Goal: Task Accomplishment & Management: Manage account settings

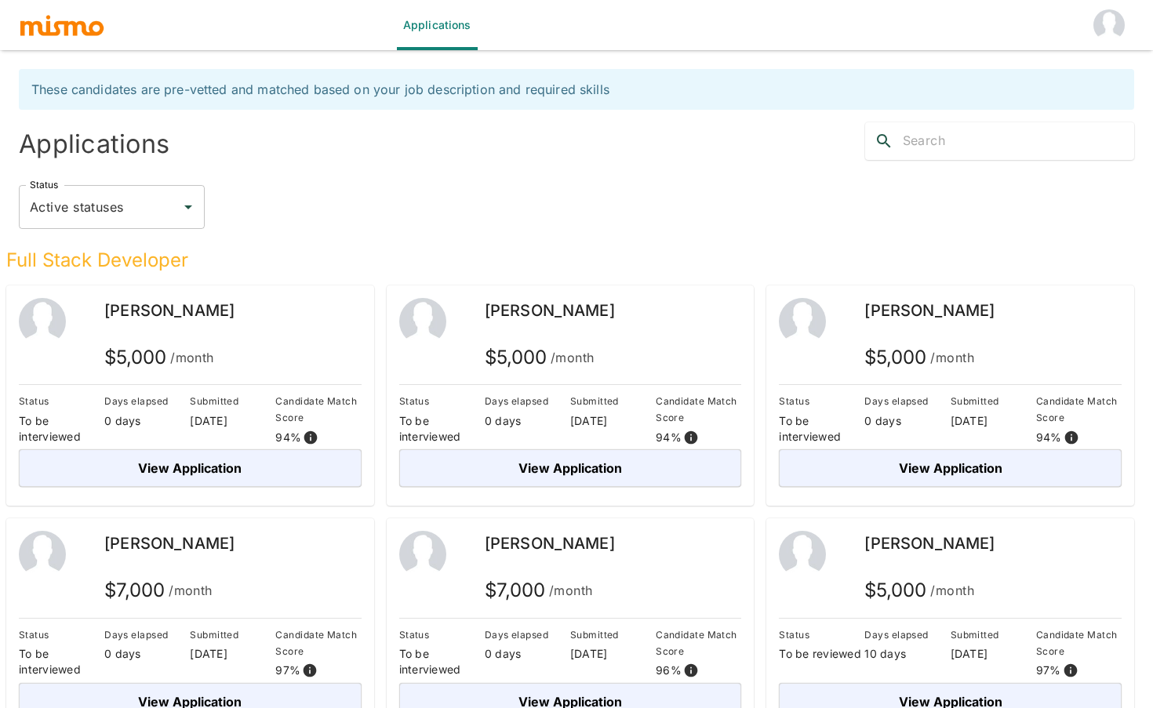
scroll to position [38, 0]
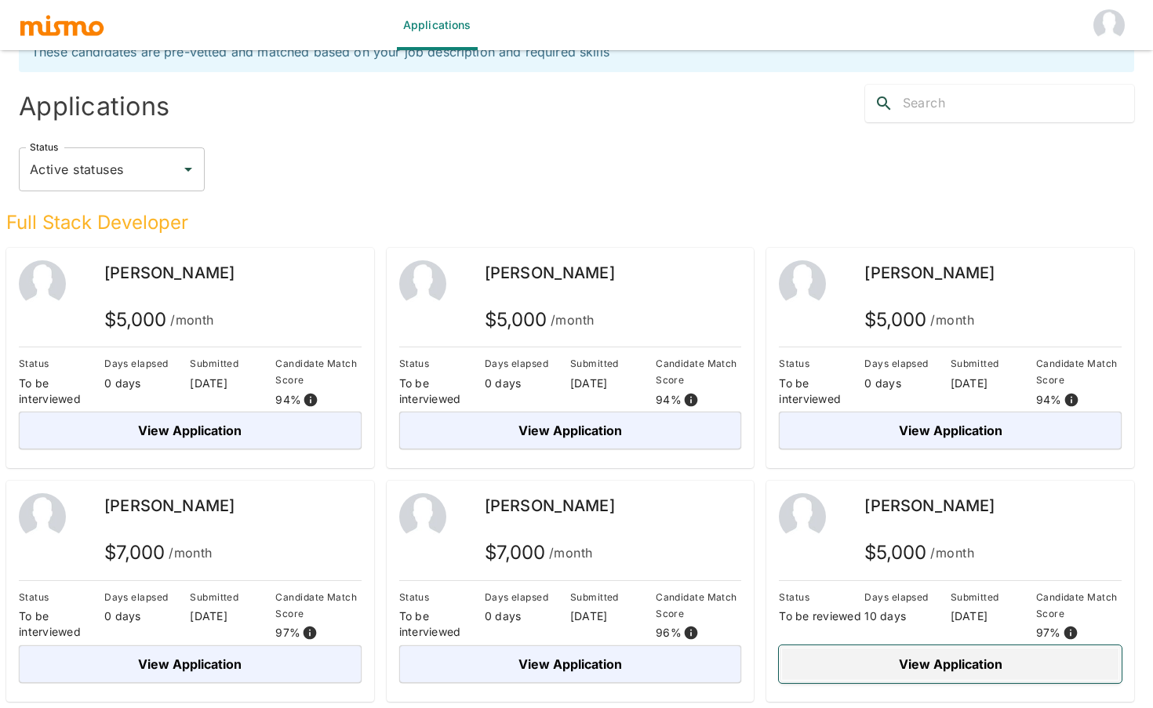
click at [941, 672] on button "View Application" at bounding box center [950, 665] width 343 height 38
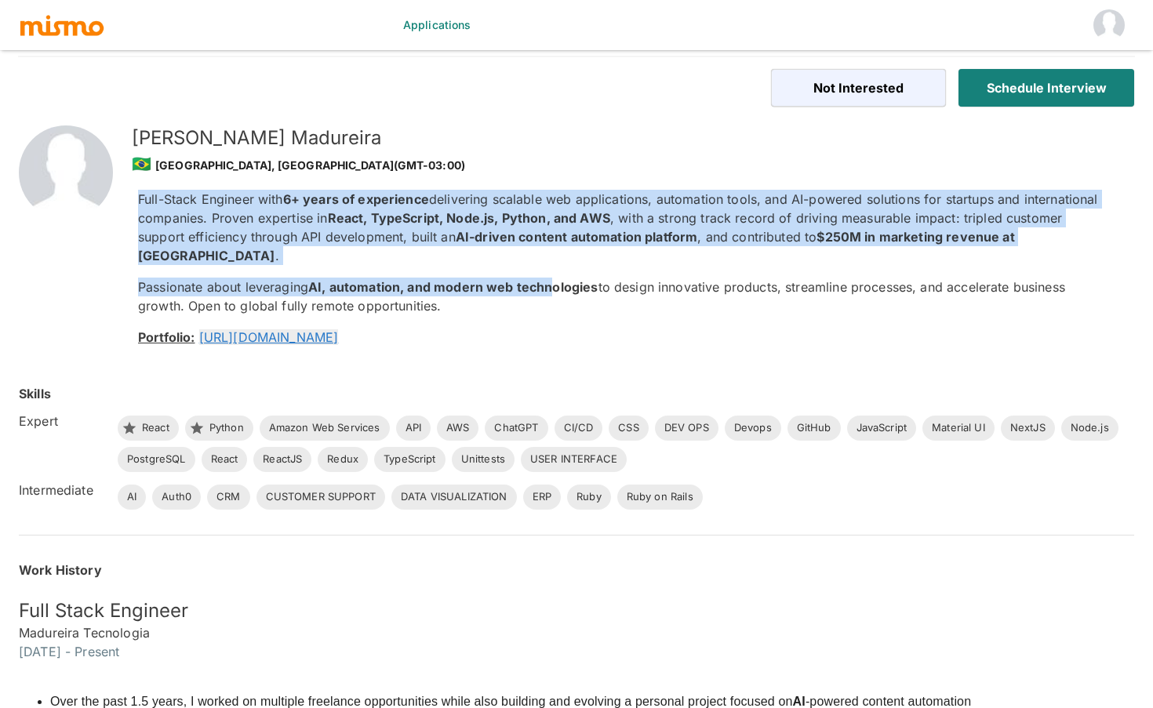
drag, startPoint x: 553, startPoint y: 186, endPoint x: 553, endPoint y: 271, distance: 85.5
click at [553, 271] on div "Full-Stack Engineer with 6+ years of experience delivering scalable web applica…" at bounding box center [618, 268] width 984 height 182
click at [553, 279] on strong "AI, automation, and modern web technologies" at bounding box center [452, 287] width 289 height 16
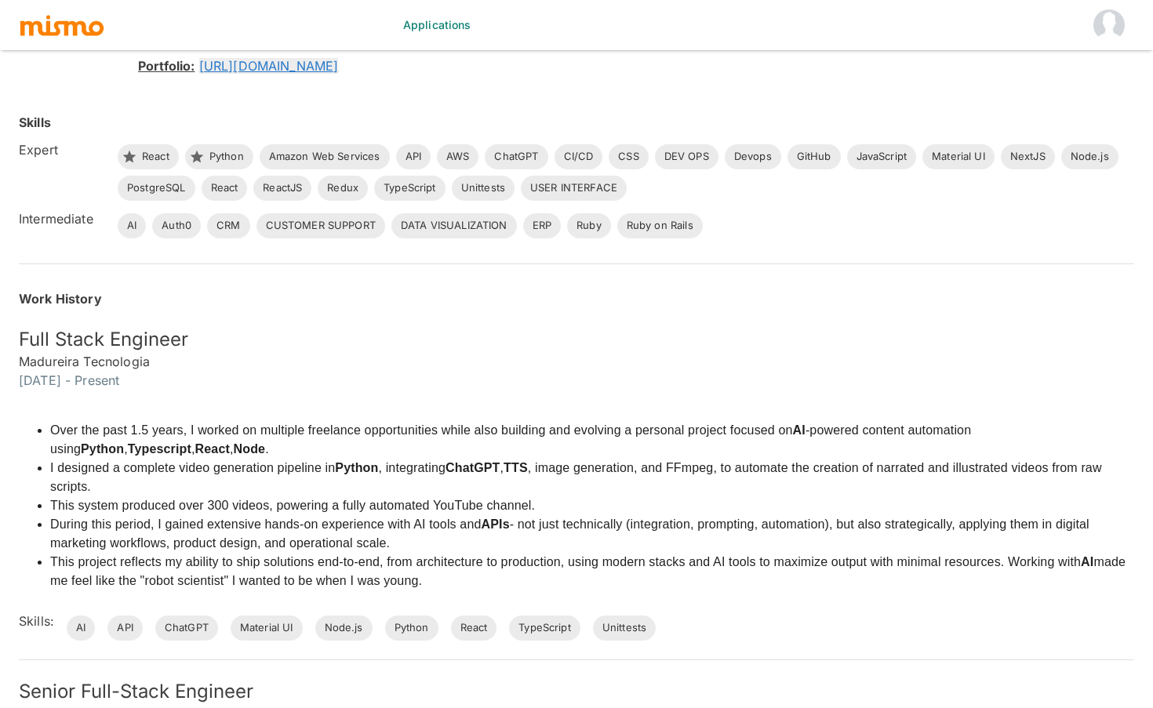
scroll to position [308, 0]
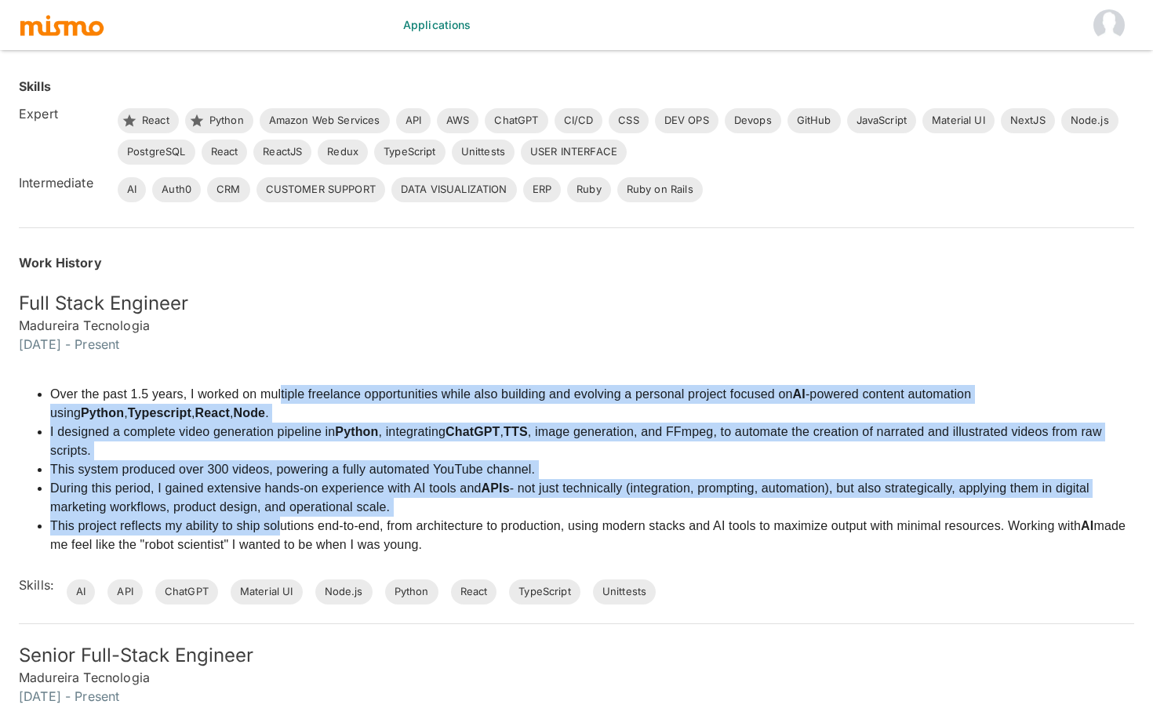
drag, startPoint x: 281, startPoint y: 375, endPoint x: 281, endPoint y: 508, distance: 133.4
click at [281, 508] on ul "Over the past 1.5 years, I worked on multiple freelance opportunities while als…" at bounding box center [577, 469] width 1116 height 169
click at [281, 517] on li "This project reflects my ability to ship solutions end-to-end, from architectur…" at bounding box center [592, 536] width 1084 height 38
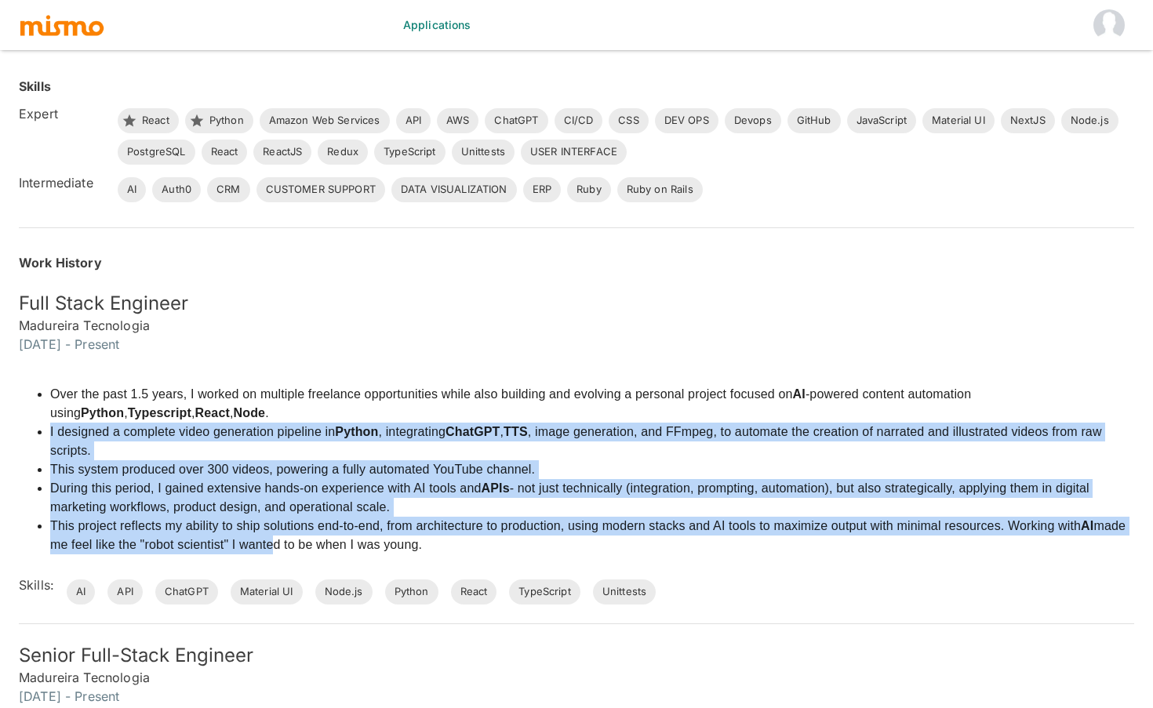
drag, startPoint x: 265, startPoint y: 530, endPoint x: 278, endPoint y: 401, distance: 129.3
click at [278, 401] on ul "Over the past 1.5 years, I worked on multiple freelance opportunities while als…" at bounding box center [577, 469] width 1116 height 169
click at [278, 401] on li "Over the past 1.5 years, I worked on multiple freelance opportunities while als…" at bounding box center [592, 404] width 1084 height 38
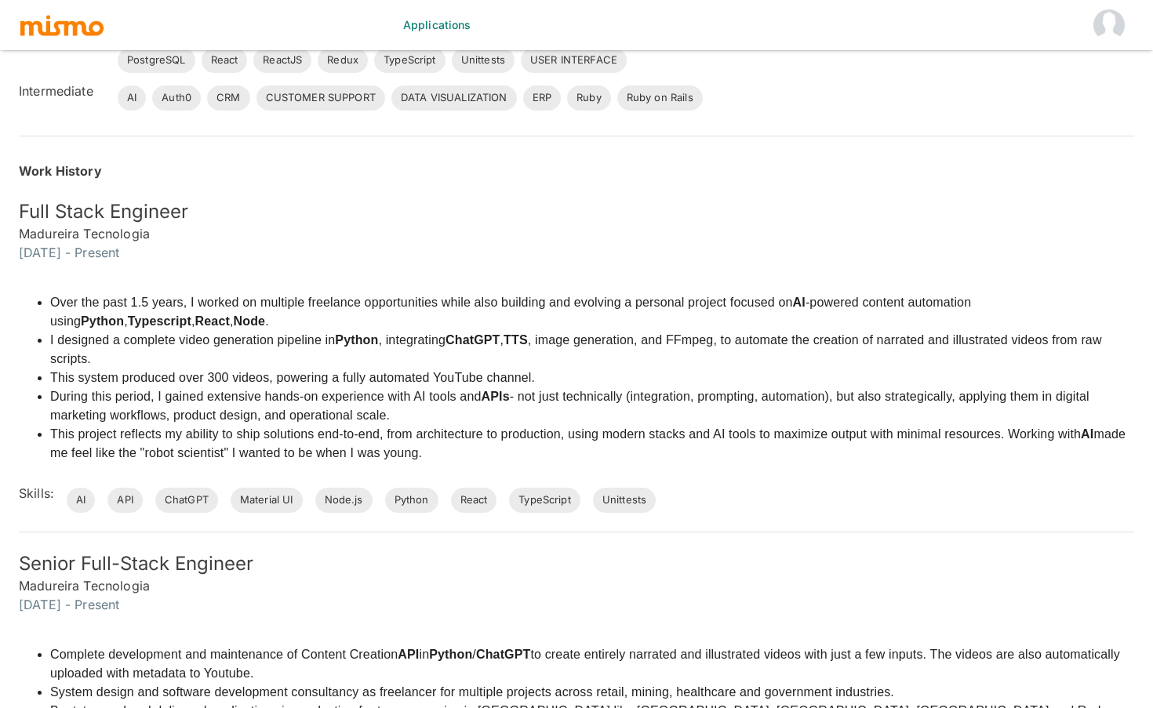
scroll to position [394, 0]
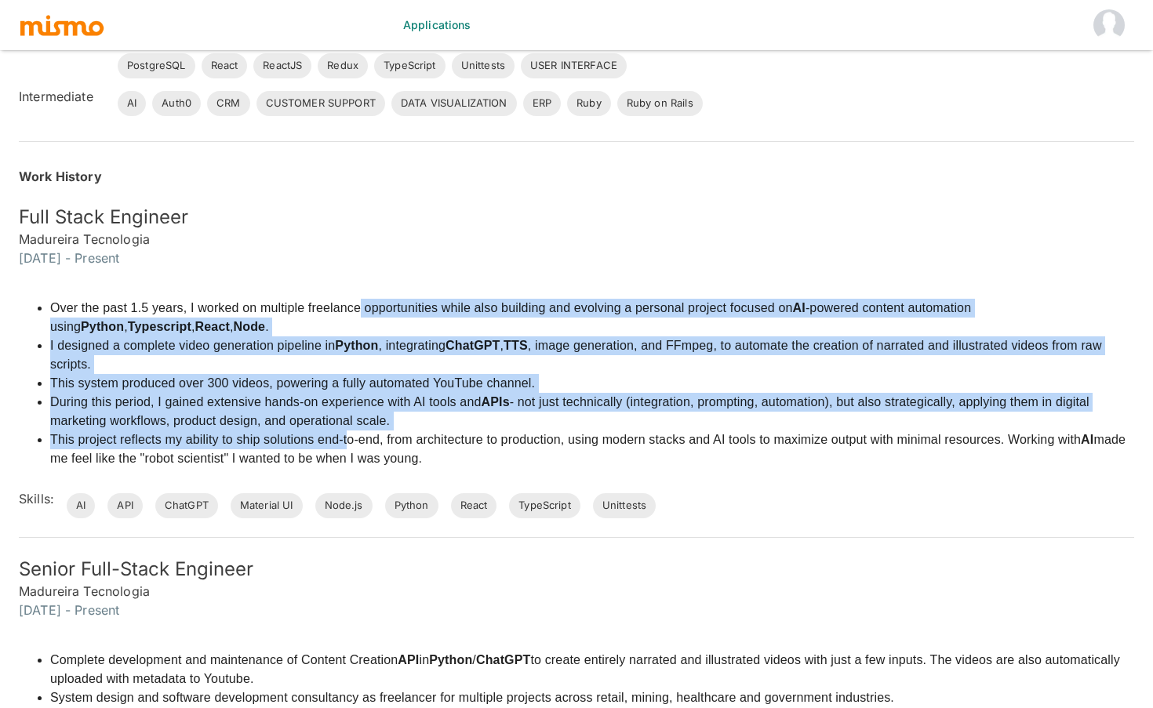
drag, startPoint x: 359, startPoint y: 287, endPoint x: 345, endPoint y: 417, distance: 130.2
click at [345, 417] on ul "Over the past 1.5 years, I worked on multiple freelance opportunities while als…" at bounding box center [577, 383] width 1116 height 169
click at [345, 431] on li "This project reflects my ability to ship solutions end-to-end, from architectur…" at bounding box center [592, 450] width 1084 height 38
drag, startPoint x: 318, startPoint y: 417, endPoint x: 333, endPoint y: 287, distance: 130.4
click at [333, 299] on ul "Over the past 1.5 years, I worked on multiple freelance opportunities while als…" at bounding box center [577, 383] width 1116 height 169
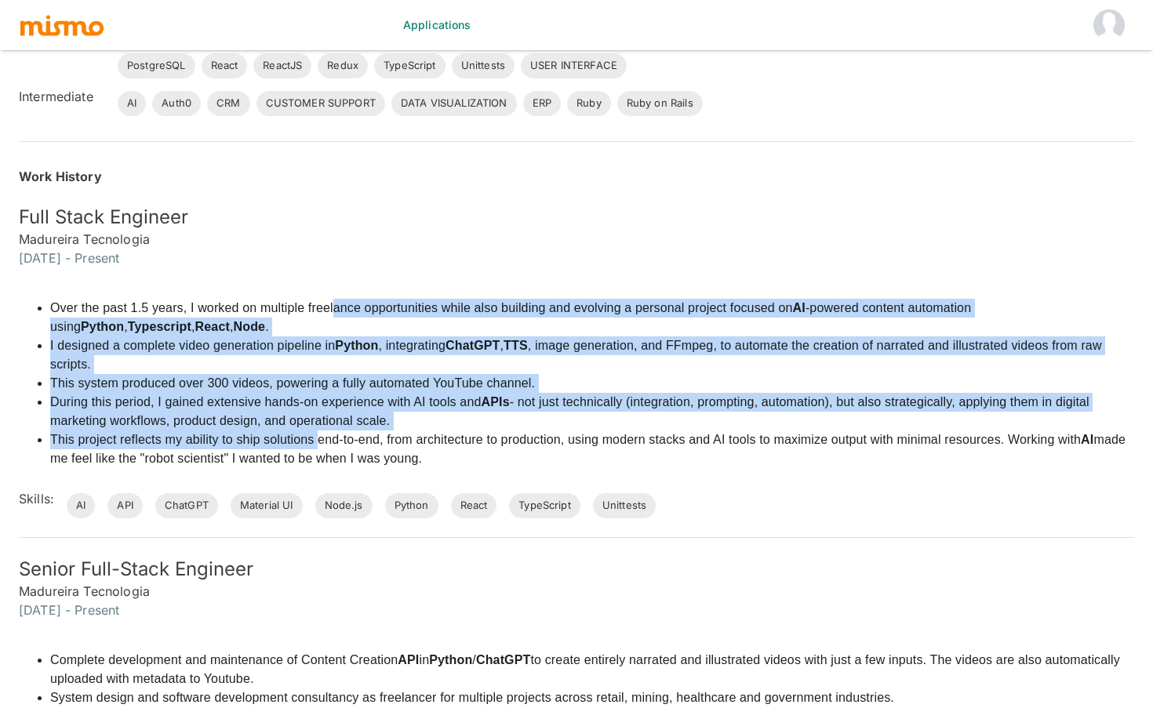
click at [333, 299] on li "Over the past 1.5 years, I worked on multiple freelance opportunities while als…" at bounding box center [592, 318] width 1084 height 38
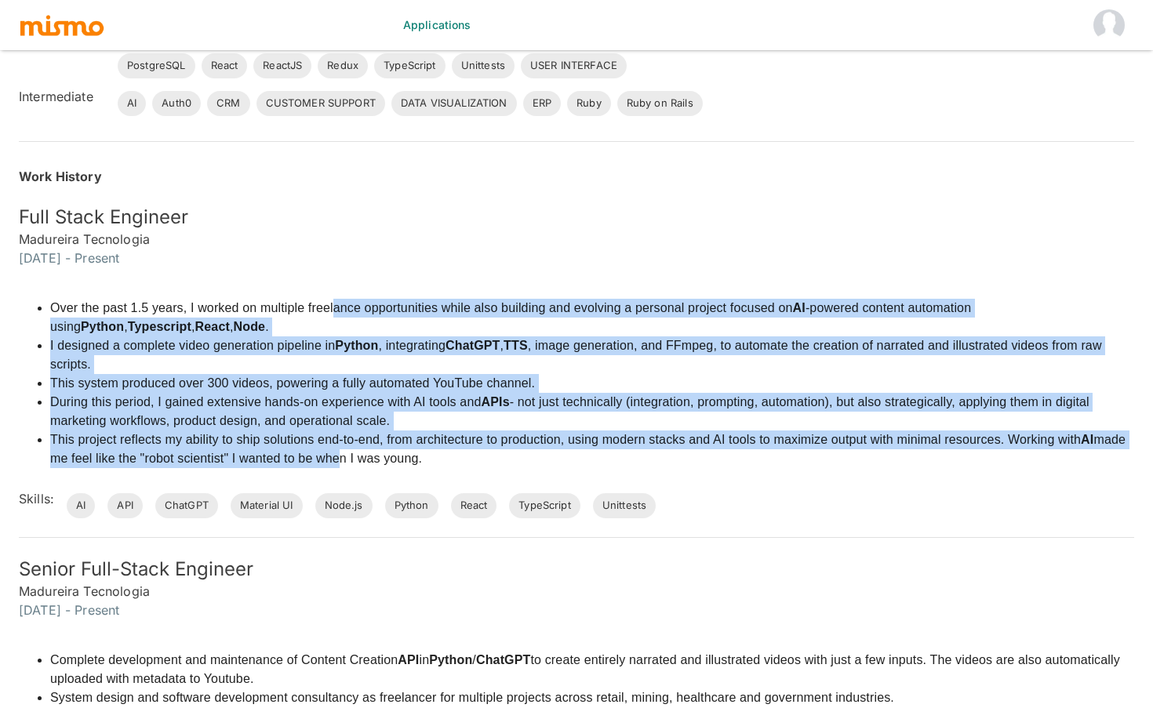
drag, startPoint x: 336, startPoint y: 289, endPoint x: 332, endPoint y: 435, distance: 146.0
click at [332, 435] on ul "Over the past 1.5 years, I worked on multiple freelance opportunities while als…" at bounding box center [577, 383] width 1116 height 169
click at [332, 435] on li "This project reflects my ability to ship solutions end-to-end, from architectur…" at bounding box center [592, 450] width 1084 height 38
drag, startPoint x: 341, startPoint y: 435, endPoint x: 333, endPoint y: 292, distance: 143.8
click at [333, 299] on ul "Over the past 1.5 years, I worked on multiple freelance opportunities while als…" at bounding box center [577, 383] width 1116 height 169
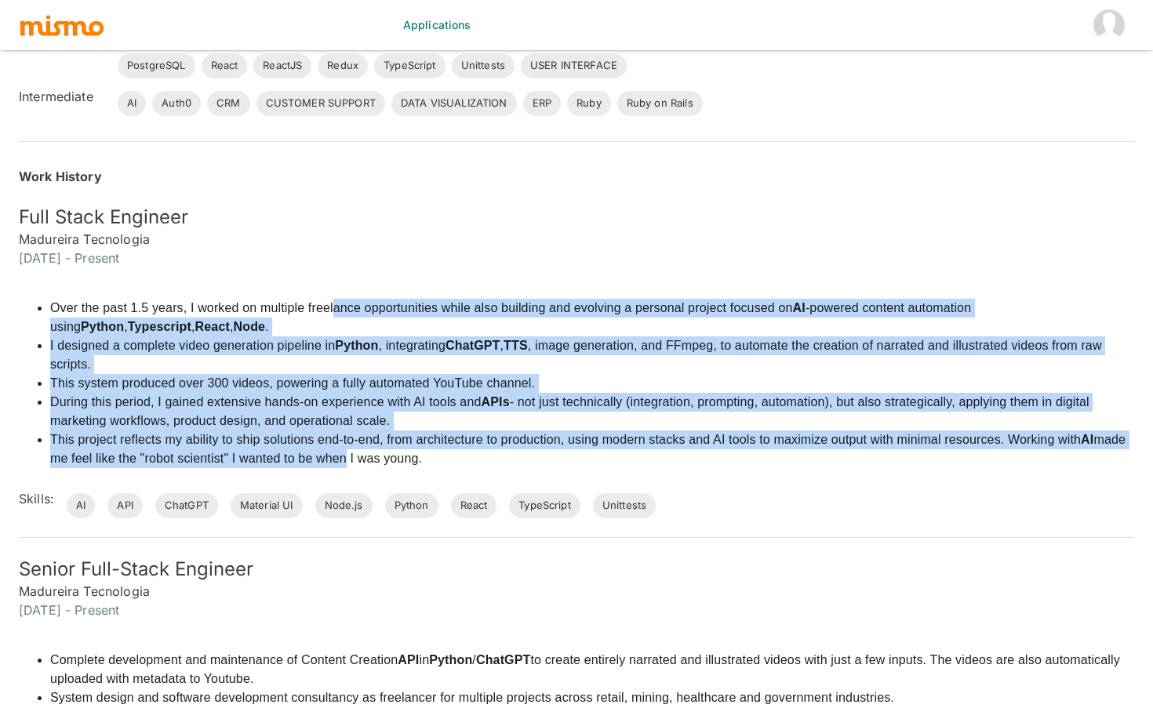
click at [333, 299] on li "Over the past 1.5 years, I worked on multiple freelance opportunities while als…" at bounding box center [592, 318] width 1084 height 38
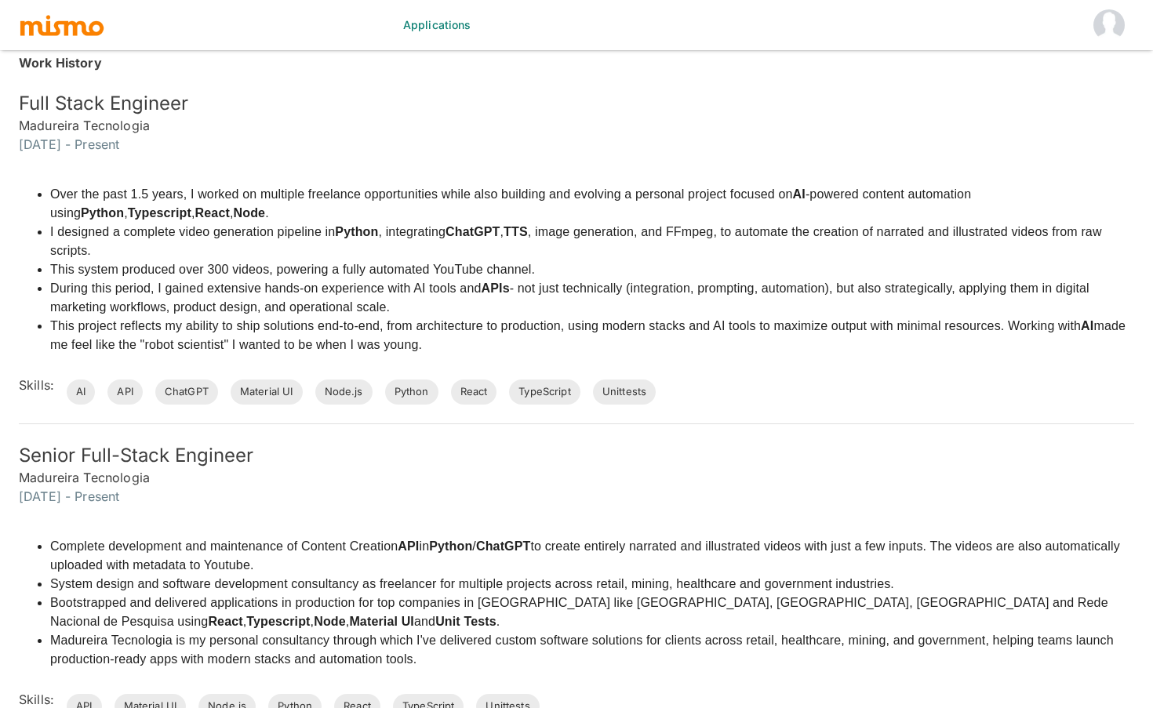
scroll to position [515, 0]
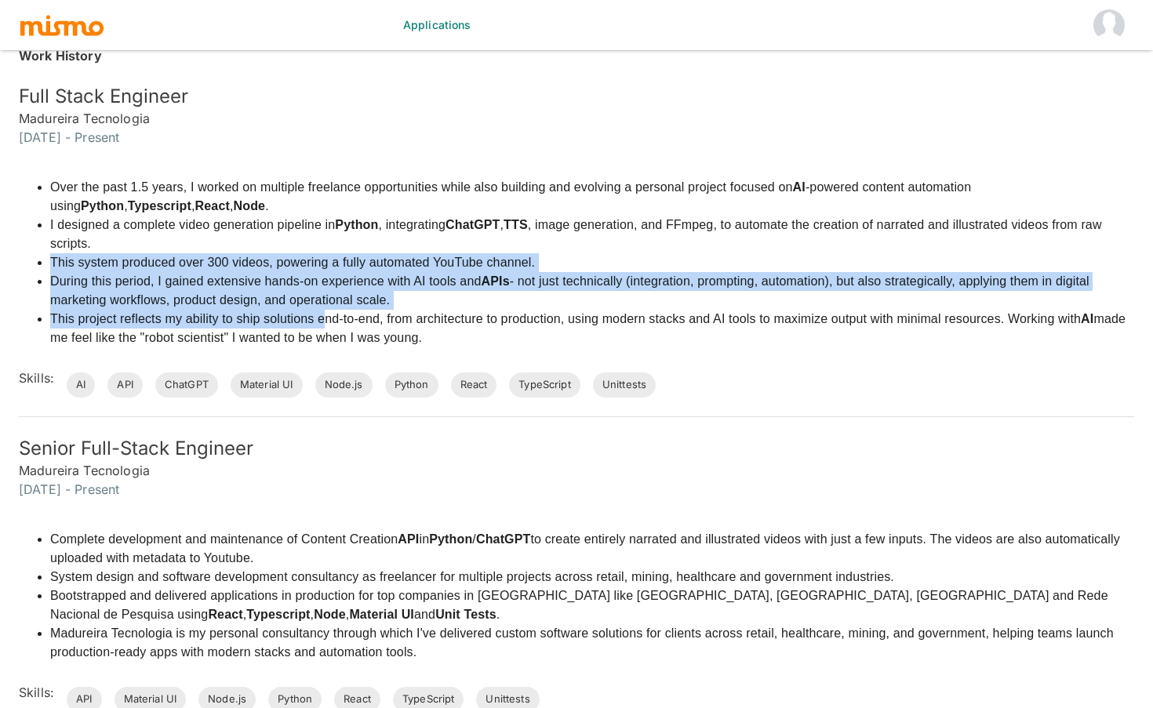
drag, startPoint x: 322, startPoint y: 303, endPoint x: 322, endPoint y: 220, distance: 83.2
click at [322, 220] on ul "Over the past 1.5 years, I worked on multiple freelance opportunities while als…" at bounding box center [577, 262] width 1116 height 169
click at [322, 225] on li "I designed a complete video generation pipeline in Python , integrating ChatGPT…" at bounding box center [592, 235] width 1084 height 38
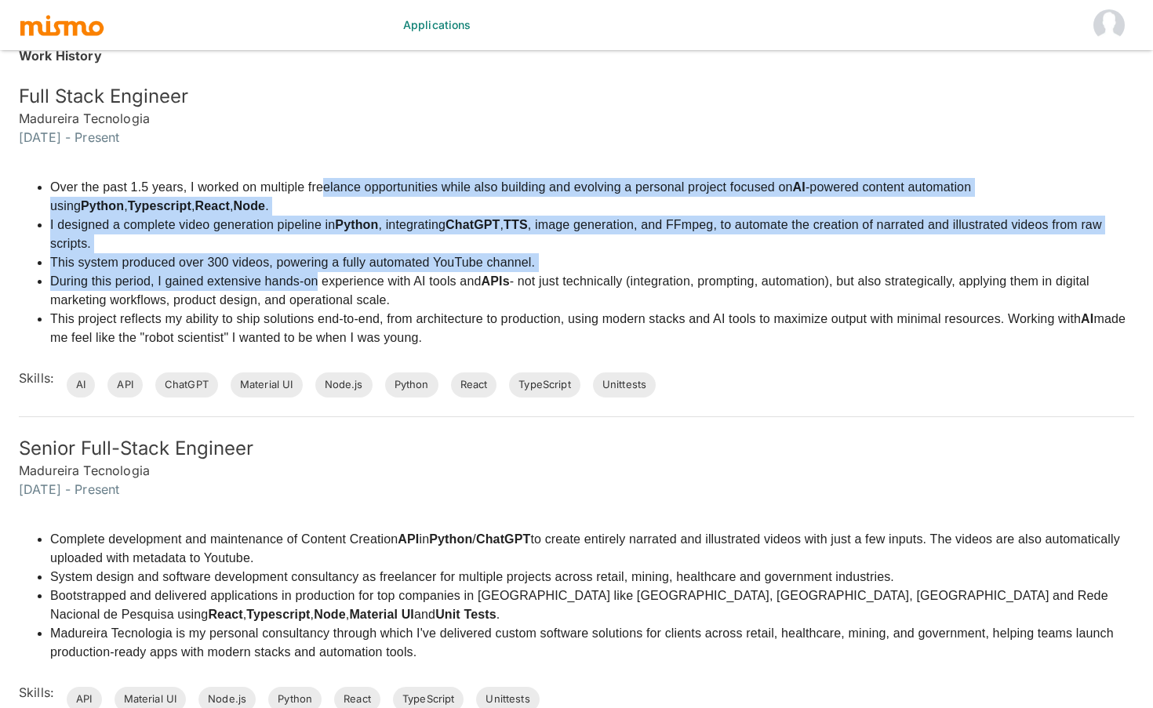
drag, startPoint x: 320, startPoint y: 175, endPoint x: 317, endPoint y: 259, distance: 84.0
click at [318, 259] on ul "Over the past 1.5 years, I worked on multiple freelance opportunities while als…" at bounding box center [577, 262] width 1116 height 169
click at [317, 272] on li "During this period, I gained extensive hands-on experience with AI tools and AP…" at bounding box center [592, 291] width 1084 height 38
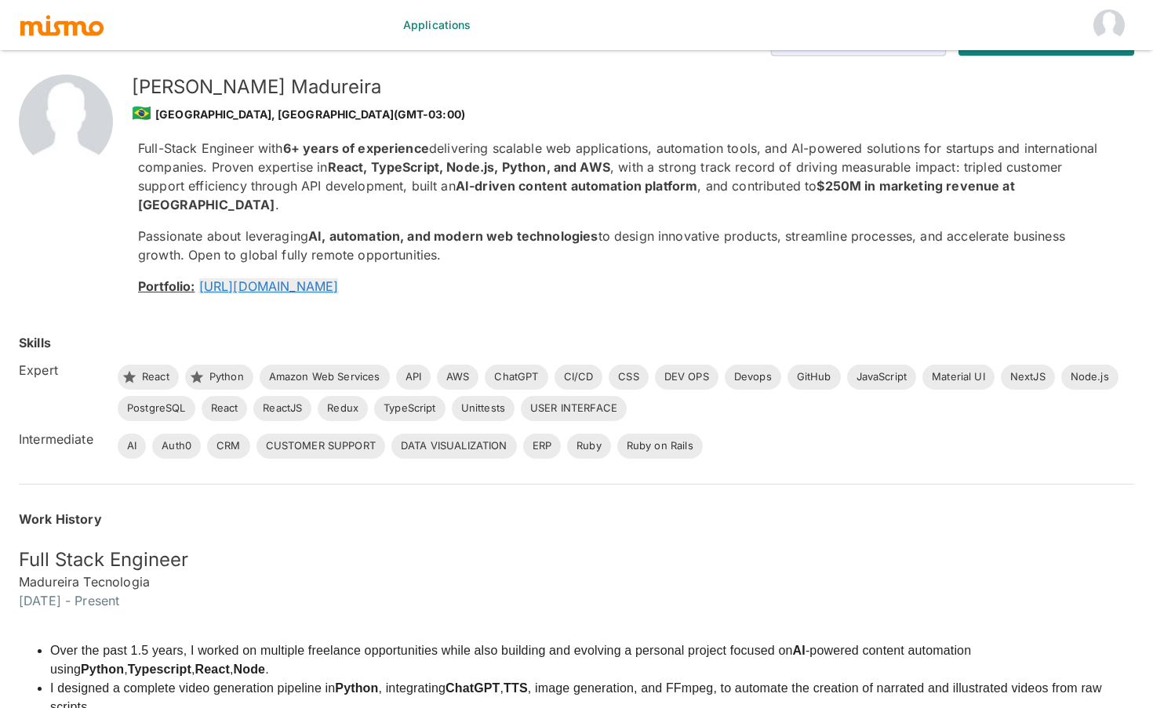
scroll to position [0, 0]
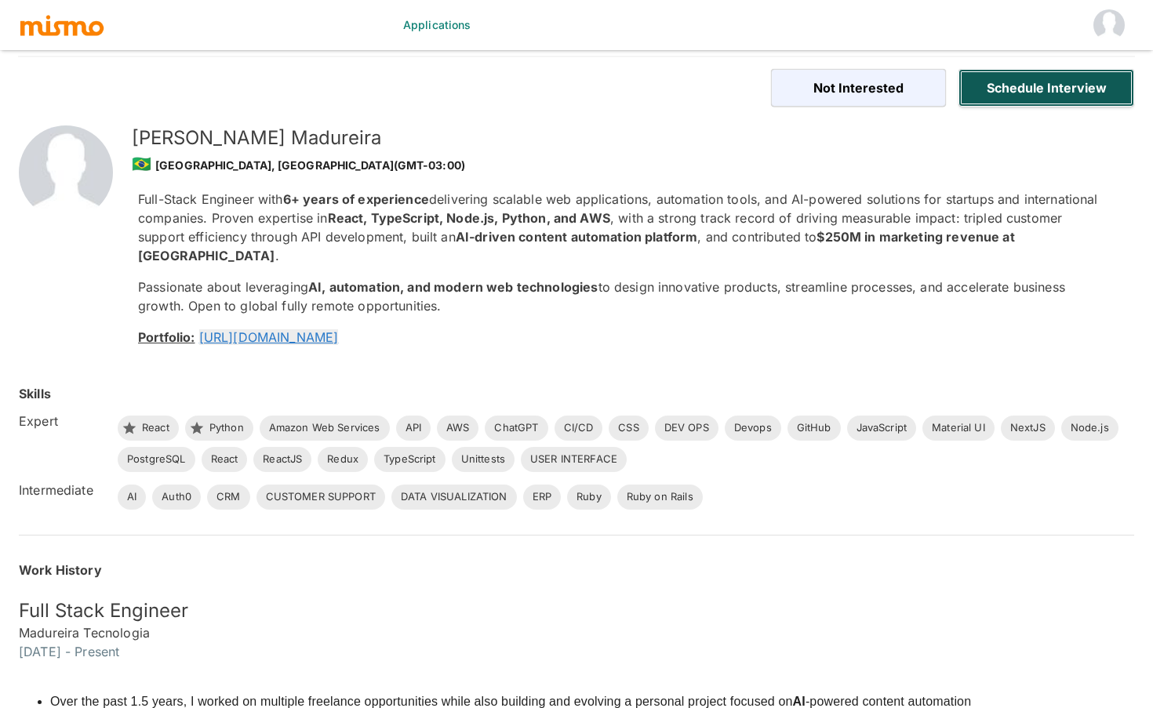
click at [1064, 89] on button "Schedule Interview" at bounding box center [1047, 88] width 176 height 38
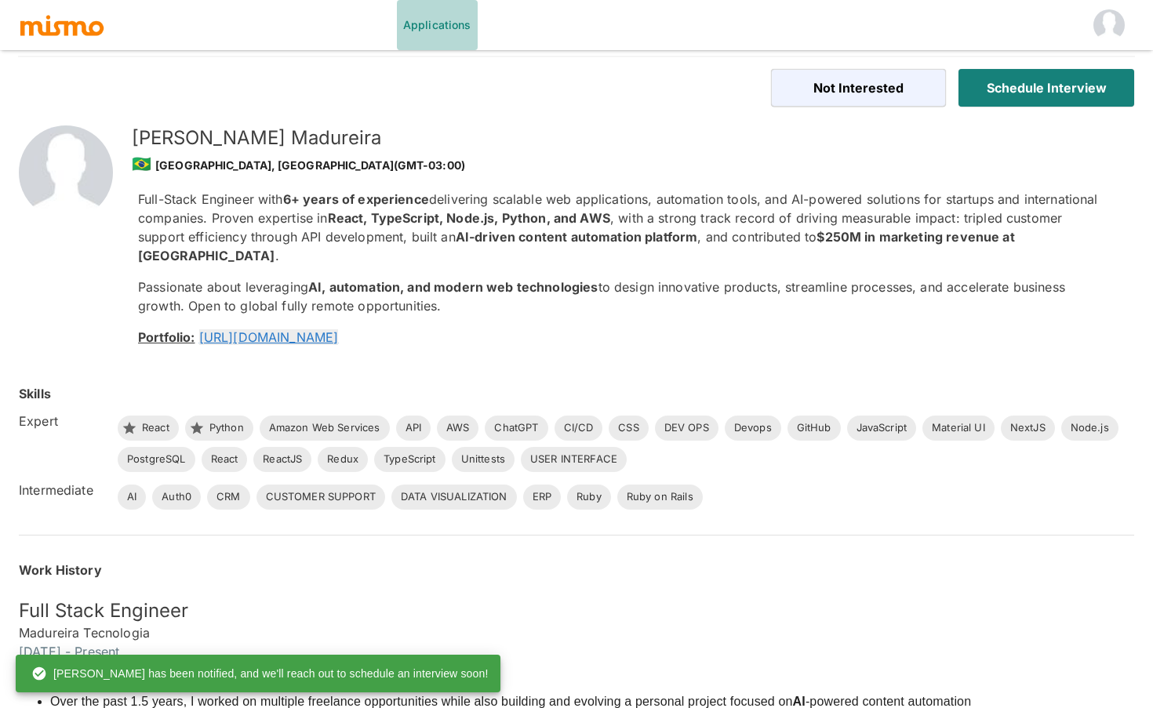
click at [450, 24] on link "Applications" at bounding box center [437, 25] width 81 height 50
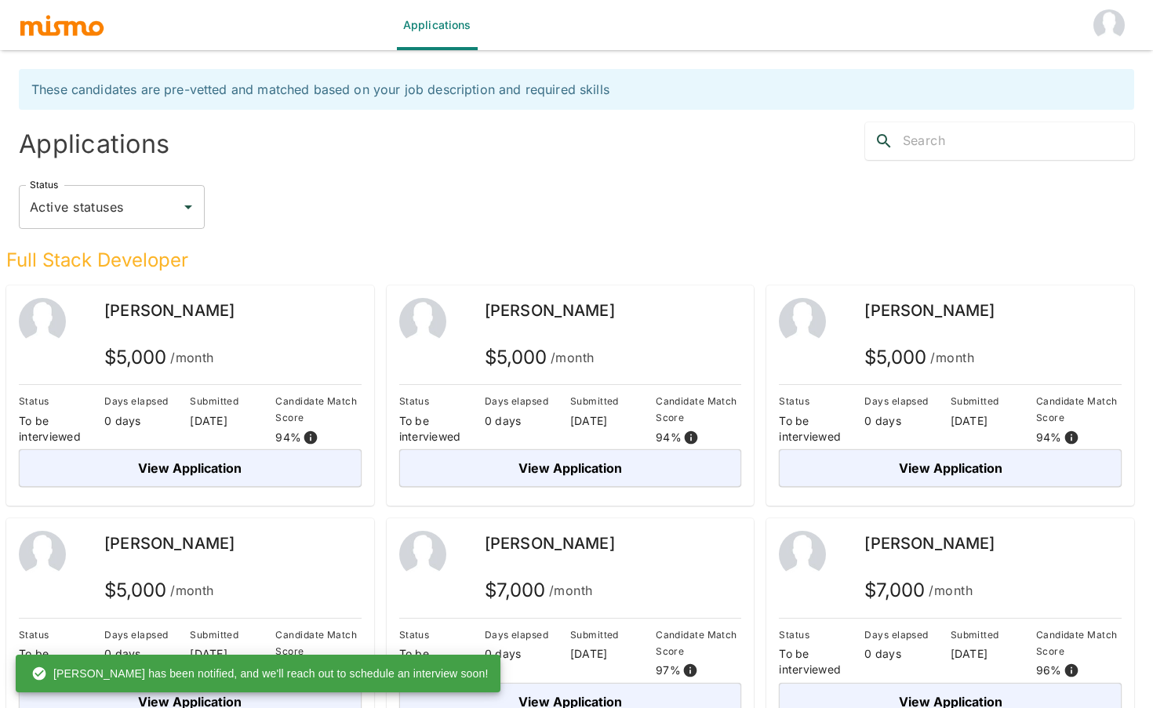
scroll to position [38, 0]
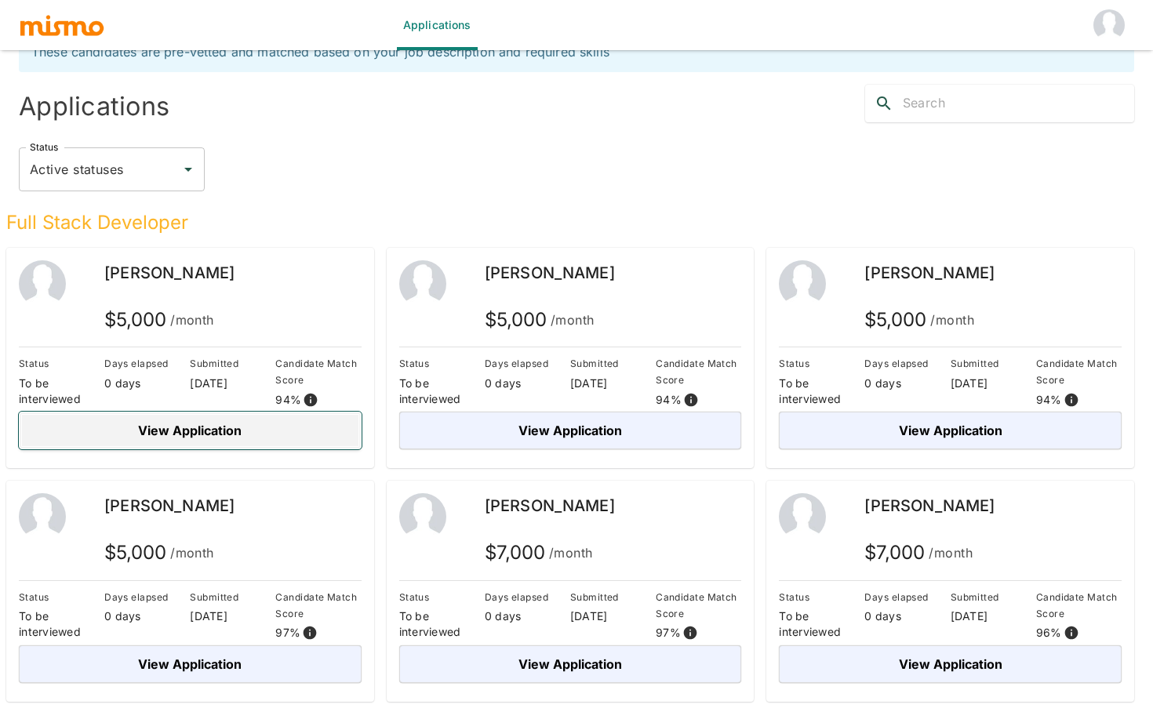
click at [282, 449] on button "View Application" at bounding box center [190, 431] width 343 height 38
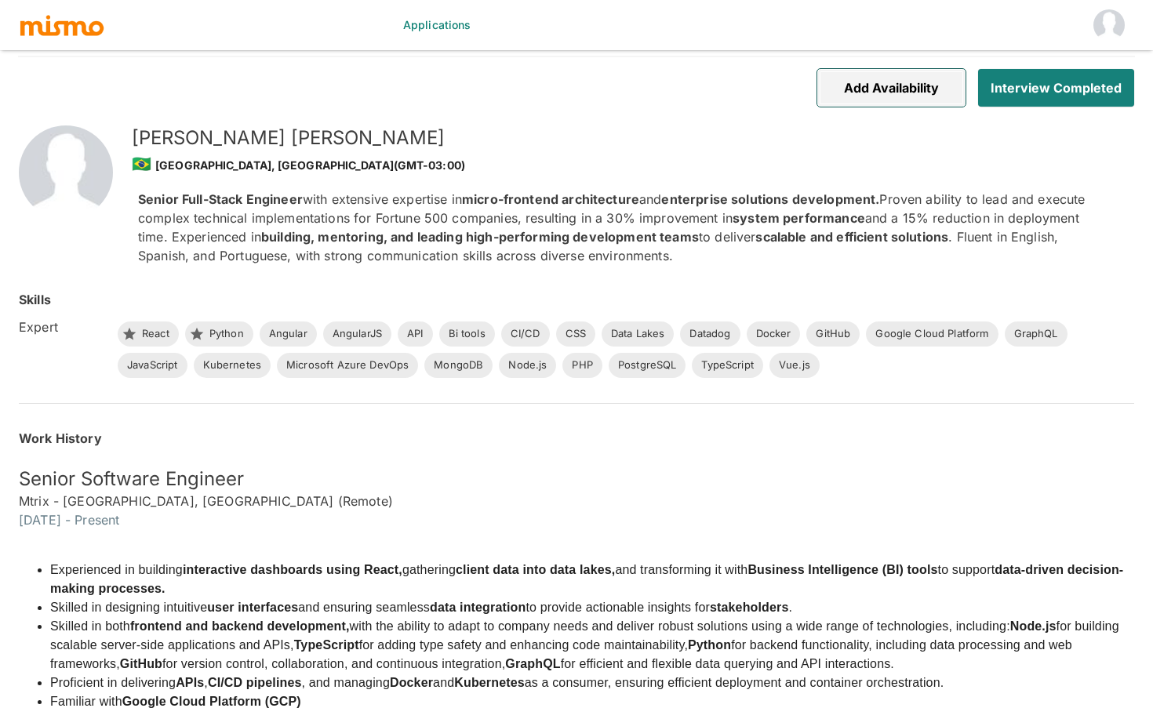
click at [885, 95] on button "Add Availability" at bounding box center [891, 88] width 148 height 38
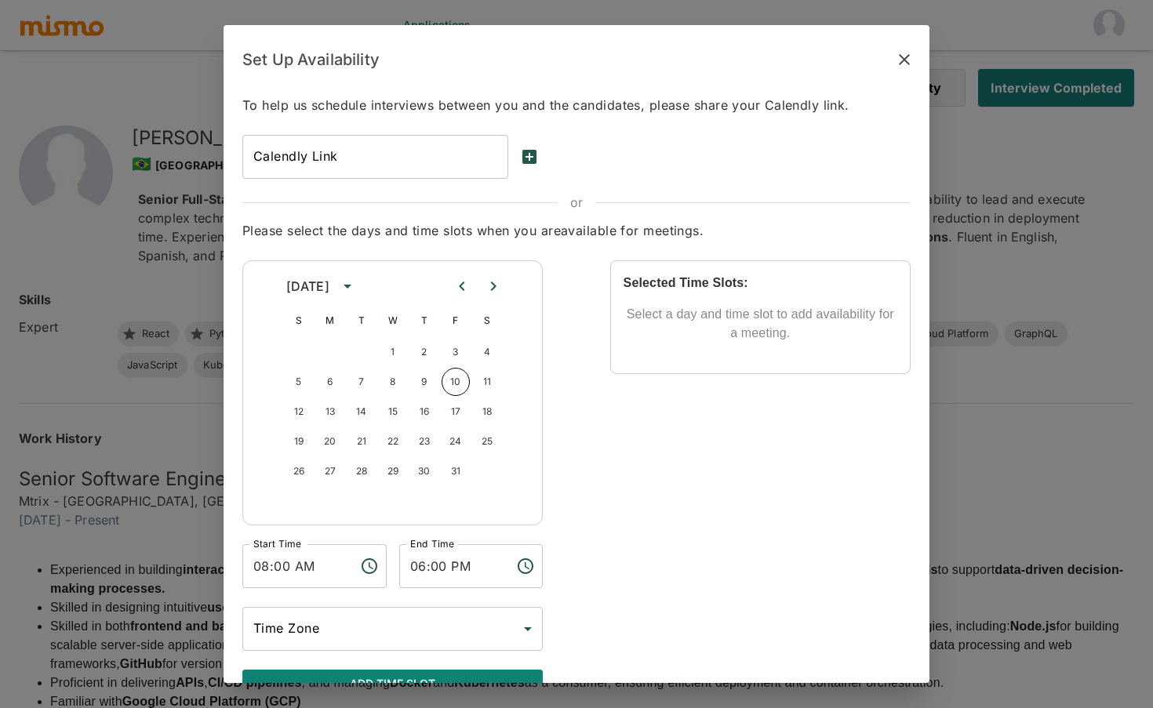
type input "Europe/Paris"
click at [437, 166] on input "Calendly Link" at bounding box center [375, 157] width 266 height 44
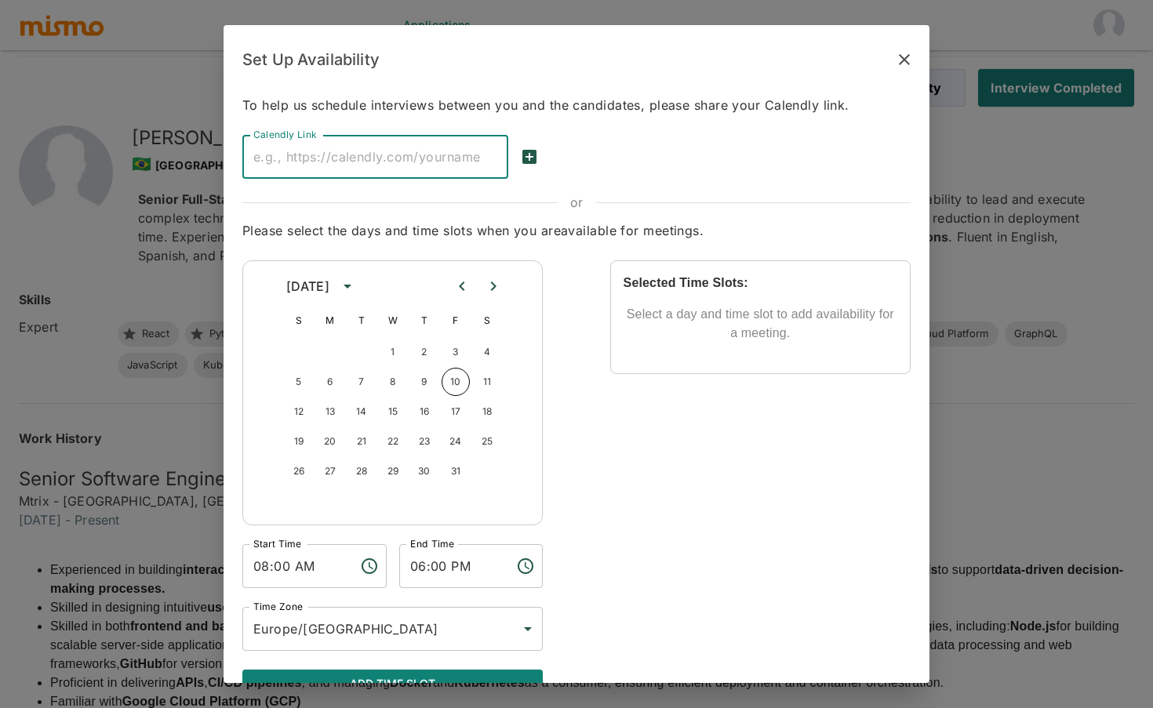
click at [410, 155] on input "Calendly Link" at bounding box center [375, 157] width 266 height 44
paste input "https://cal.com/andrey.kaelio/quick-meeting"
type input "https://cal.com/andrey.kaelio/quick-meeting"
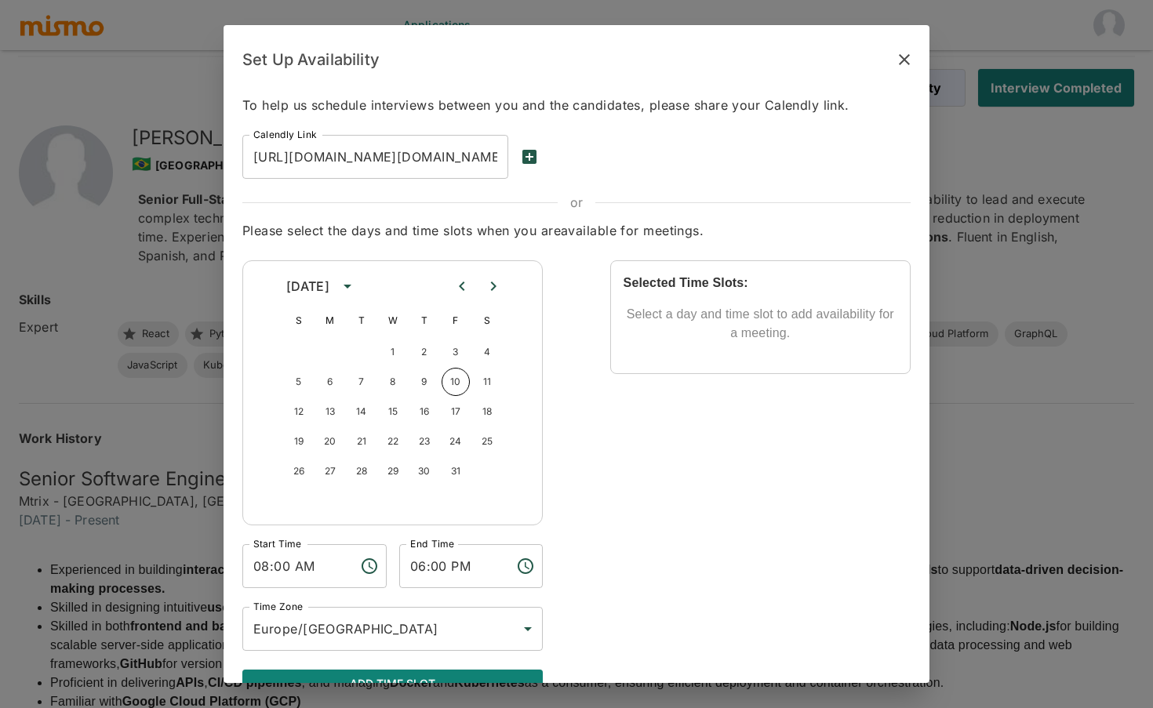
click at [439, 113] on p "To help us schedule interviews between you and the candidates, please share you…" at bounding box center [576, 105] width 668 height 22
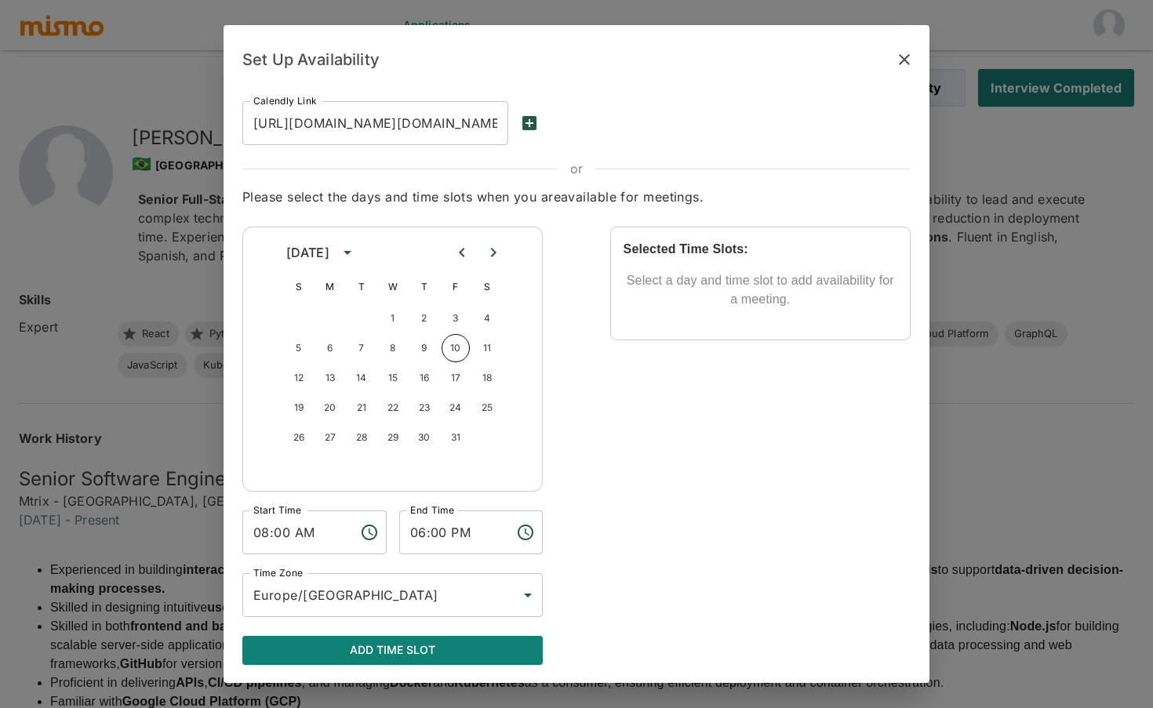
click at [529, 121] on icon "save-calendly-link" at bounding box center [529, 123] width 14 height 14
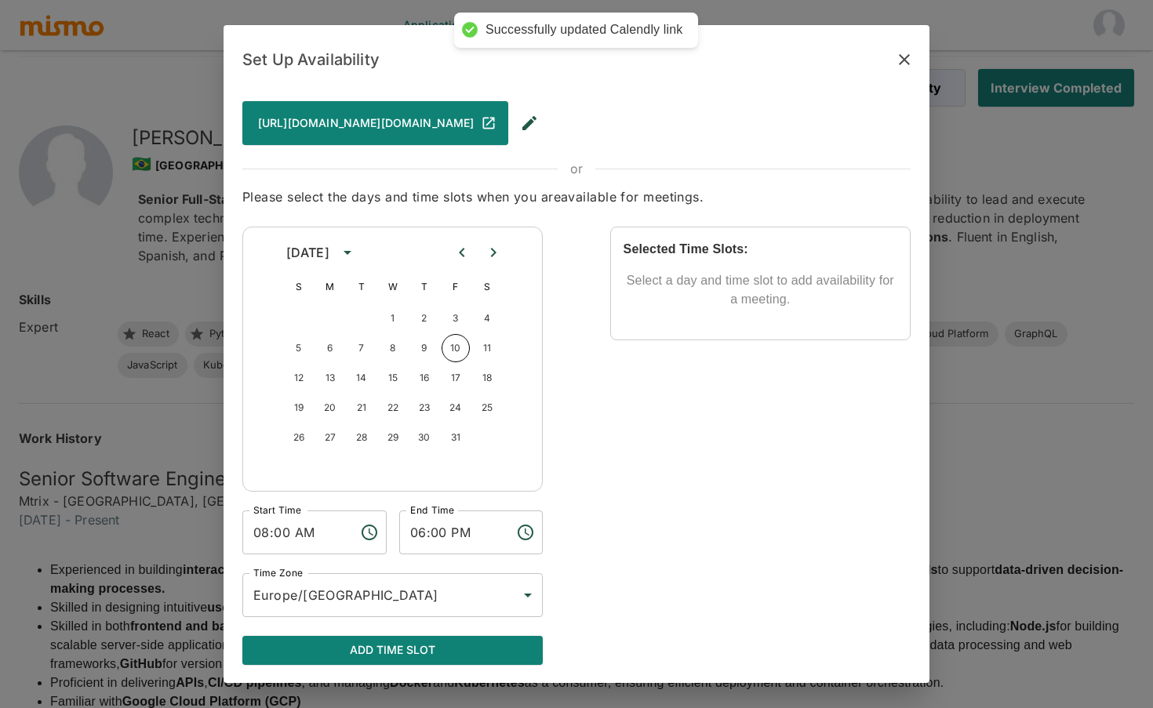
click at [195, 235] on div "Set Up Availability To help us schedule interviews between you and the candidat…" at bounding box center [576, 354] width 1153 height 708
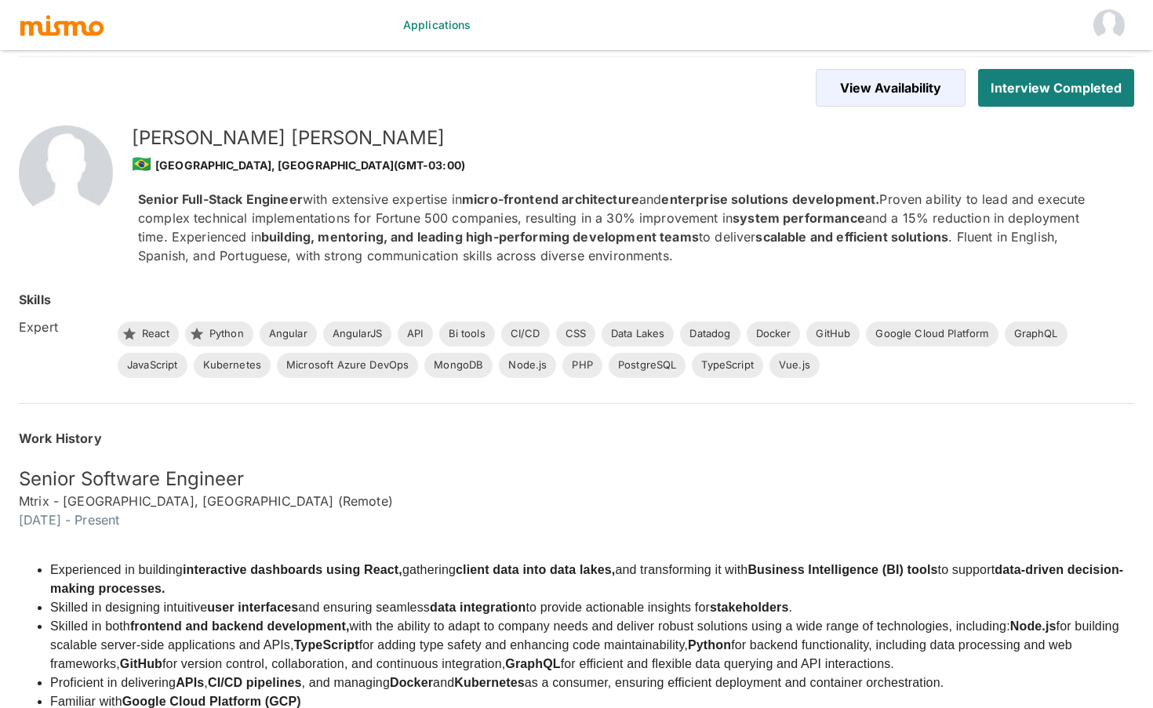
click at [447, 26] on link "Applications" at bounding box center [437, 25] width 81 height 50
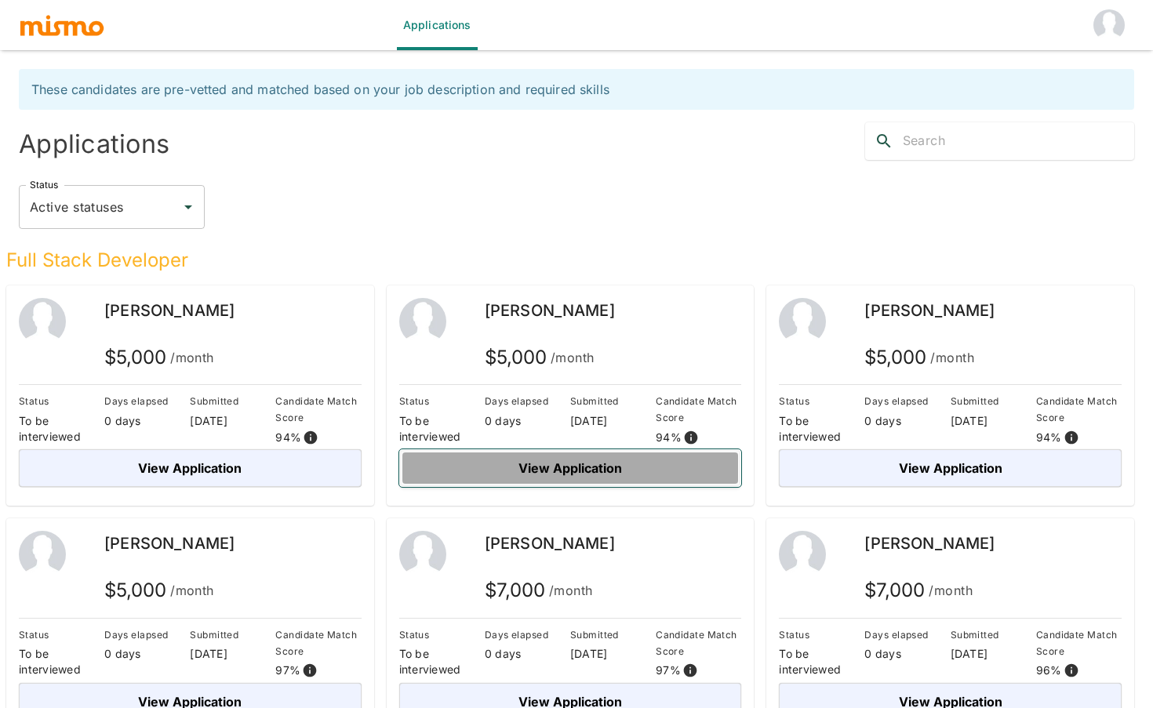
click at [586, 469] on button "View Application" at bounding box center [570, 469] width 343 height 38
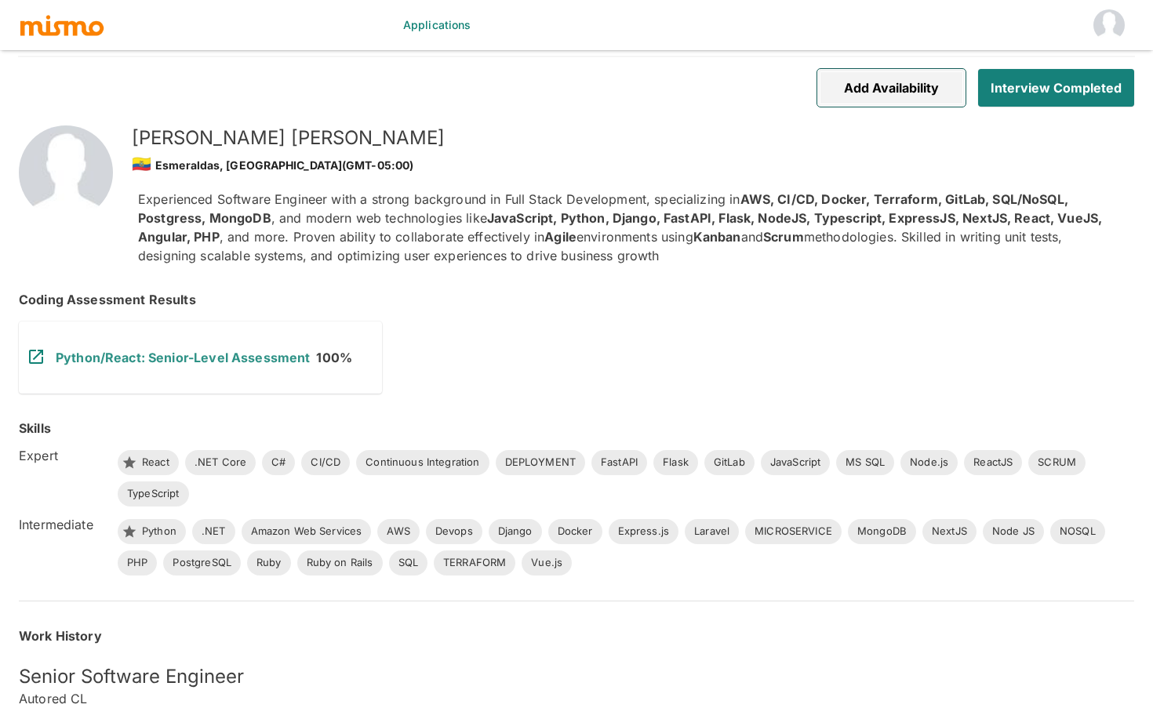
click at [844, 93] on button "Add Availability" at bounding box center [891, 88] width 148 height 38
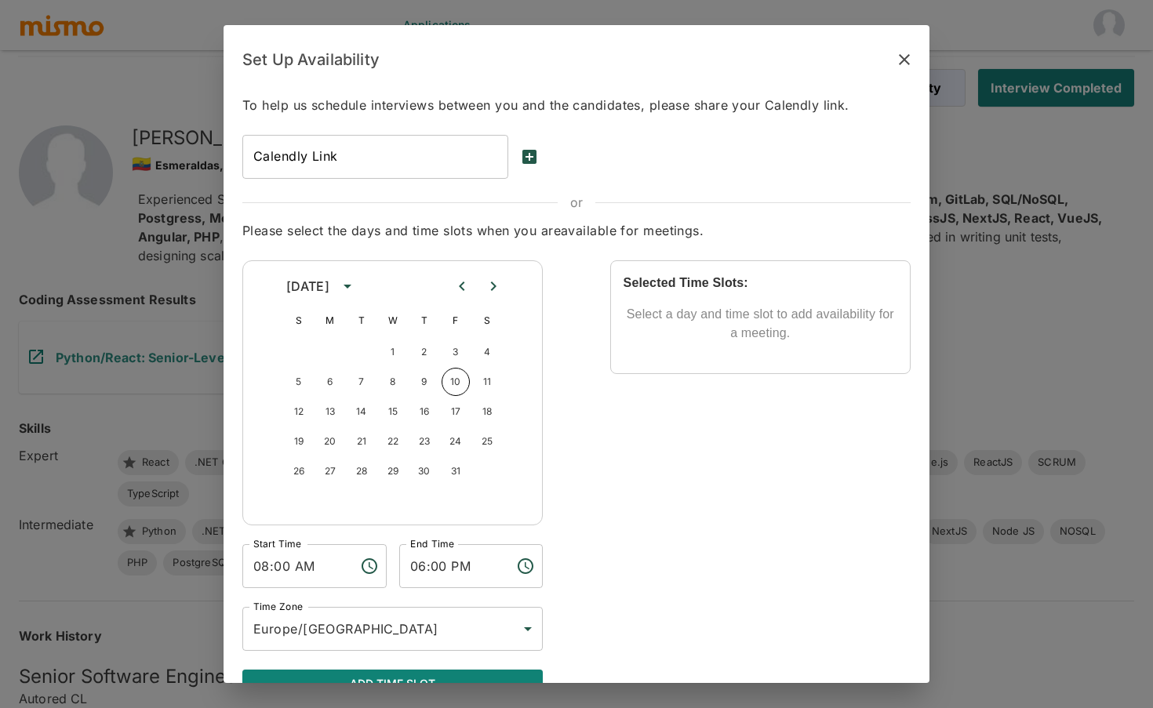
click at [386, 157] on input "Calendly Link" at bounding box center [375, 157] width 266 height 44
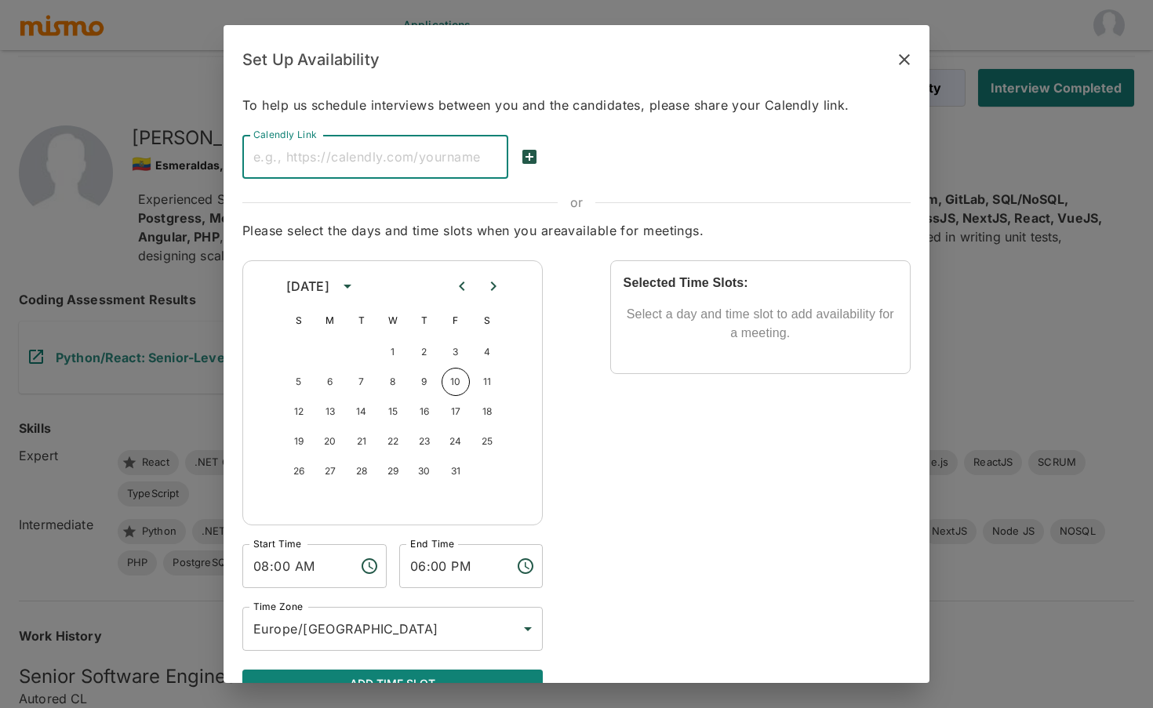
paste input "https://cal.com/andrey.kaelio/quick-meeting"
type input "https://cal.com/andrey.kaelio/quick-meeting"
click at [529, 155] on icon "save-calendly-link" at bounding box center [529, 156] width 19 height 19
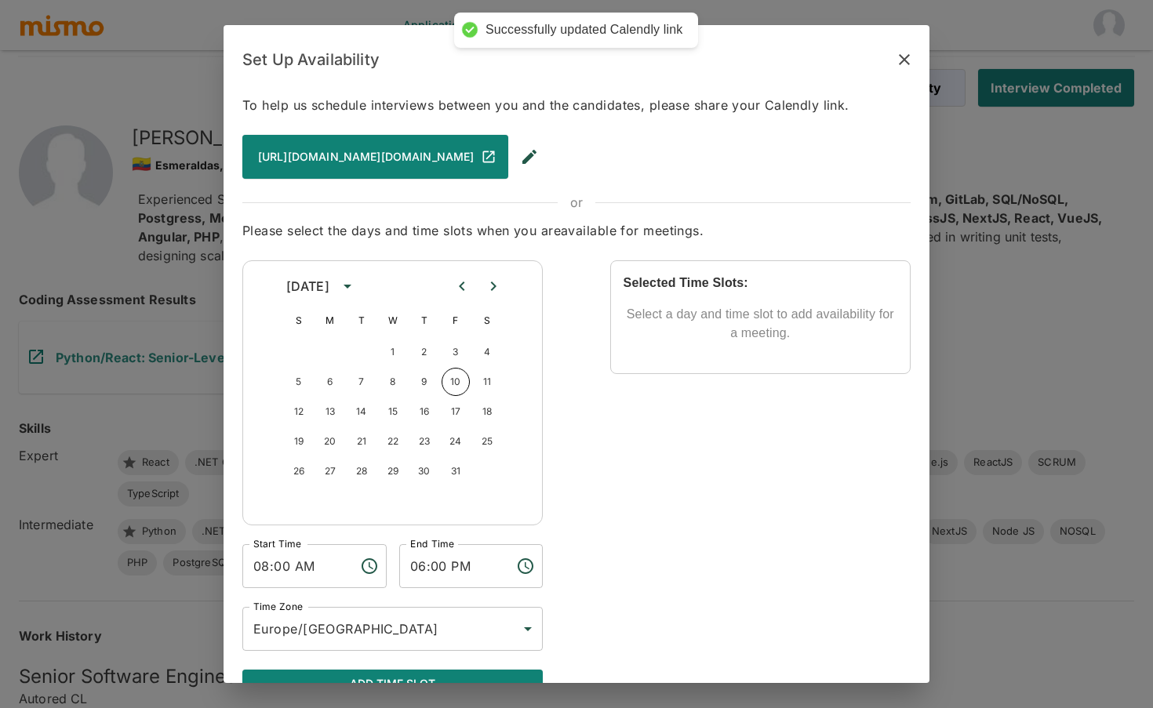
click at [100, 142] on div "Set Up Availability To help us schedule interviews between you and the candidat…" at bounding box center [576, 354] width 1153 height 708
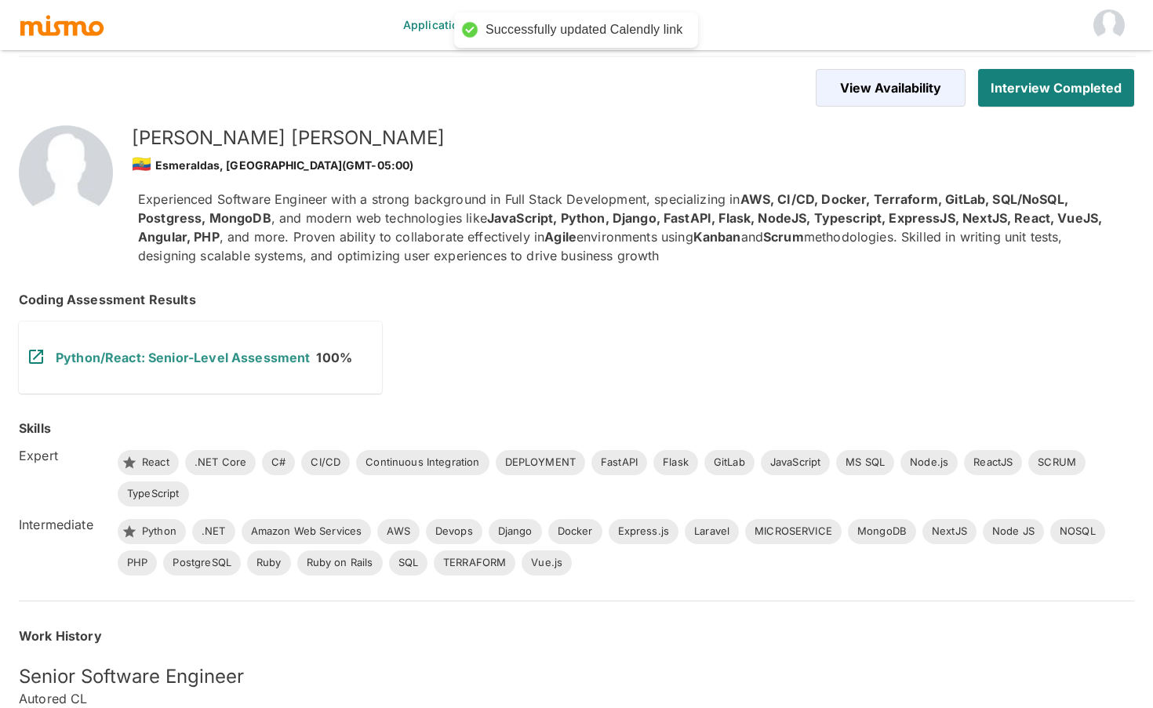
click at [435, 20] on link "Applications" at bounding box center [437, 25] width 81 height 50
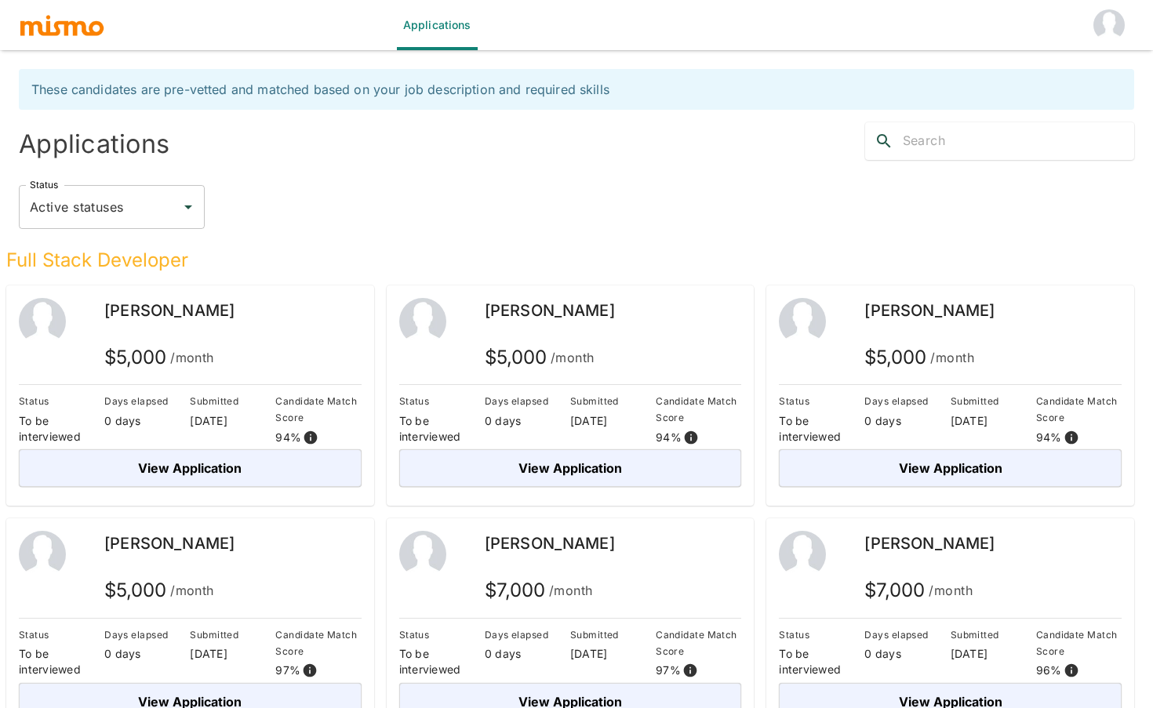
click at [936, 447] on div "Days elapsed 0 days" at bounding box center [908, 420] width 86 height 55
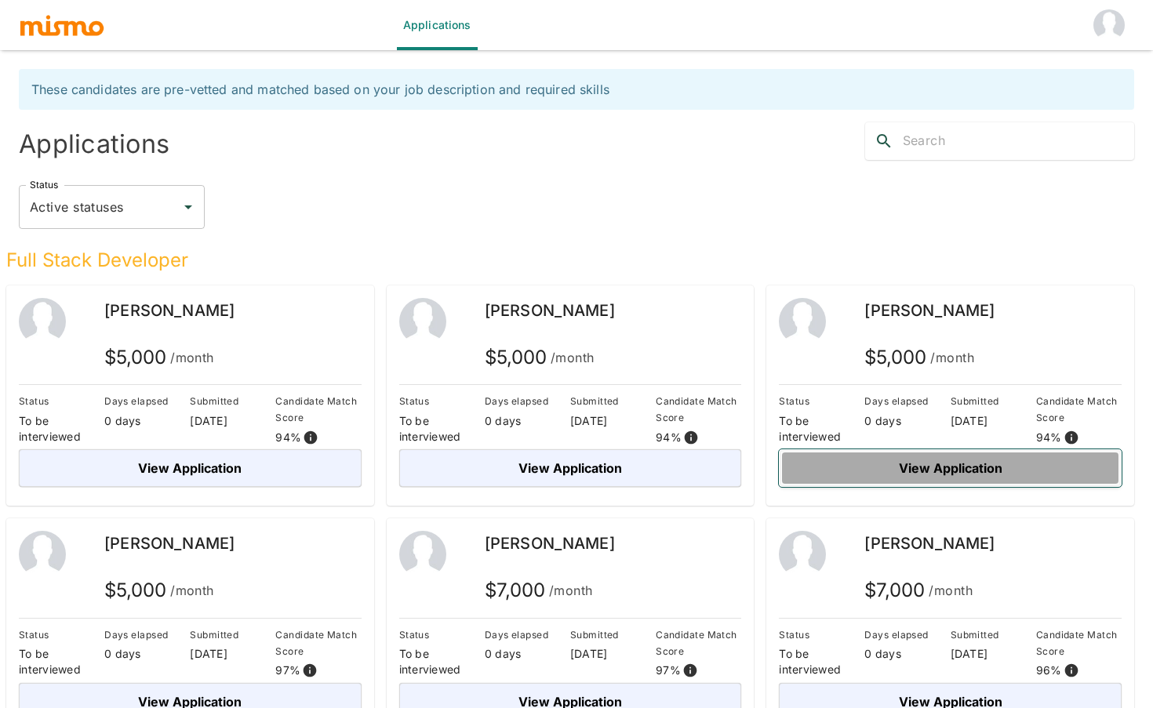
click at [936, 459] on button "View Application" at bounding box center [950, 469] width 343 height 38
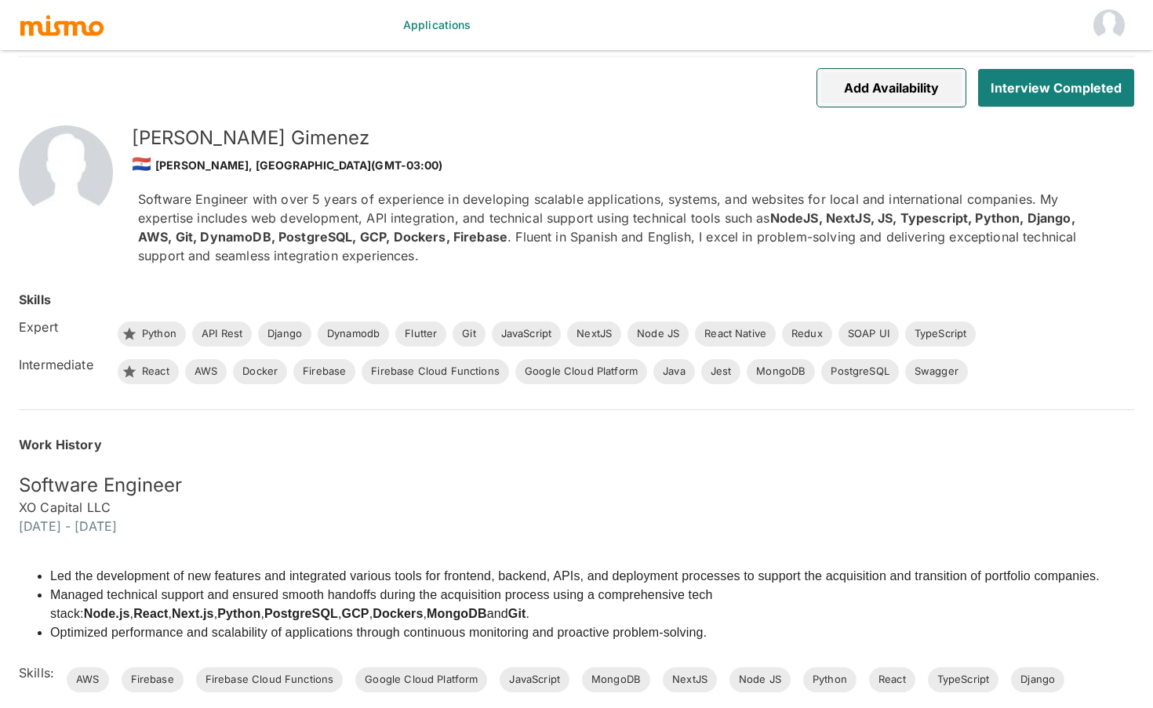
click at [870, 102] on button "Add Availability" at bounding box center [891, 88] width 148 height 38
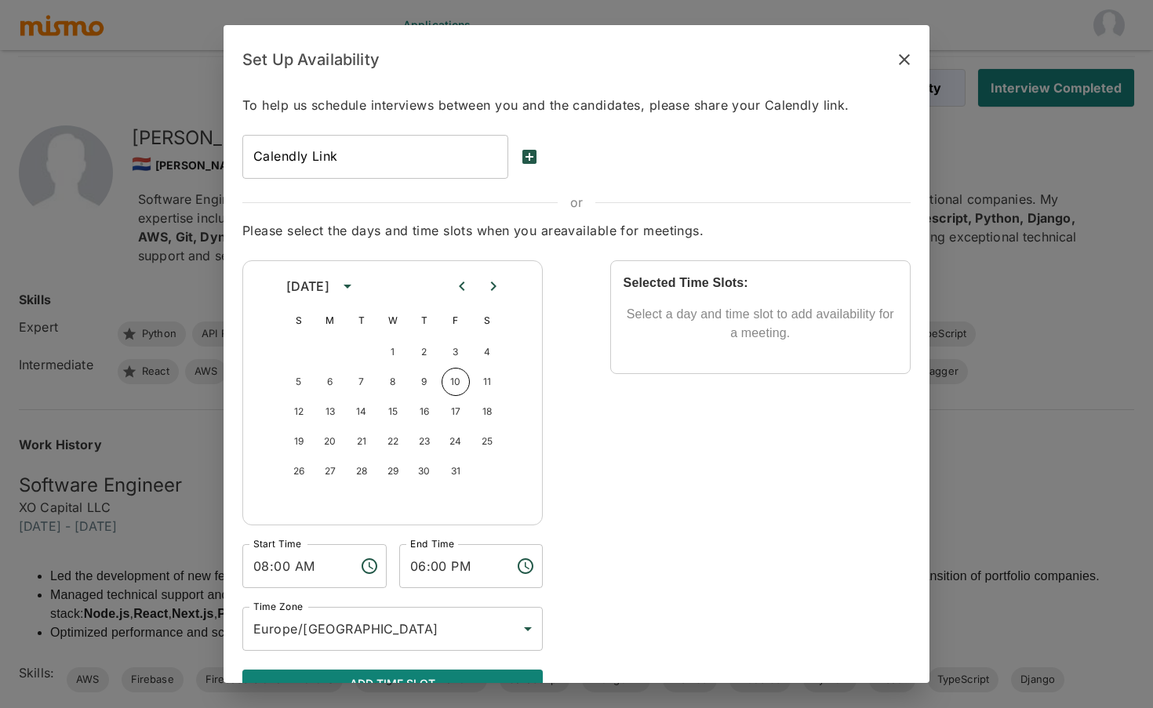
click at [457, 151] on input "Calendly Link" at bounding box center [375, 157] width 266 height 44
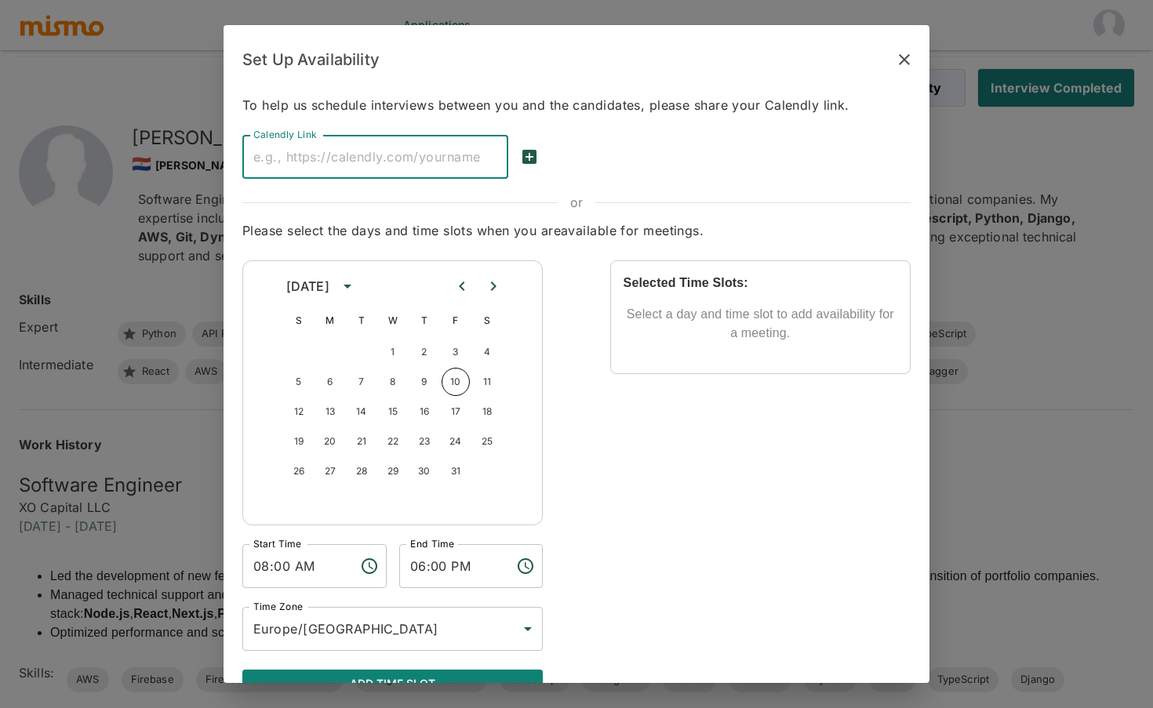
paste input "https://cal.com/andrey.kaelio/quick-meeting"
type input "https://cal.com/andrey.kaelio/quick-meeting"
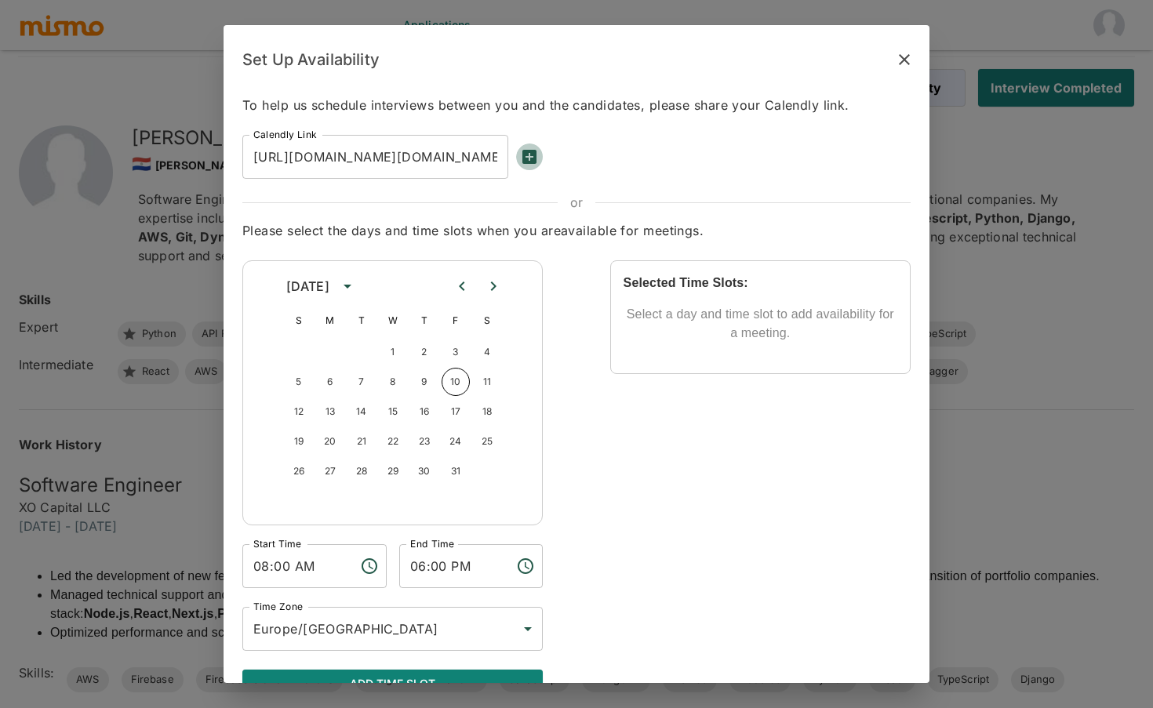
click at [527, 155] on icon "save-calendly-link" at bounding box center [529, 157] width 14 height 14
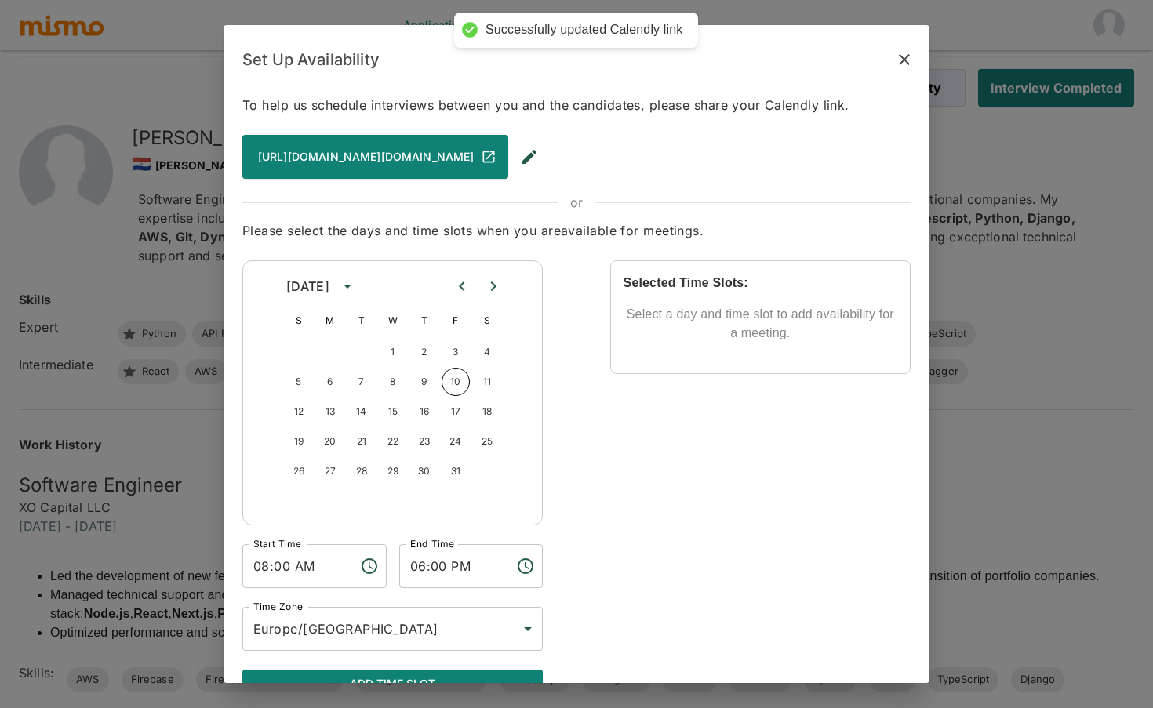
click at [957, 140] on div "Set Up Availability To help us schedule interviews between you and the candidat…" at bounding box center [576, 354] width 1153 height 708
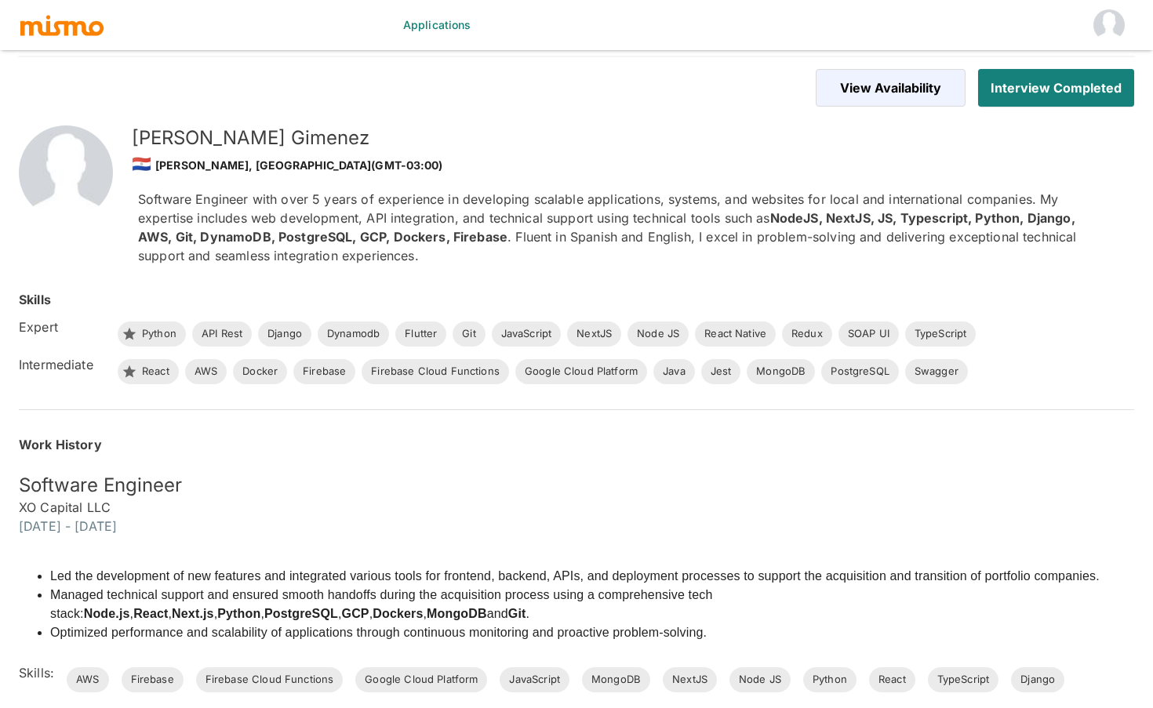
click at [456, 22] on link "Applications" at bounding box center [437, 25] width 81 height 50
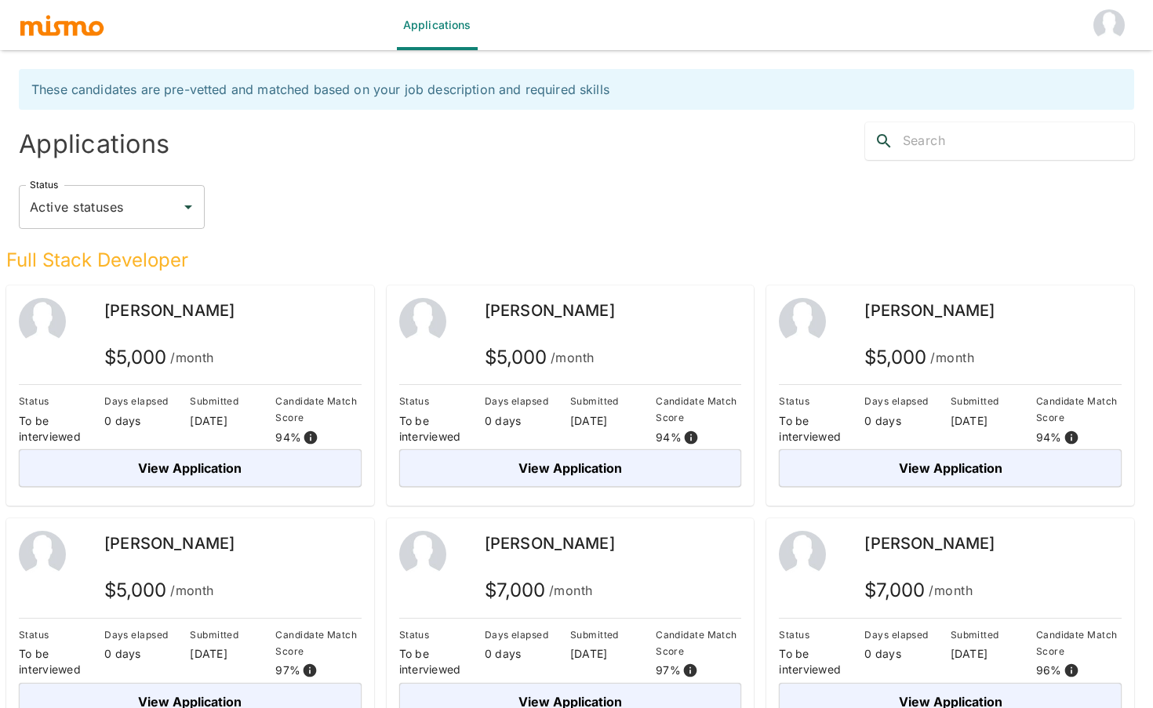
scroll to position [38, 0]
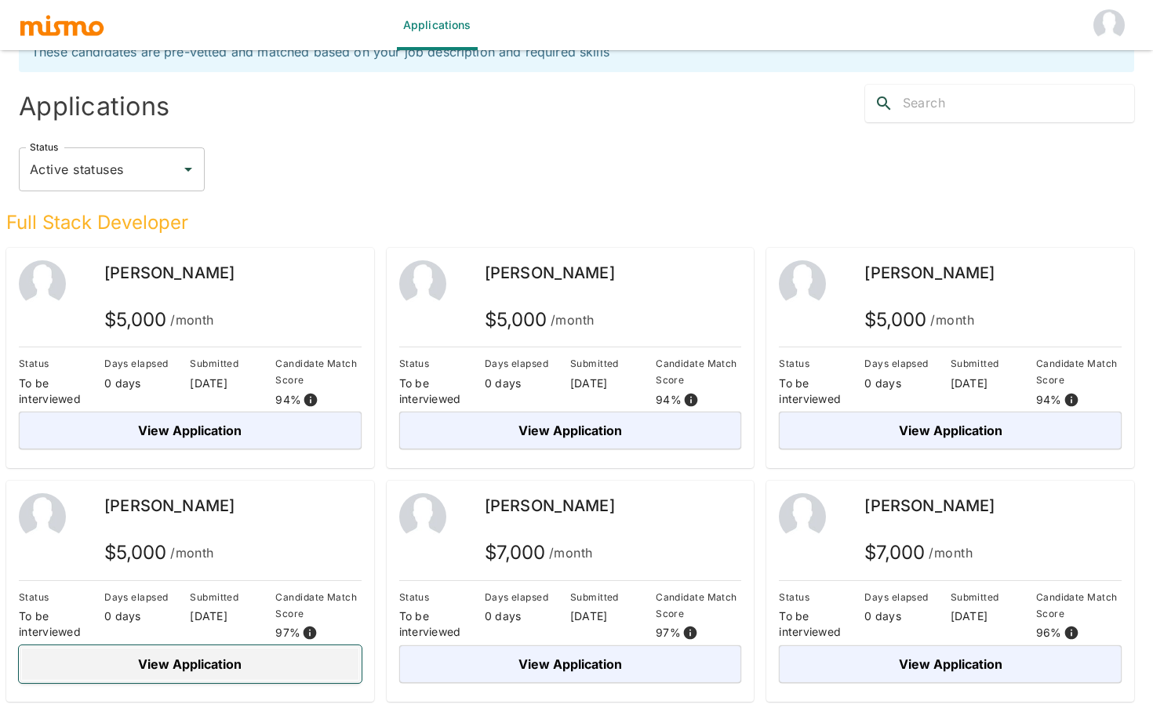
click at [225, 659] on button "View Application" at bounding box center [190, 665] width 343 height 38
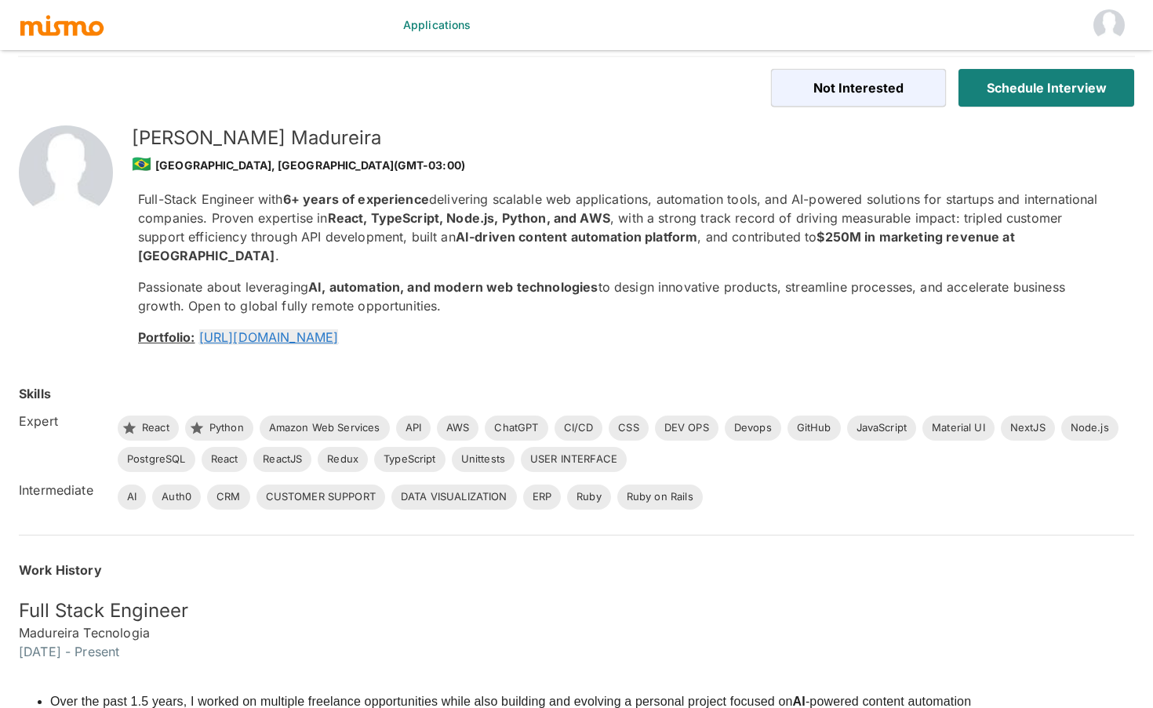
click at [924, 184] on div "Full-Stack Engineer with 6+ years of experience delivering scalable web applica…" at bounding box center [618, 268] width 984 height 182
click at [914, 89] on button "View Availability" at bounding box center [888, 88] width 155 height 38
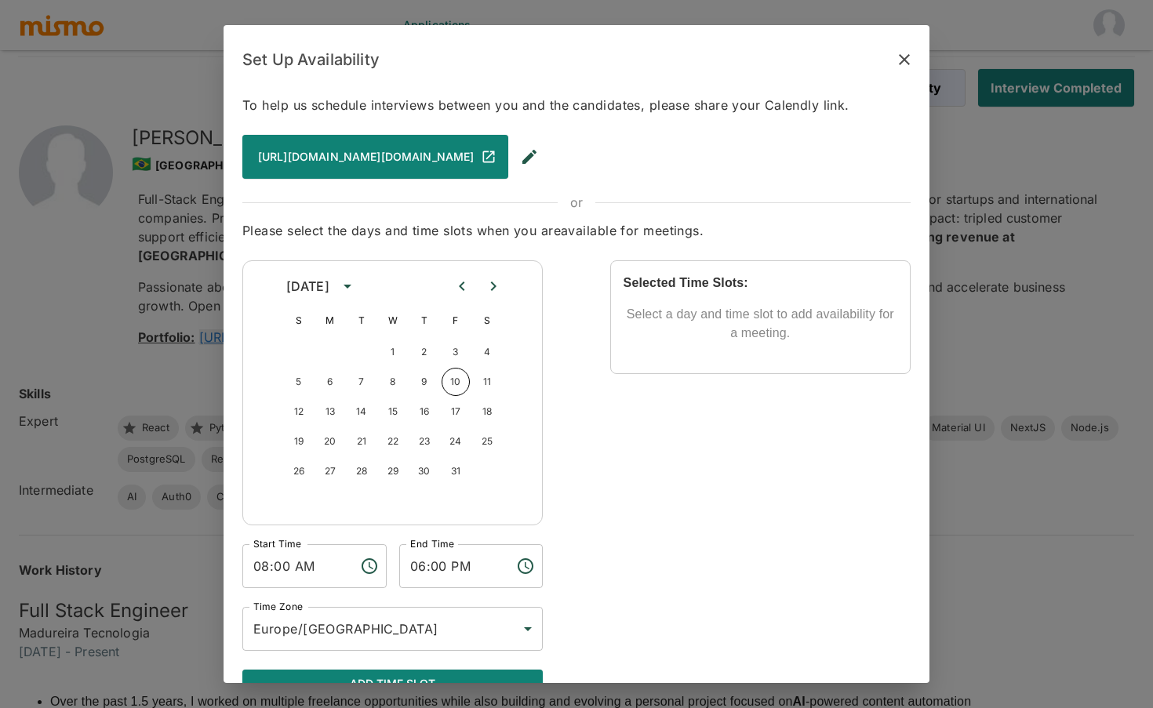
click at [593, 5] on div "Set Up Availability To help us schedule interviews between you and the candidat…" at bounding box center [576, 354] width 1153 height 708
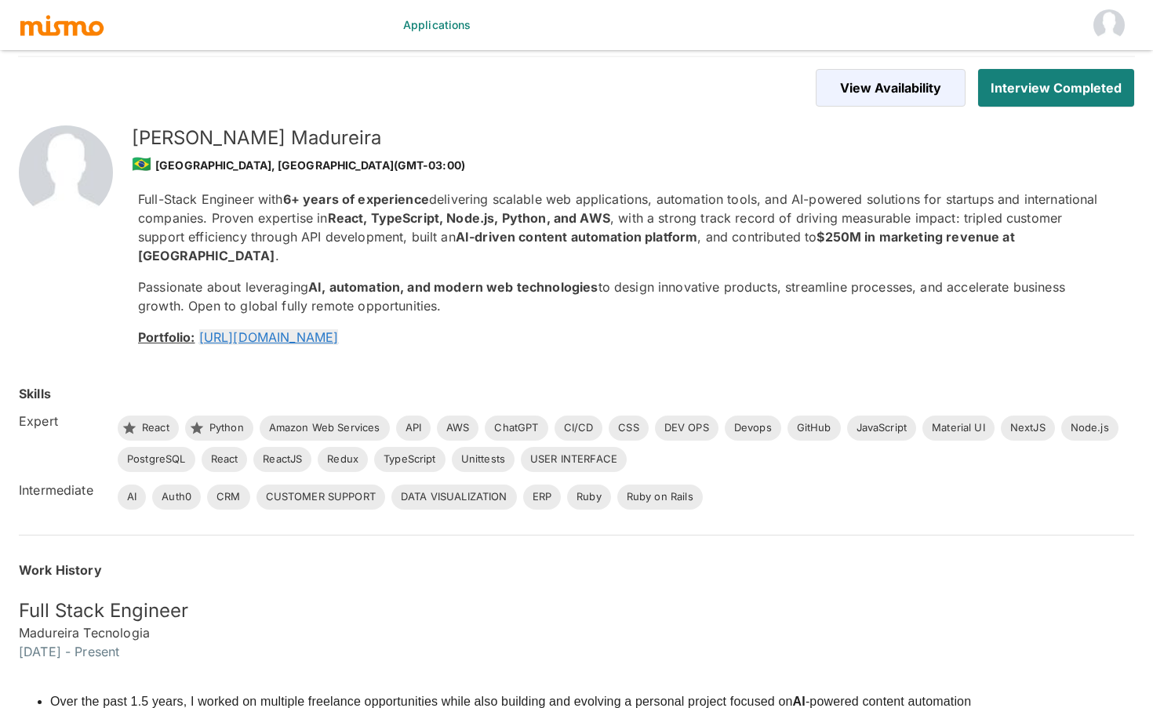
click at [93, 34] on img "button" at bounding box center [62, 25] width 86 height 24
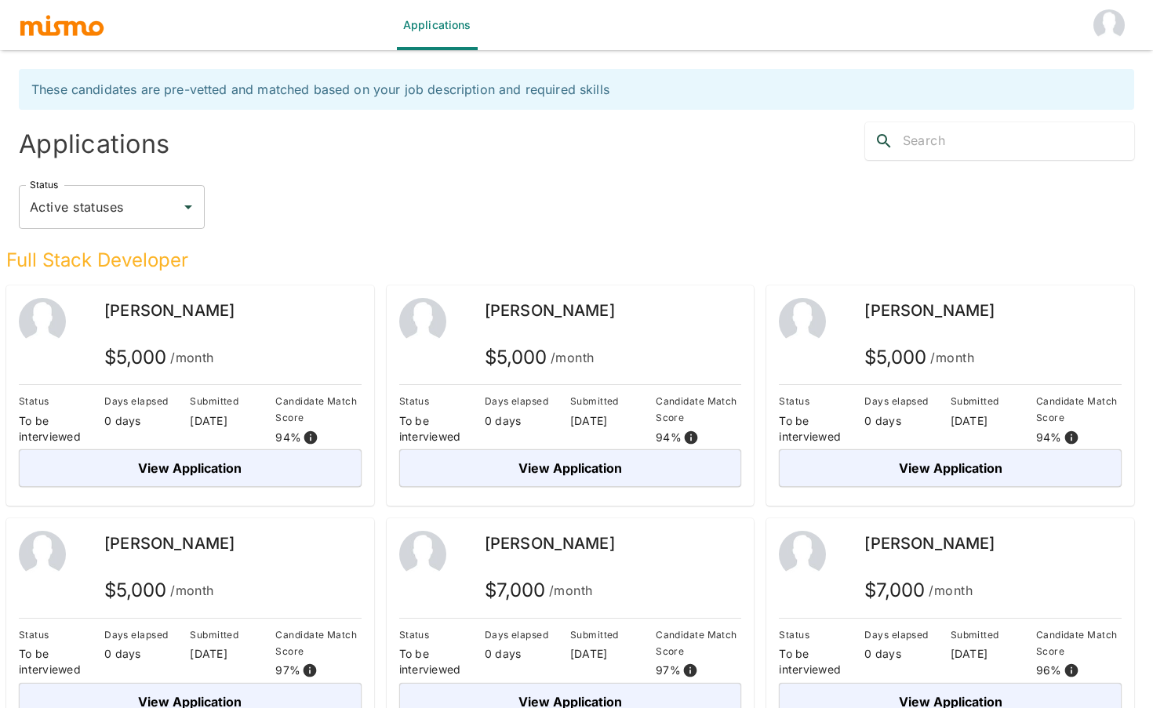
scroll to position [38, 0]
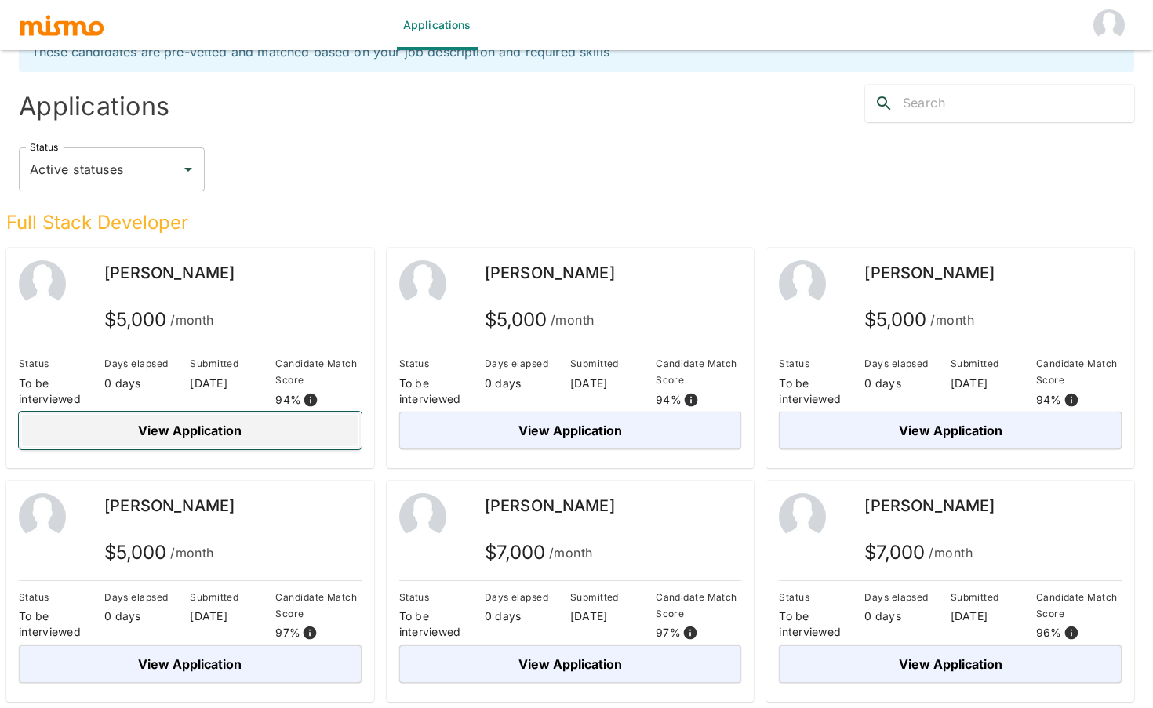
click at [281, 433] on button "View Application" at bounding box center [190, 431] width 343 height 38
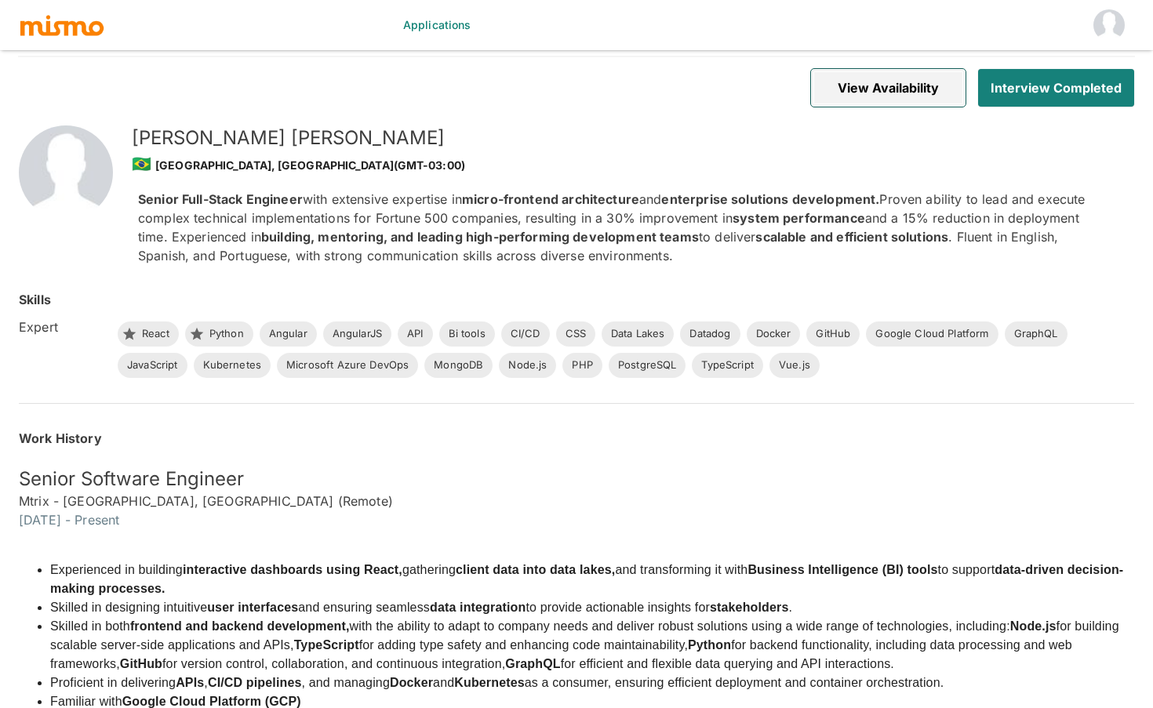
click at [855, 90] on button "View Availability" at bounding box center [888, 88] width 155 height 38
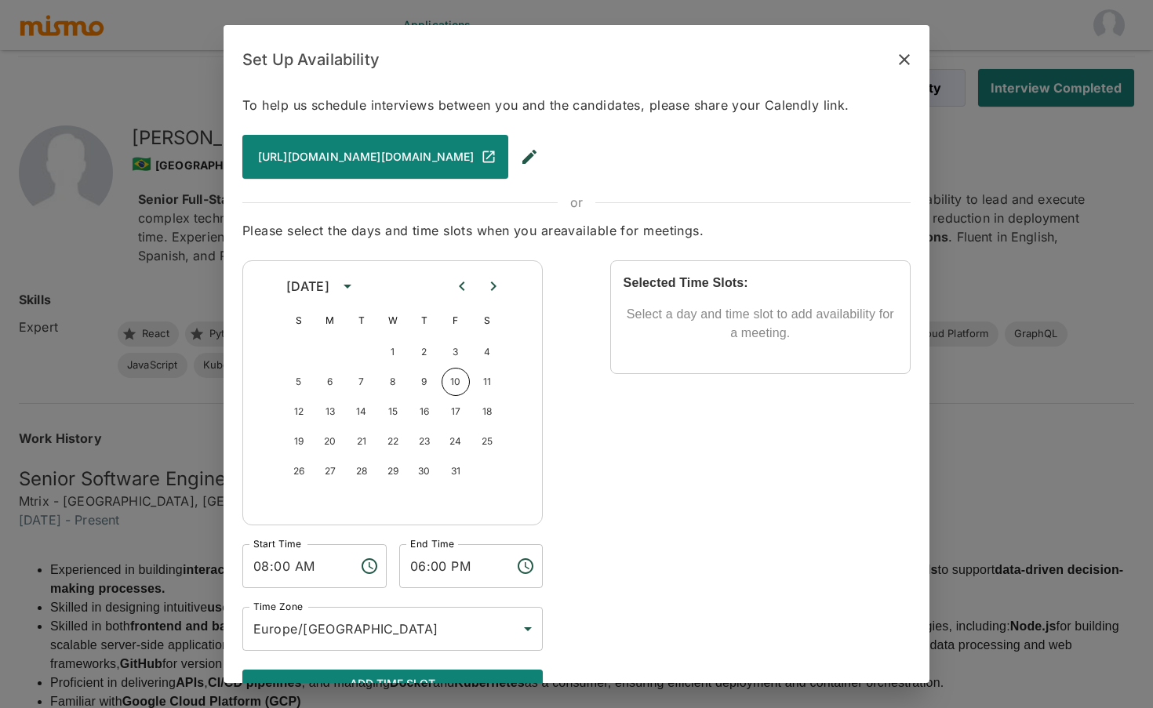
click at [57, 107] on div "Set Up Availability To help us schedule interviews between you and the candidat…" at bounding box center [576, 354] width 1153 height 708
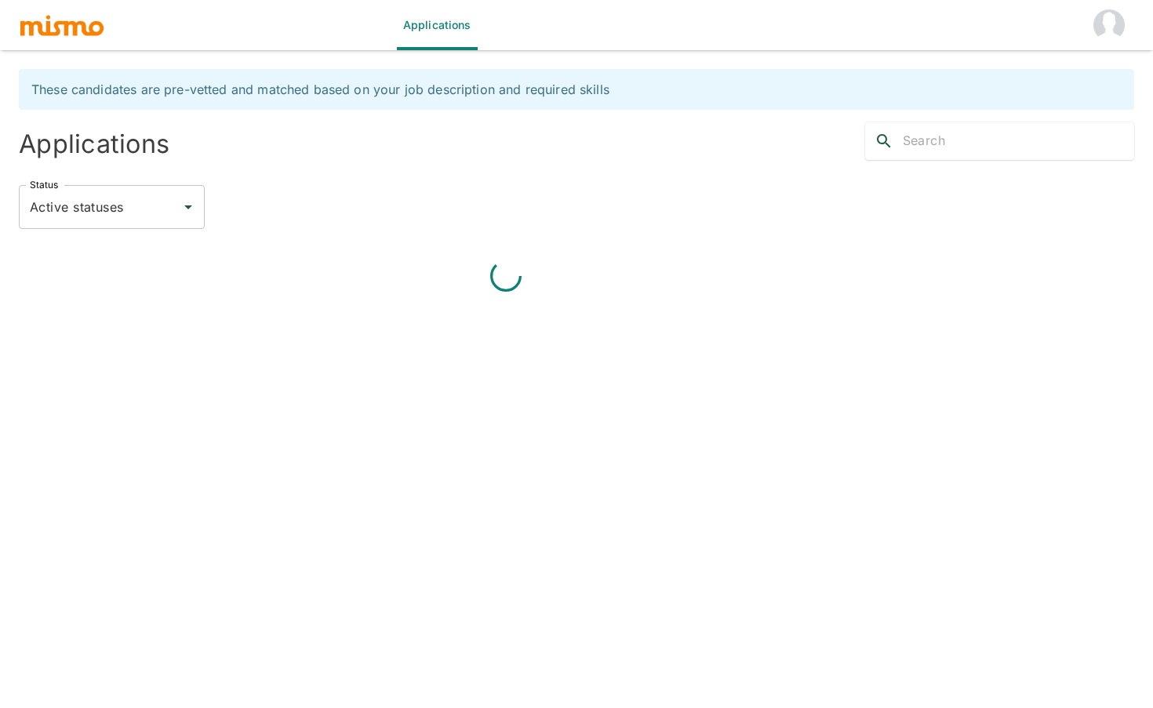
scroll to position [38, 0]
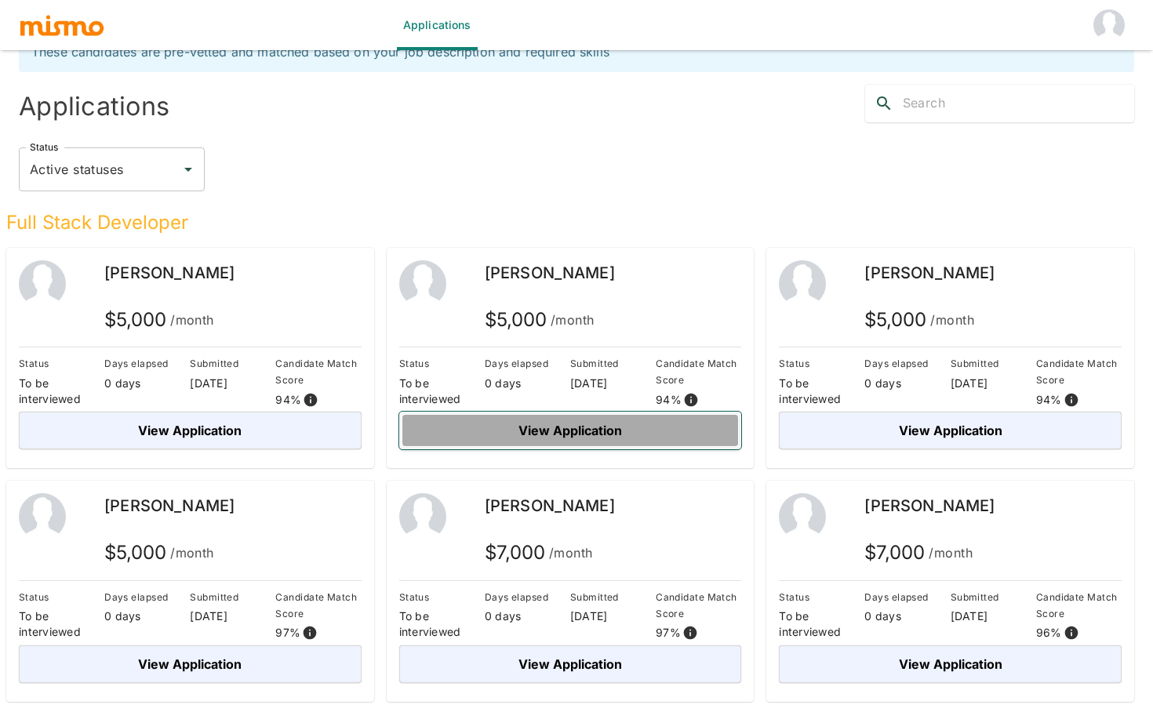
click at [696, 441] on button "View Application" at bounding box center [570, 431] width 343 height 38
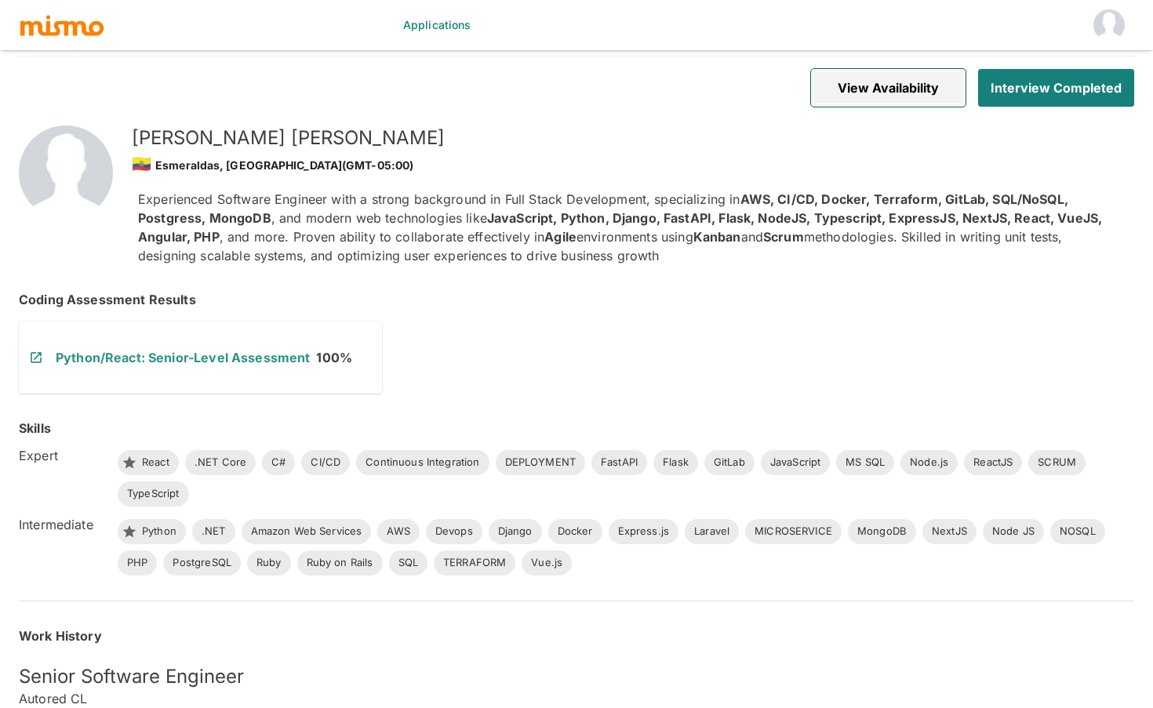
click at [884, 103] on button "View Availability" at bounding box center [888, 88] width 155 height 38
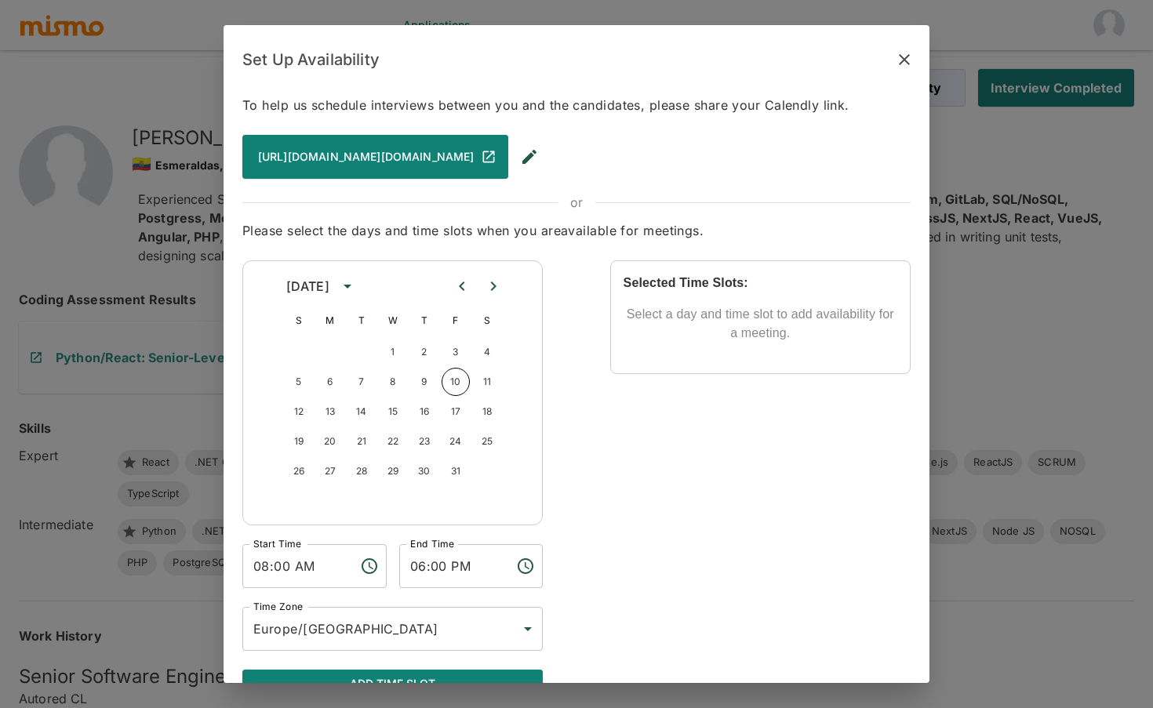
click at [93, 64] on div "Set Up Availability To help us schedule interviews between you and the candidat…" at bounding box center [576, 354] width 1153 height 708
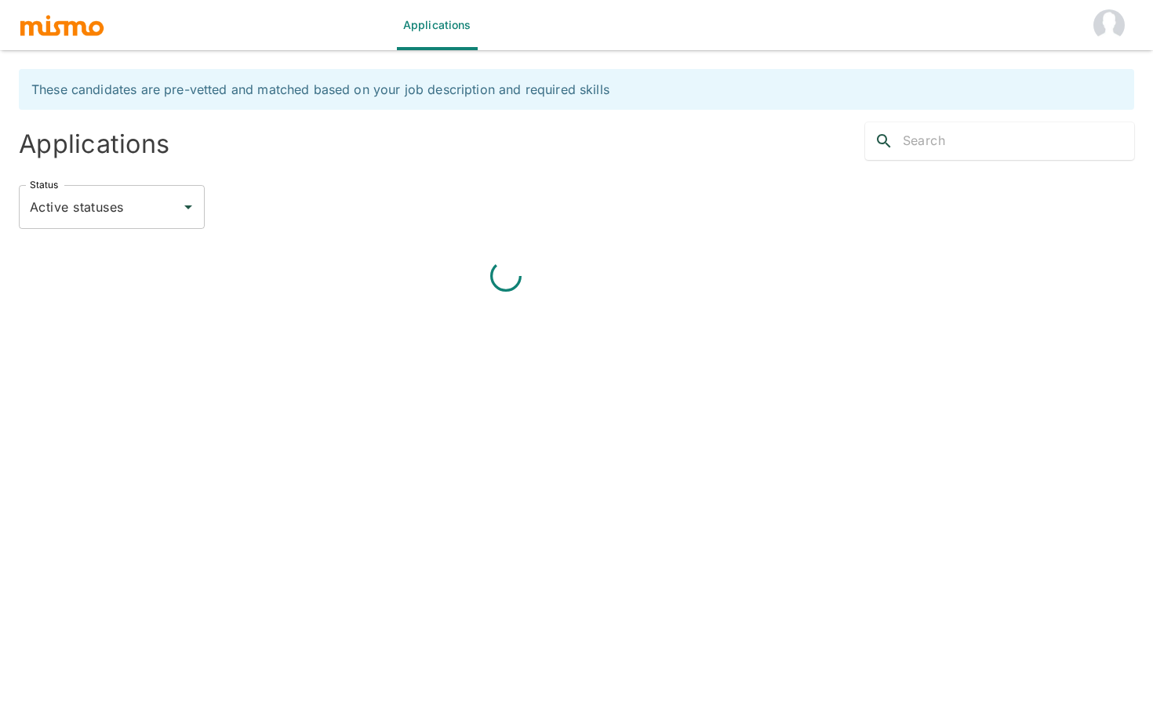
scroll to position [38, 0]
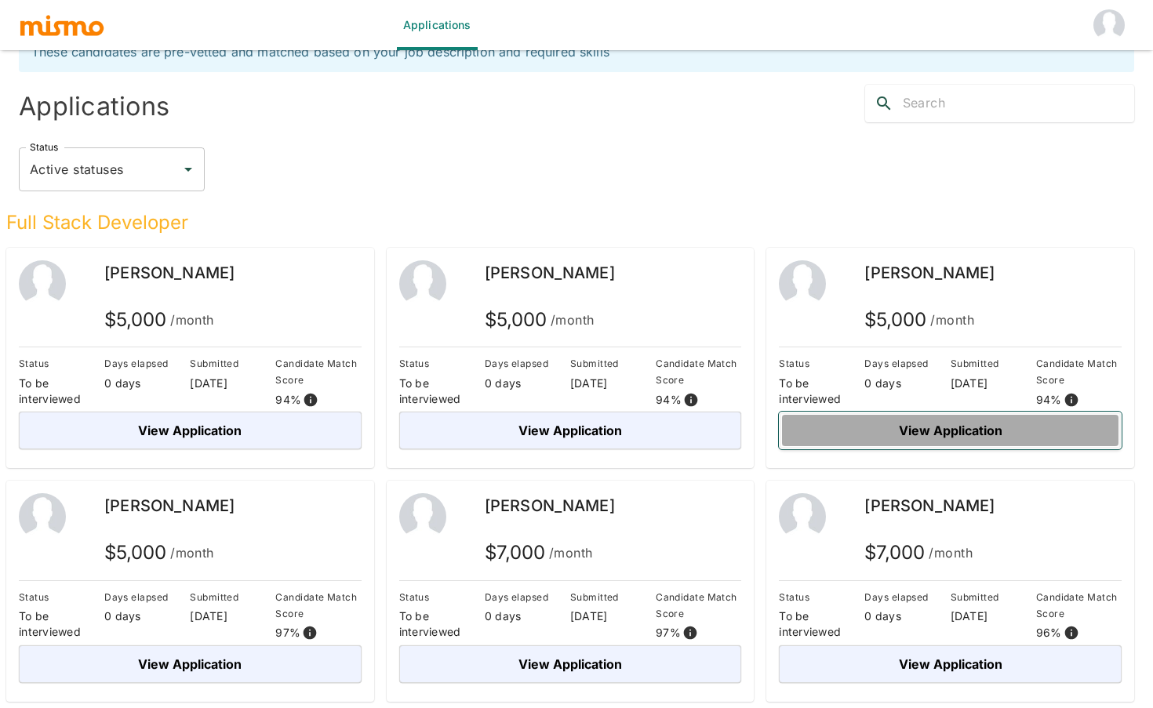
click at [942, 437] on button "View Application" at bounding box center [950, 431] width 343 height 38
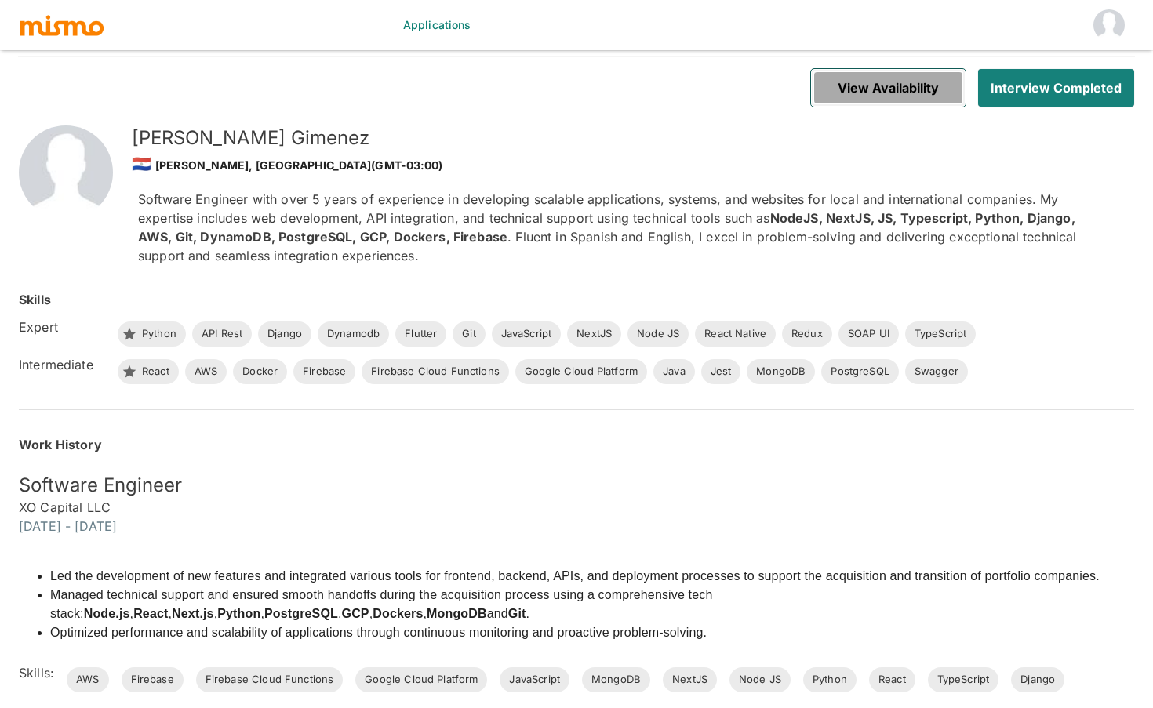
click at [860, 84] on button "View Availability" at bounding box center [888, 88] width 155 height 38
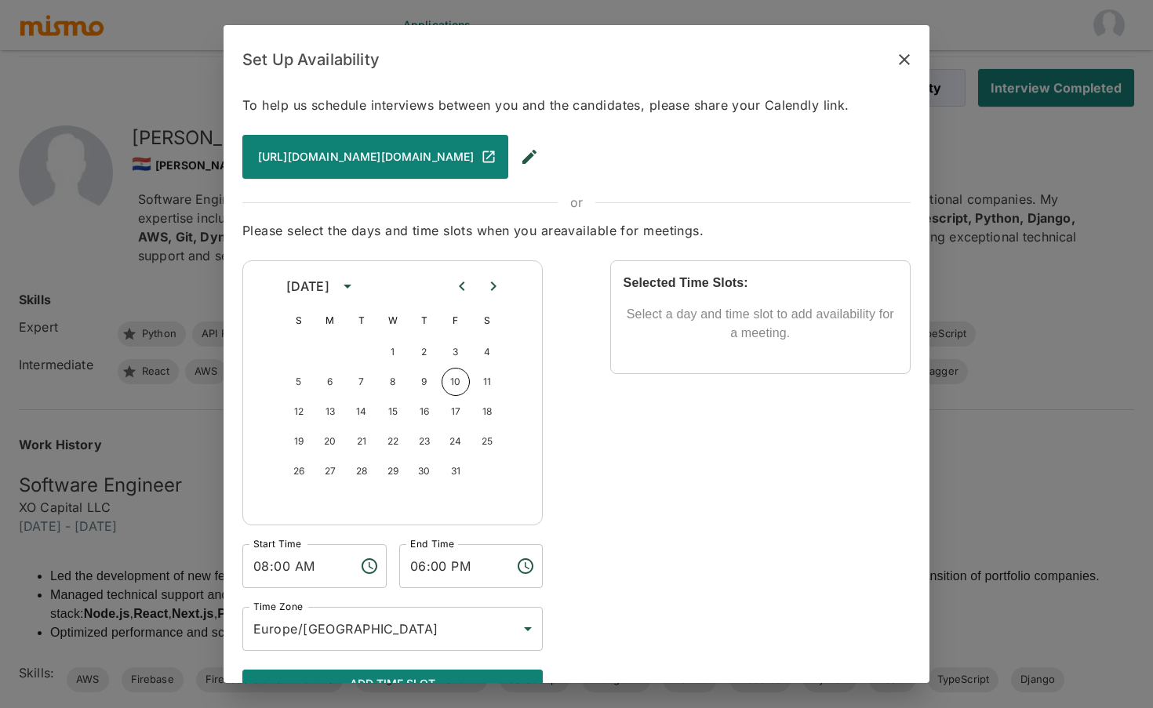
scroll to position [38, 0]
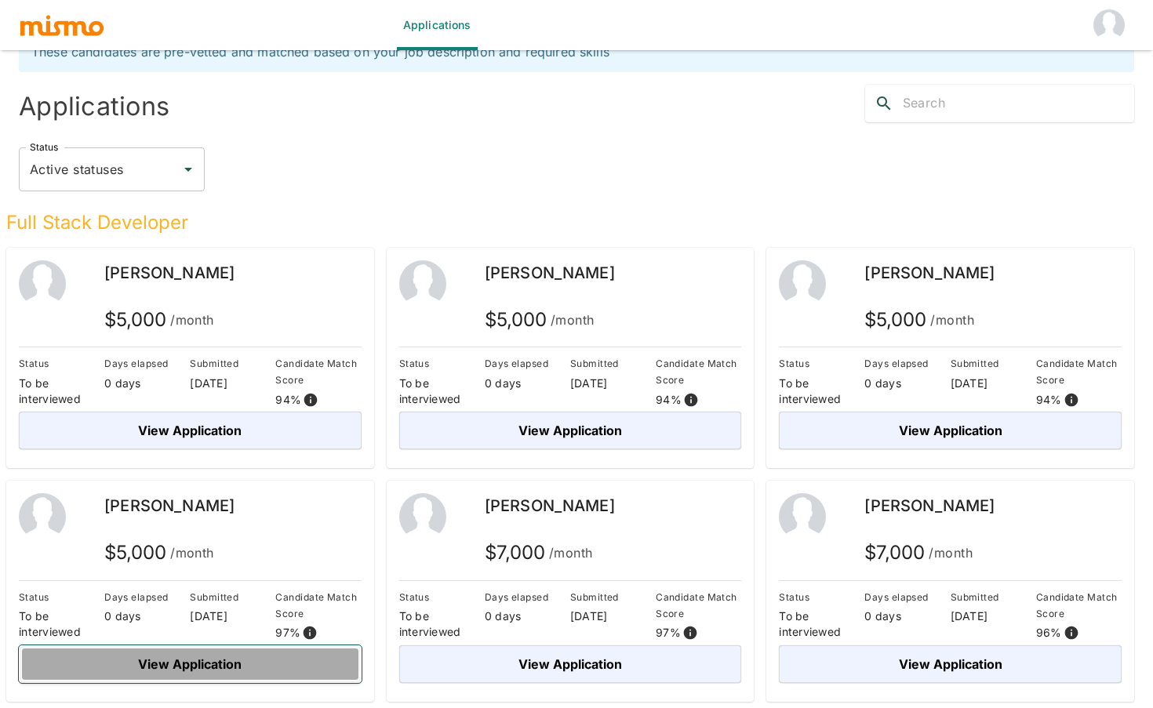
click at [238, 674] on button "View Application" at bounding box center [190, 665] width 343 height 38
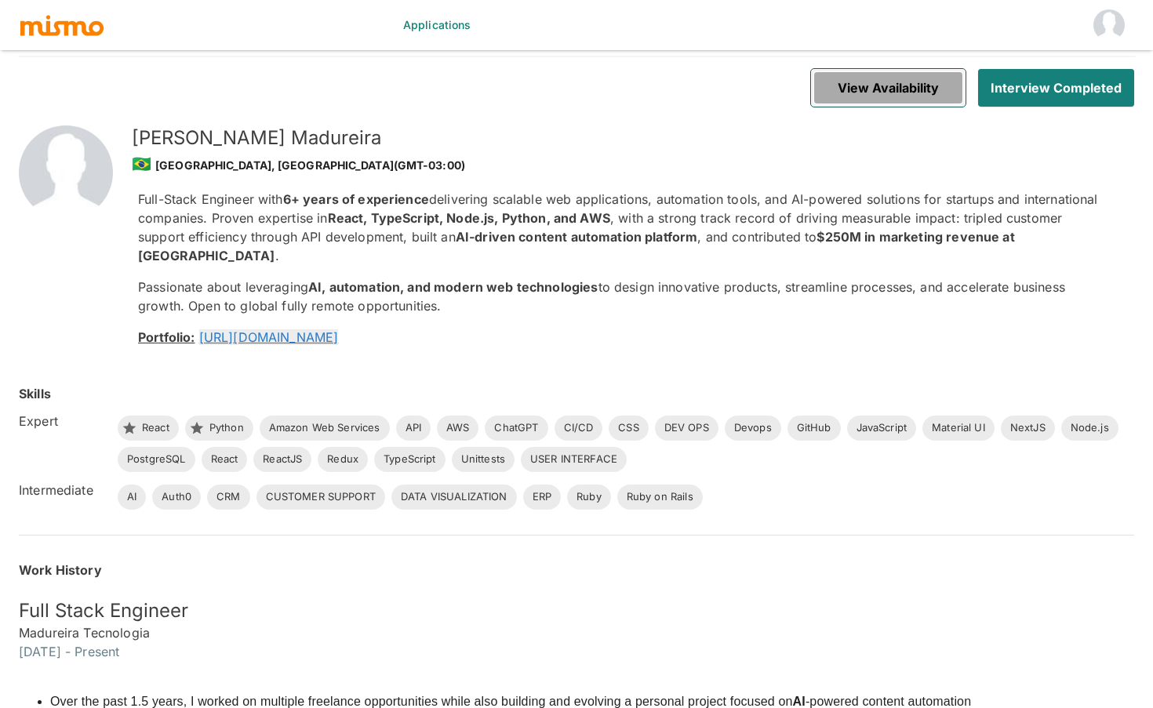
click at [892, 81] on button "View Availability" at bounding box center [888, 88] width 155 height 38
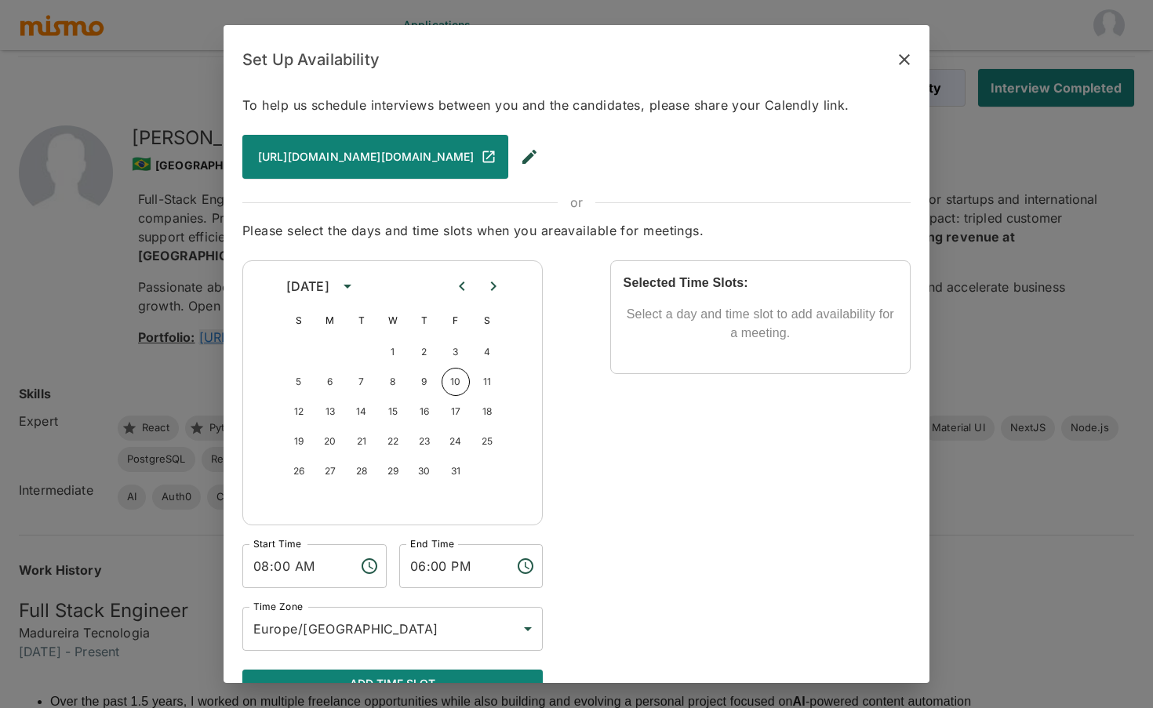
click at [86, 45] on div "Set Up Availability To help us schedule interviews between you and the candidat…" at bounding box center [576, 354] width 1153 height 708
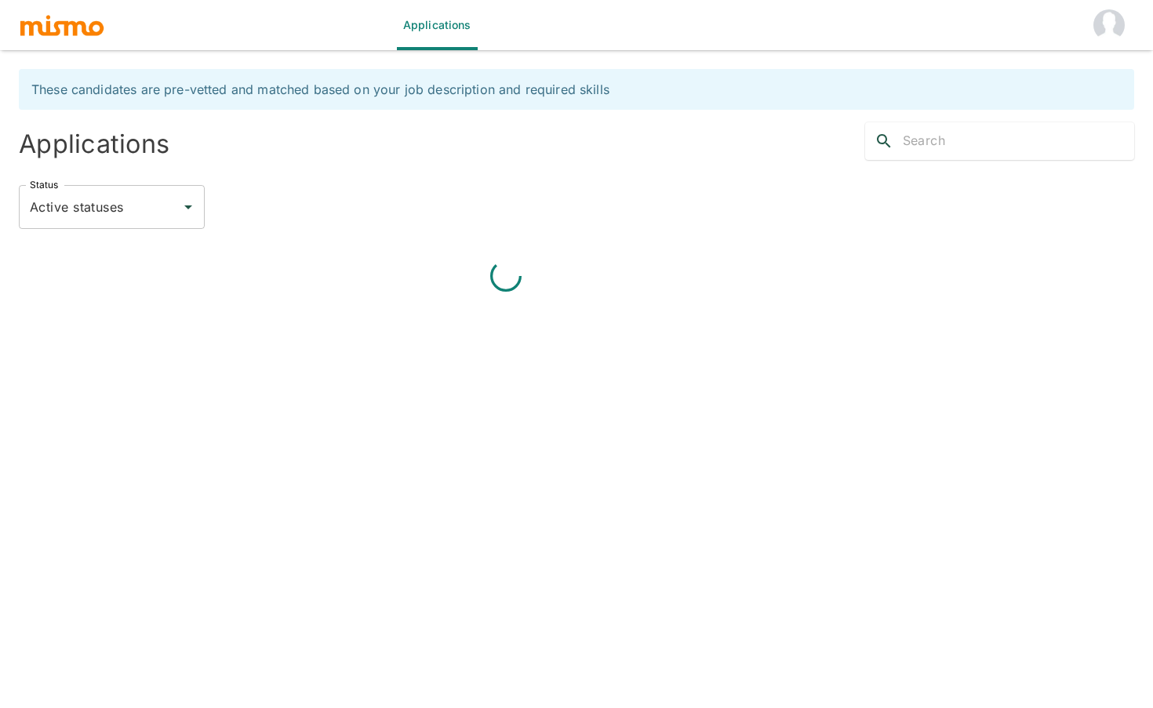
scroll to position [38, 0]
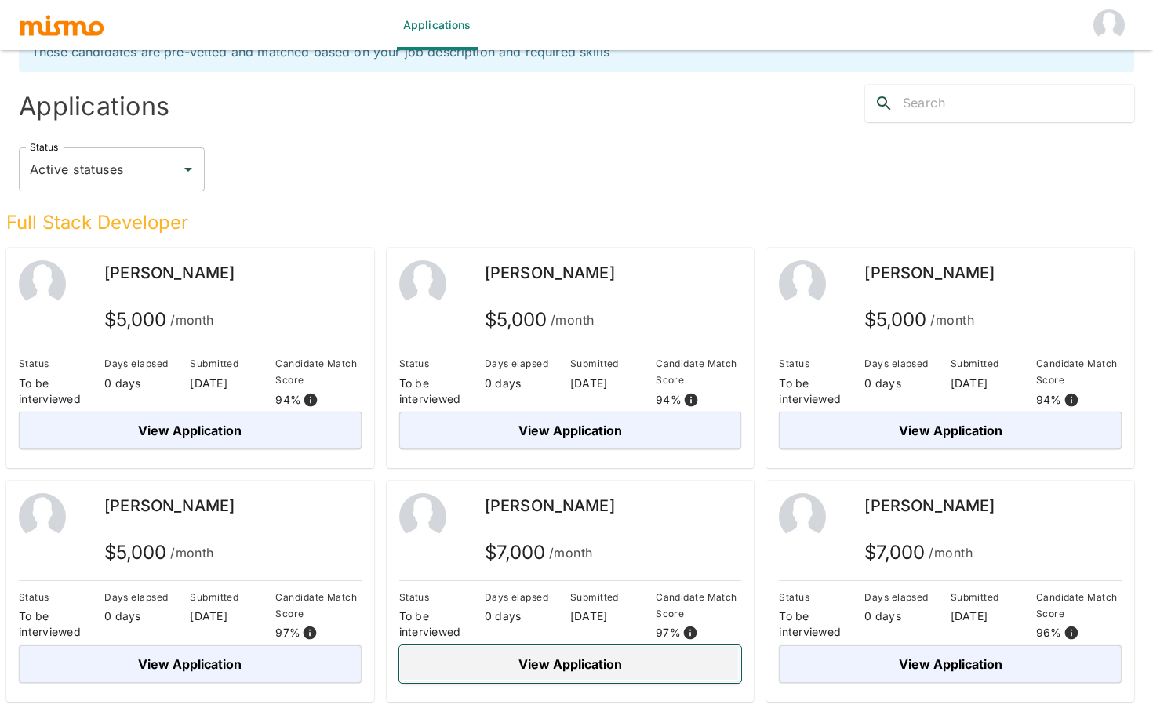
click at [605, 659] on button "View Application" at bounding box center [570, 665] width 343 height 38
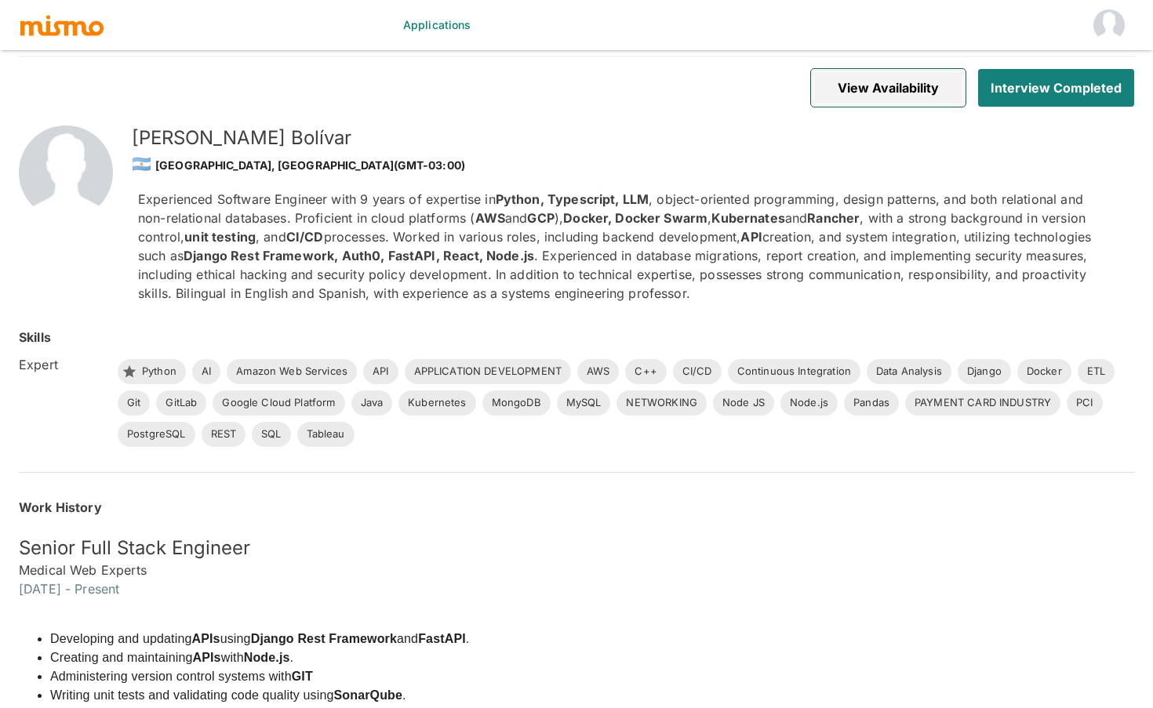
click at [861, 77] on button "View Availability" at bounding box center [888, 88] width 155 height 38
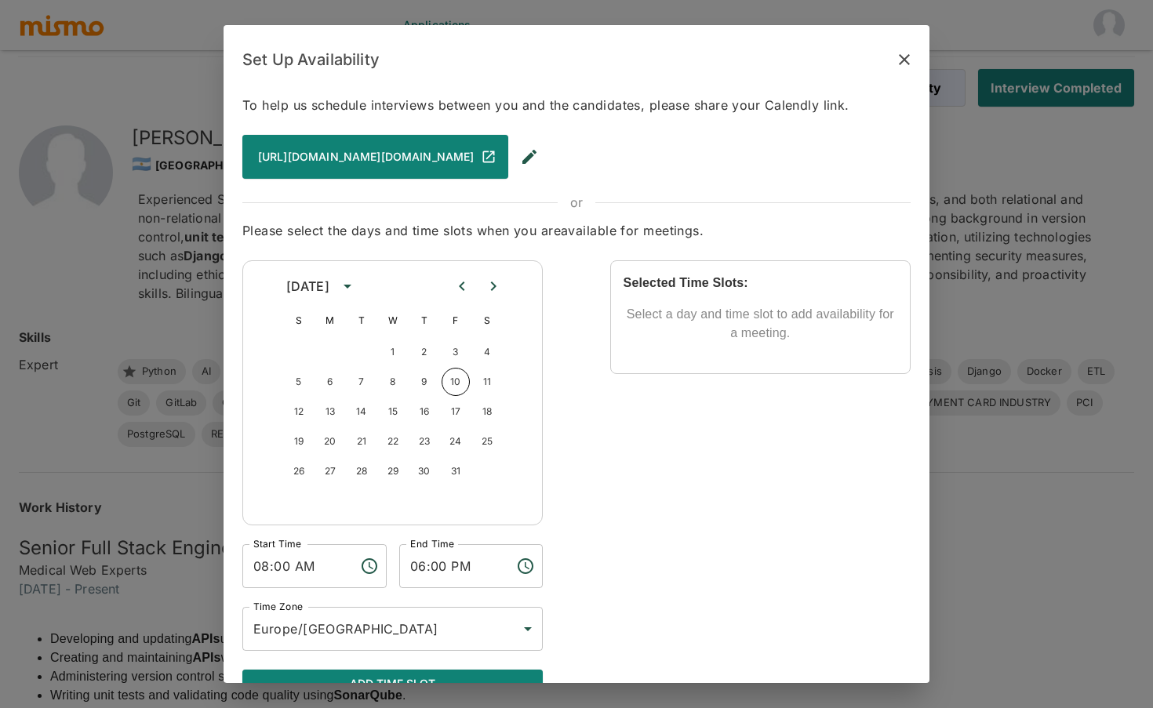
click at [184, 194] on div "Set Up Availability To help us schedule interviews between you and the candidat…" at bounding box center [576, 354] width 1153 height 708
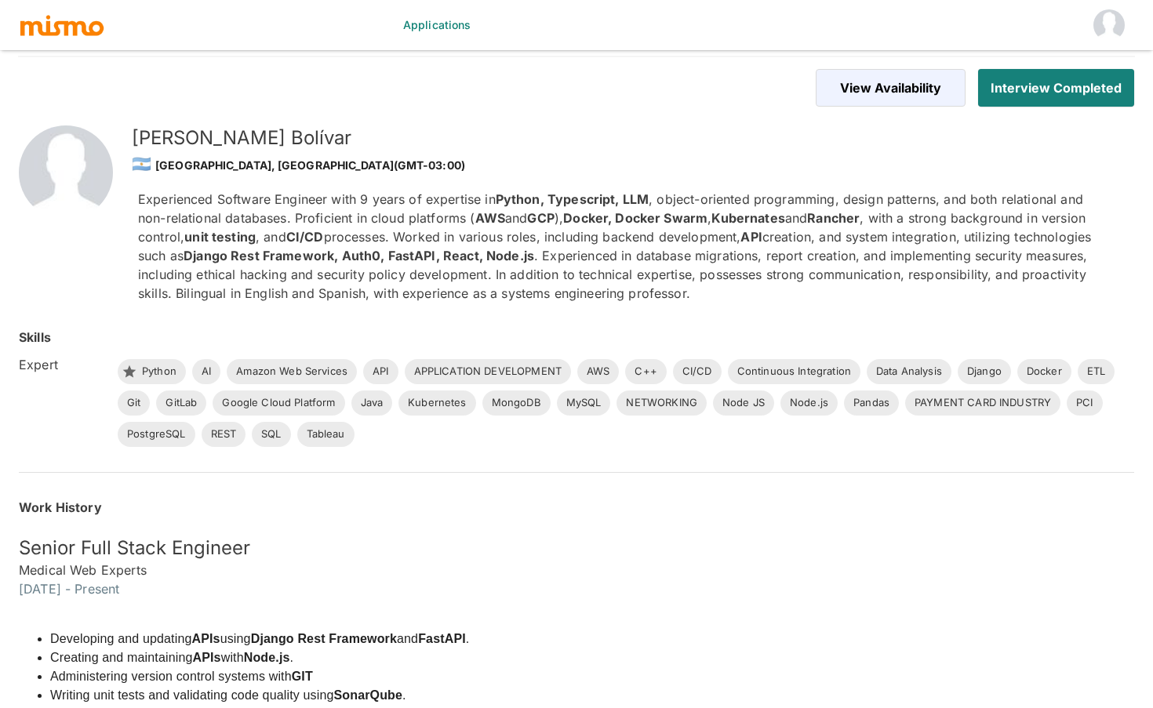
scroll to position [38, 0]
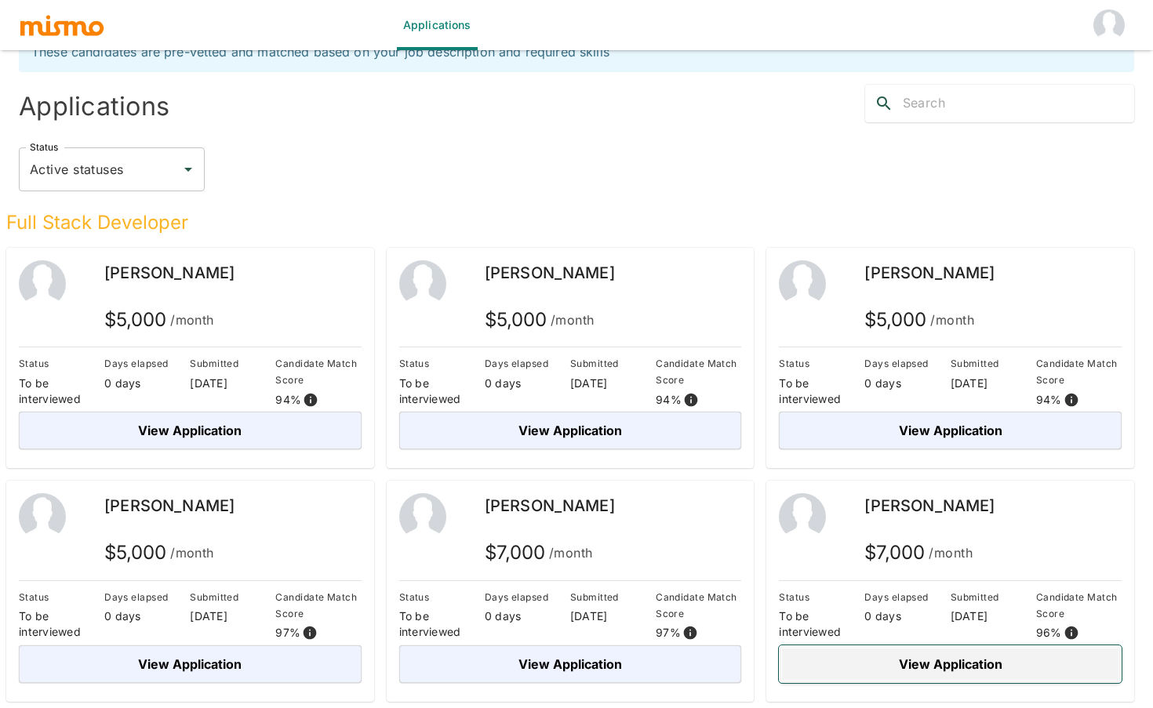
click at [932, 663] on button "View Application" at bounding box center [950, 665] width 343 height 38
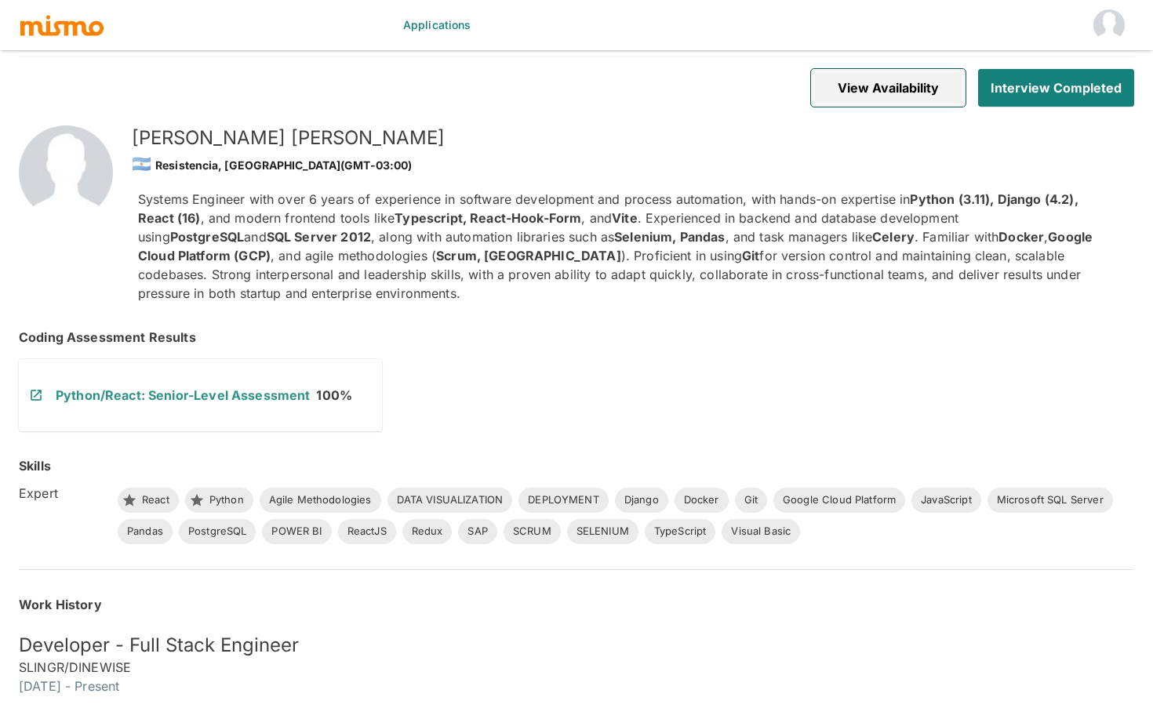
click at [842, 82] on button "View Availability" at bounding box center [888, 88] width 155 height 38
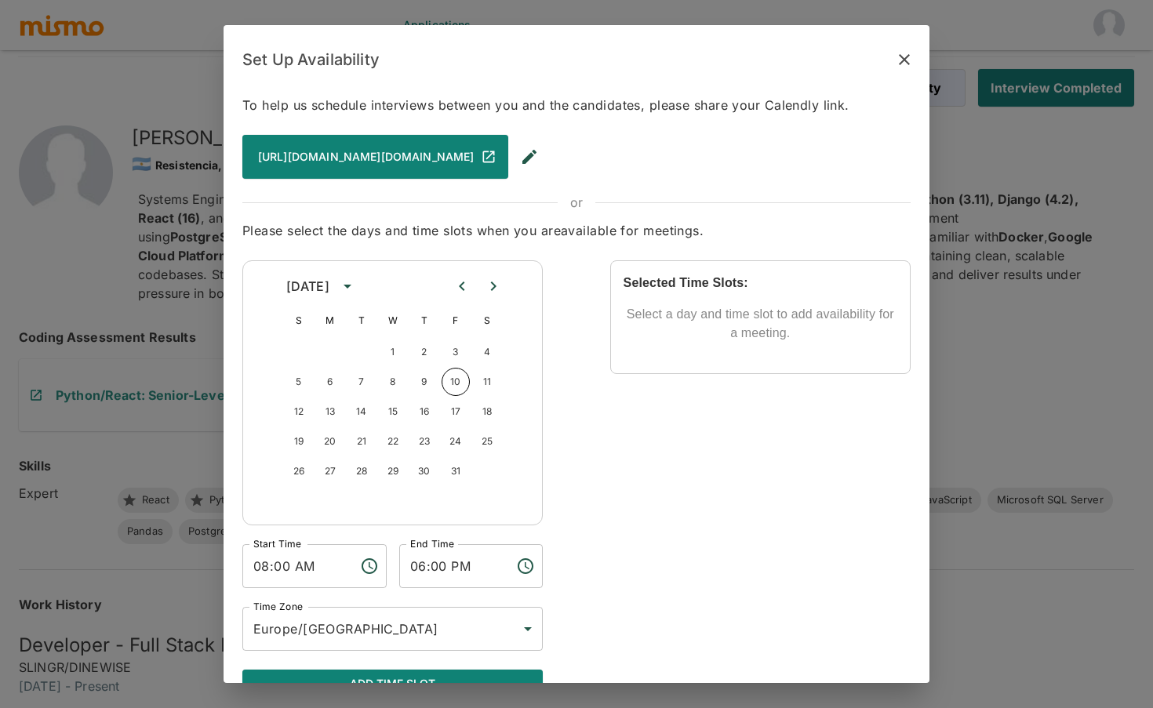
click at [191, 238] on div "Set Up Availability To help us schedule interviews between you and the candidat…" at bounding box center [576, 354] width 1153 height 708
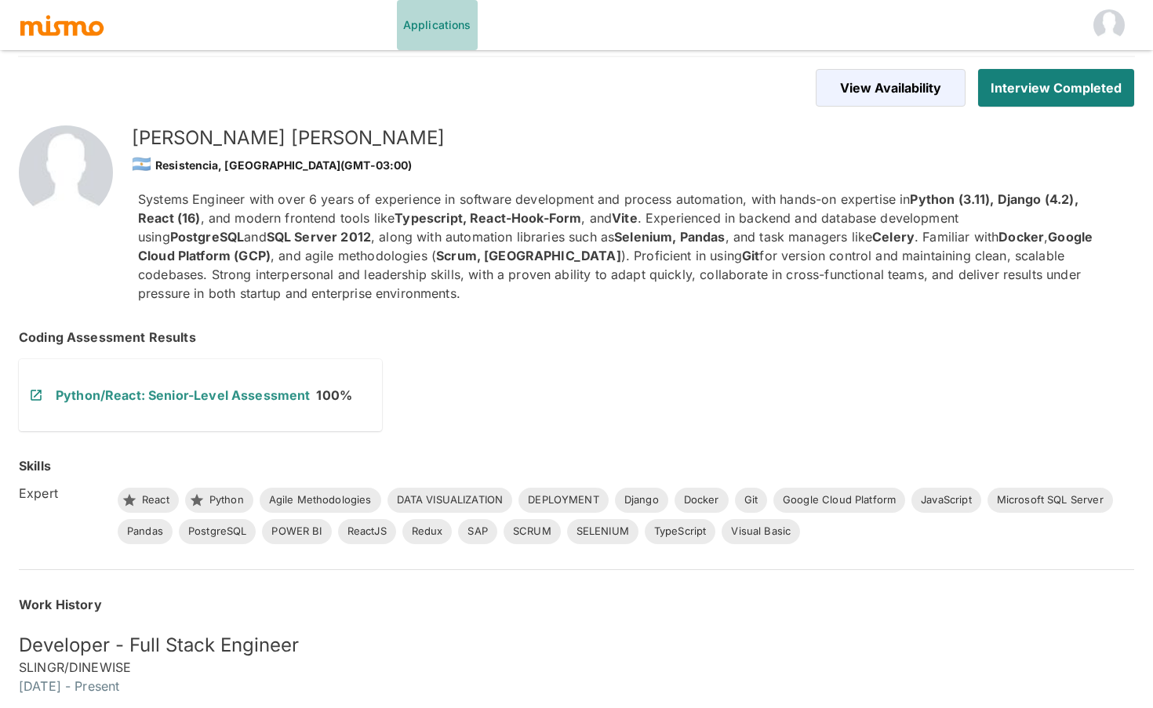
click at [446, 16] on link "Applications" at bounding box center [437, 25] width 81 height 50
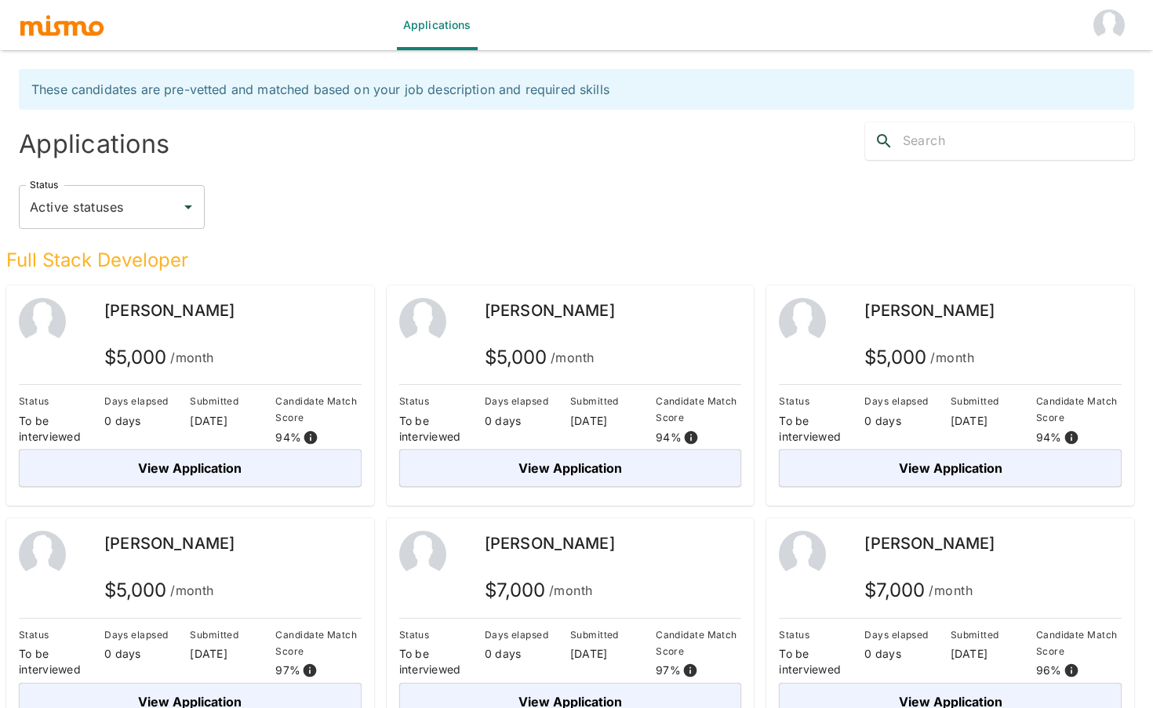
click at [551, 187] on div "Status Active statuses Status" at bounding box center [577, 207] width 1116 height 44
drag, startPoint x: 551, startPoint y: 189, endPoint x: 667, endPoint y: 548, distance: 376.8
click at [667, 548] on div "These candidates are pre-vetted and matched based on your job description and r…" at bounding box center [570, 397] width 1128 height 683
click at [621, 227] on div "Status Active statuses Status" at bounding box center [577, 207] width 1116 height 44
drag, startPoint x: 621, startPoint y: 217, endPoint x: 689, endPoint y: 210, distance: 68.6
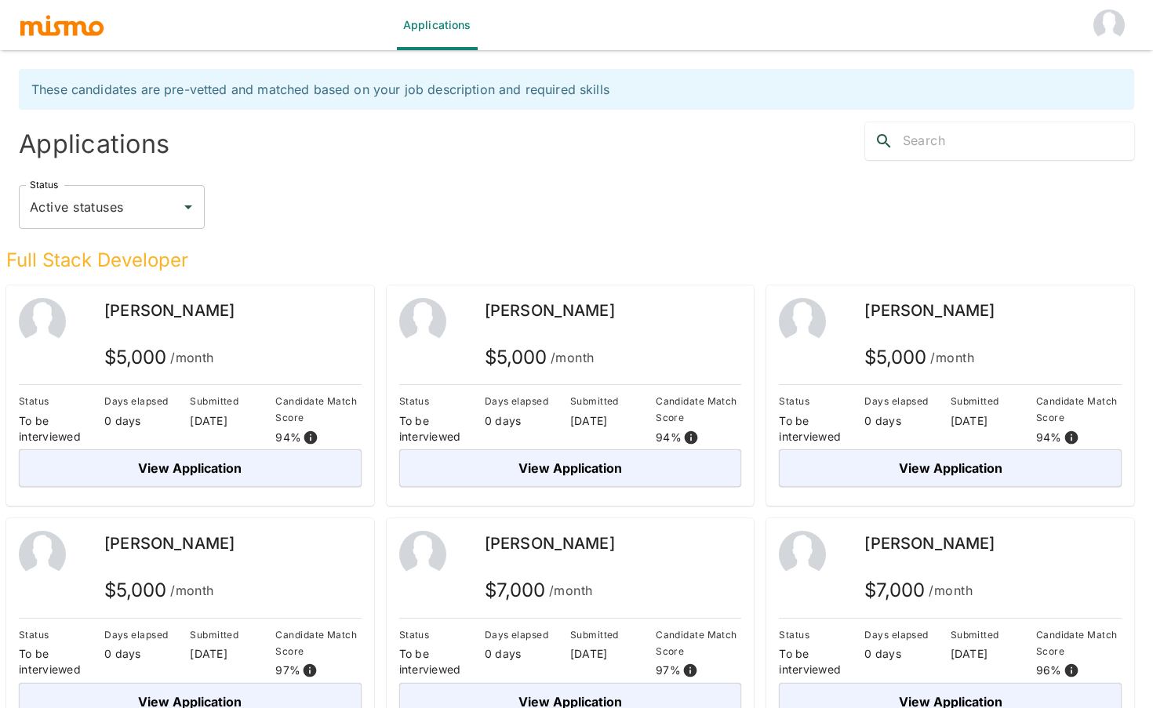
click at [689, 210] on div "Status Active statuses Status" at bounding box center [577, 207] width 1116 height 44
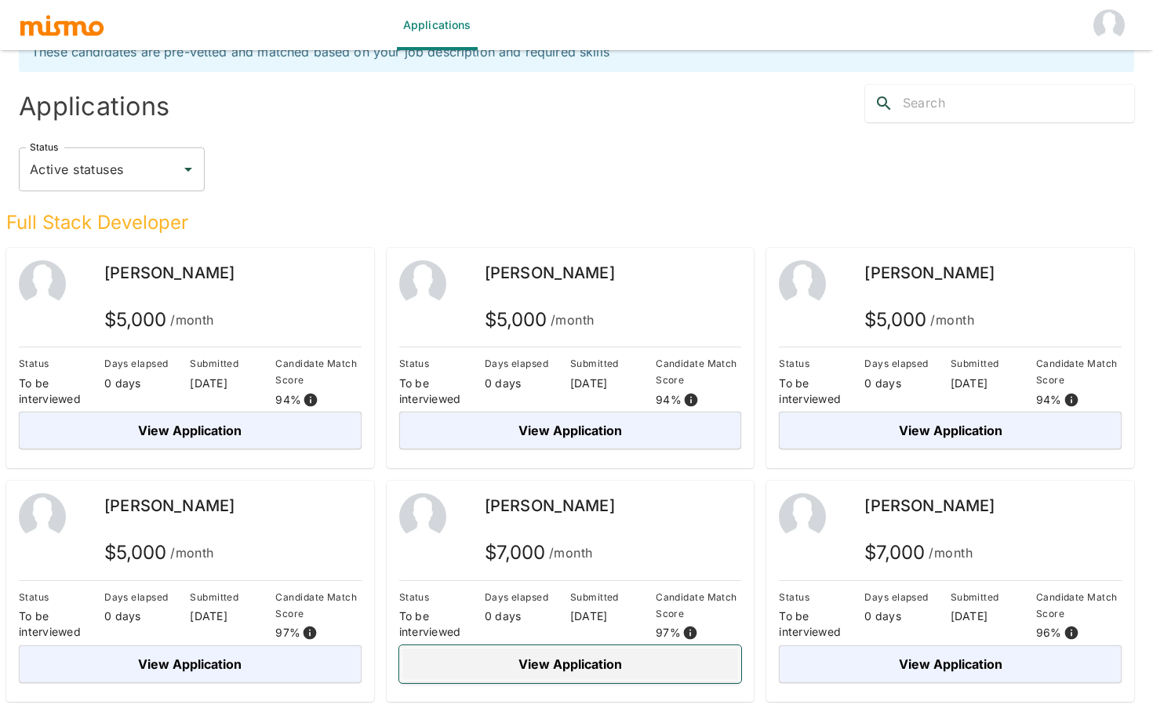
click at [632, 666] on button "View Application" at bounding box center [570, 665] width 343 height 38
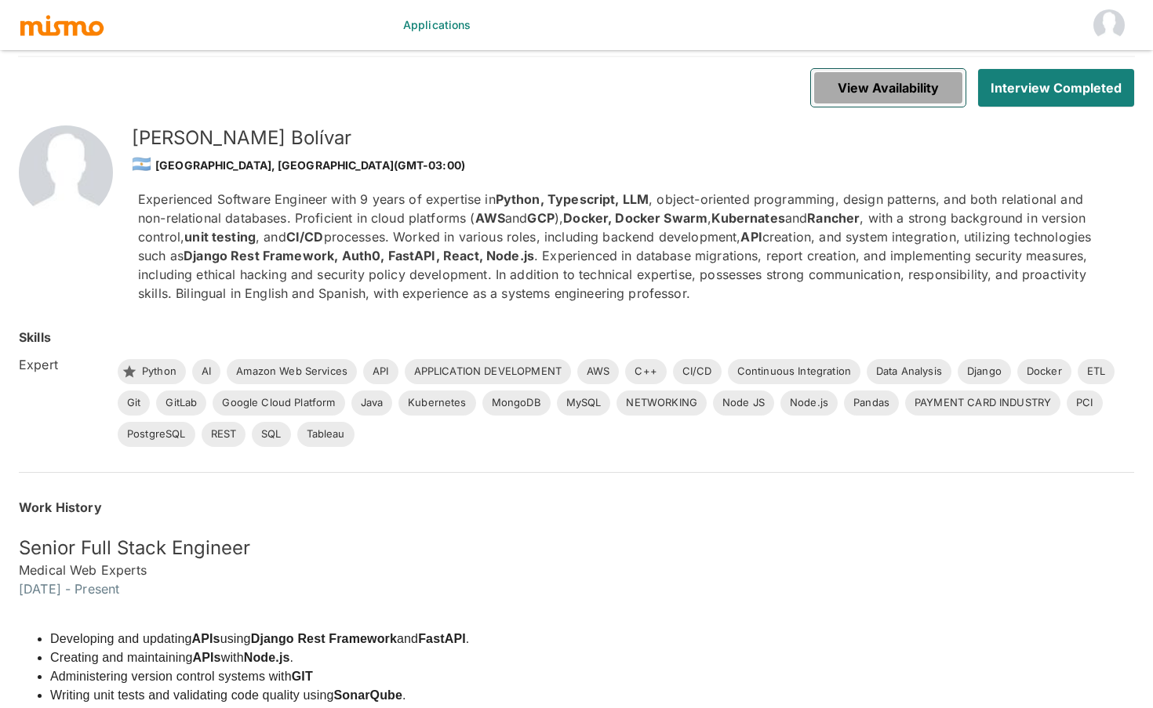
click at [940, 92] on button "View Availability" at bounding box center [888, 88] width 155 height 38
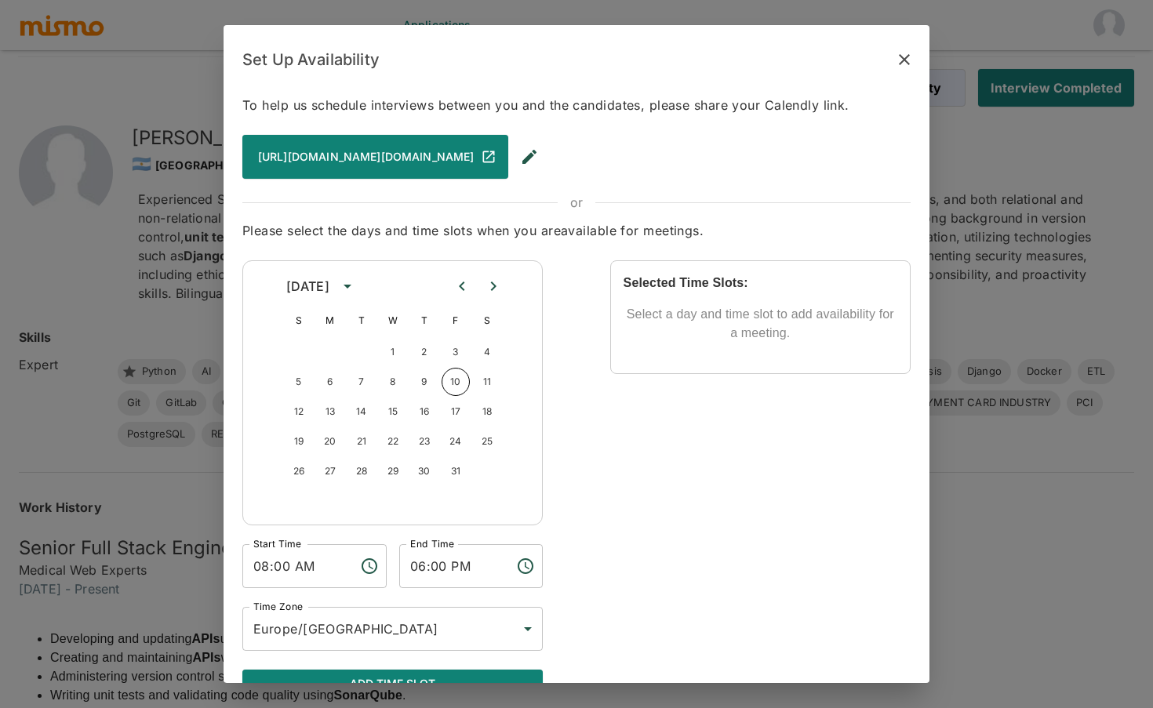
scroll to position [34, 0]
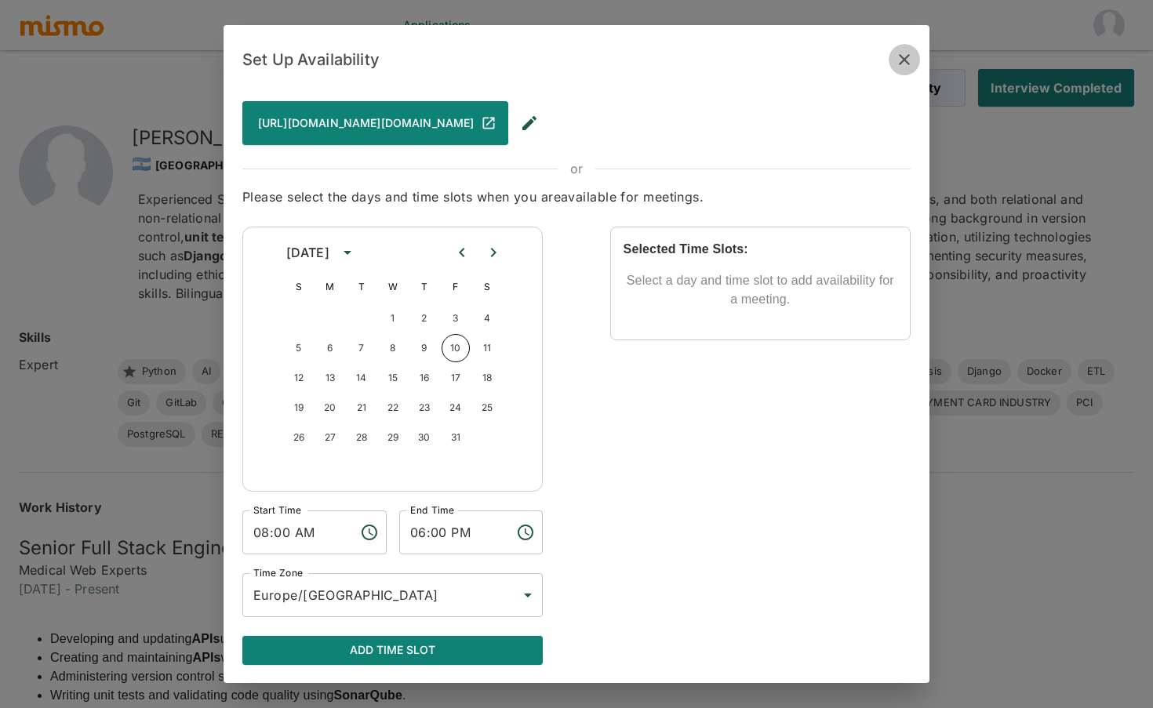
click at [912, 67] on icon "close-availability-modal" at bounding box center [904, 59] width 19 height 19
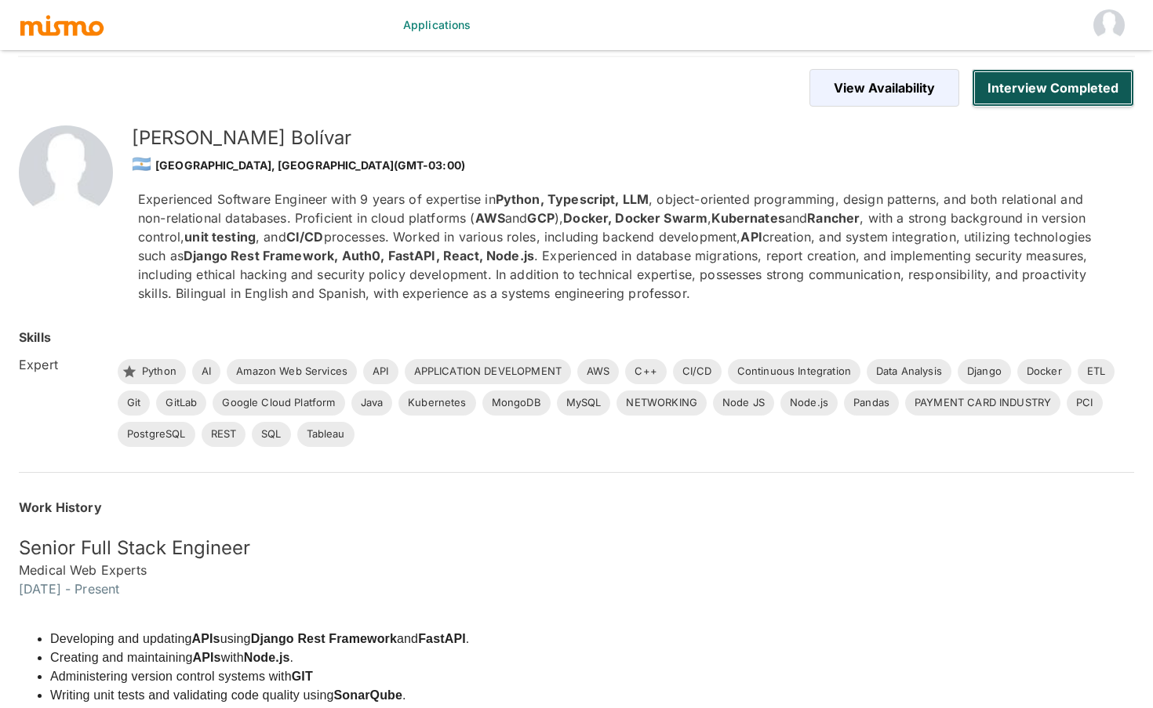
click at [1054, 83] on button "Interview Completed" at bounding box center [1053, 88] width 162 height 38
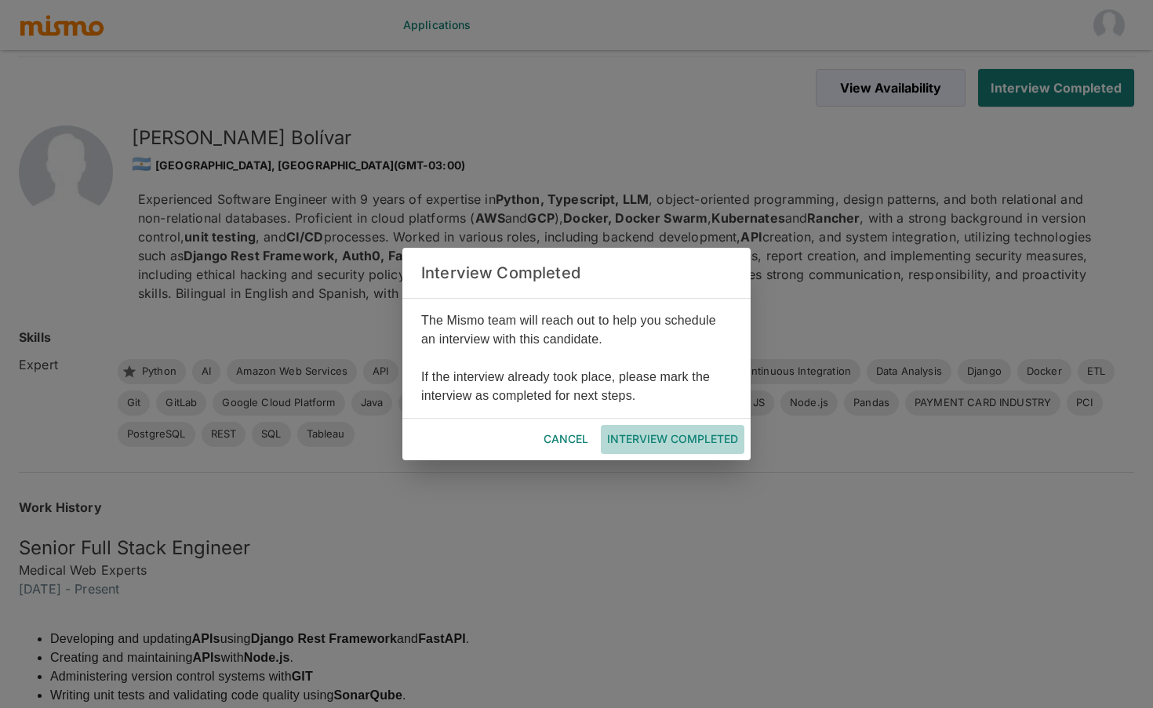
click at [636, 448] on button "Interview Completed" at bounding box center [673, 439] width 144 height 29
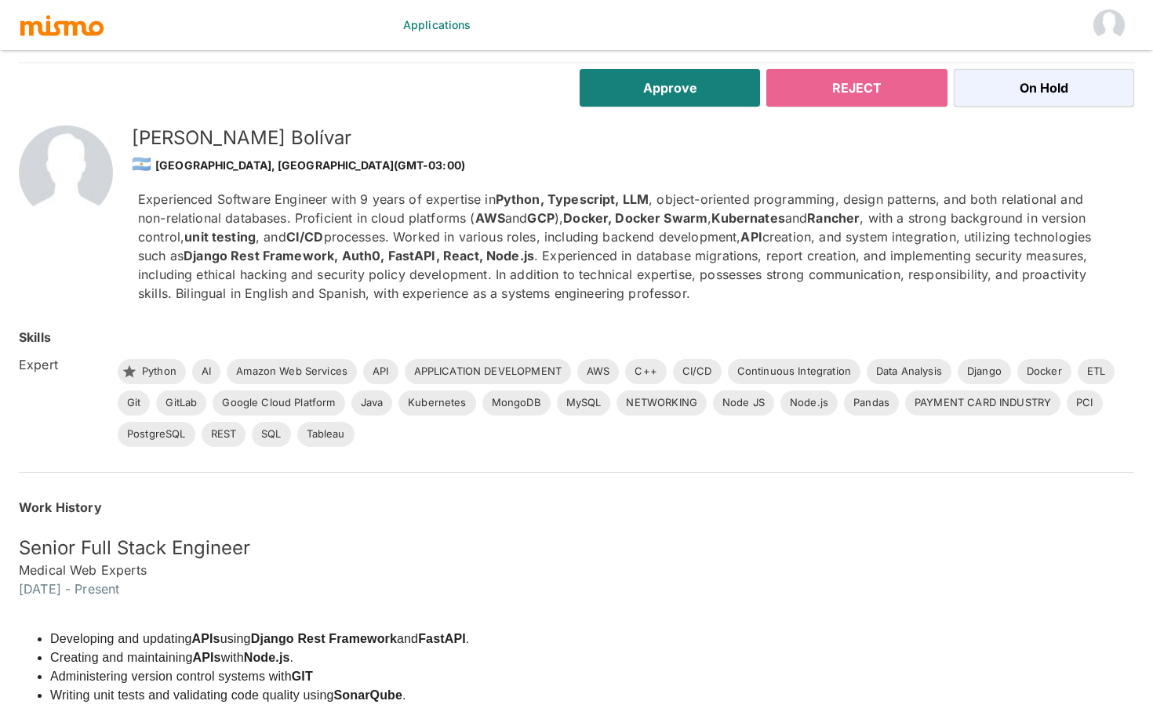
click at [881, 86] on button "Reject" at bounding box center [856, 88] width 180 height 38
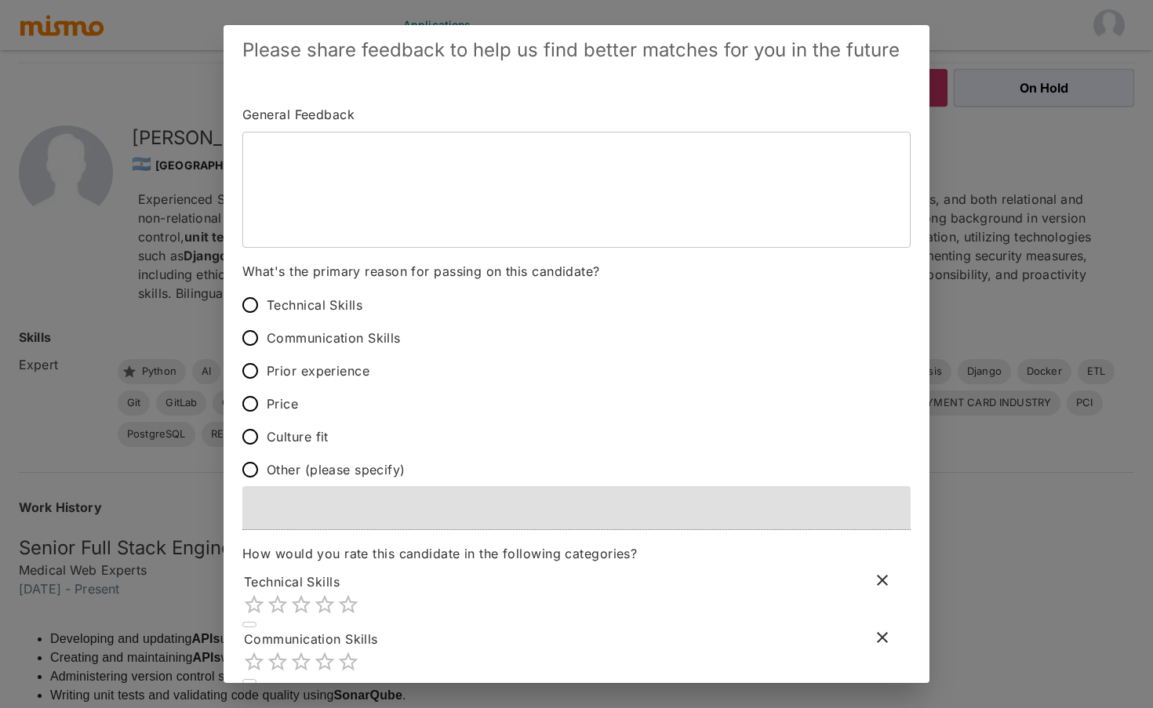
click at [282, 407] on span "Price" at bounding box center [282, 404] width 31 height 22
click at [267, 407] on input "Price" at bounding box center [250, 404] width 33 height 33
radio input "true"
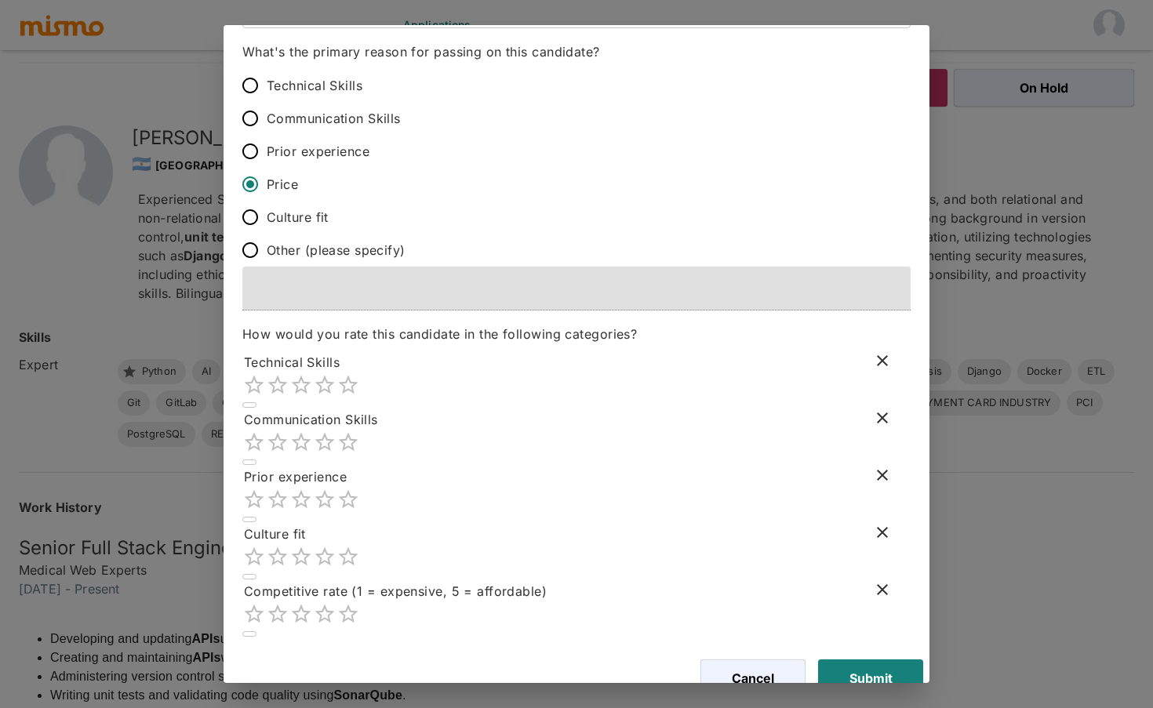
scroll to position [238, 0]
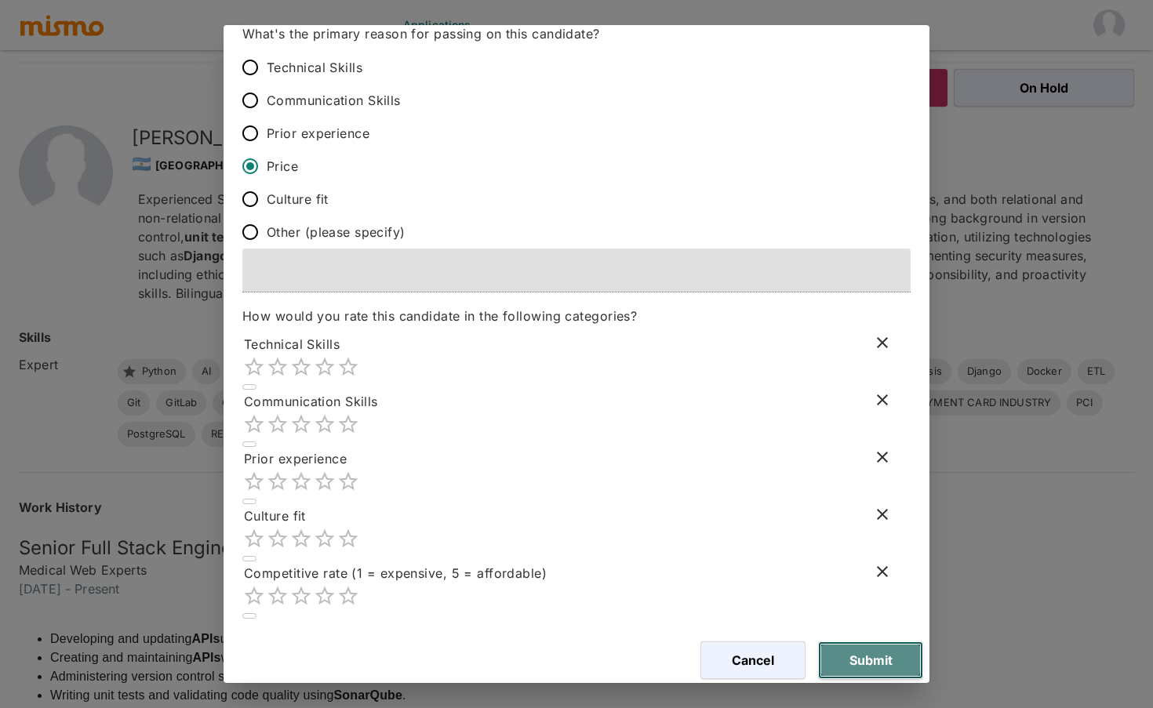
click at [857, 651] on button "Submit" at bounding box center [870, 661] width 105 height 38
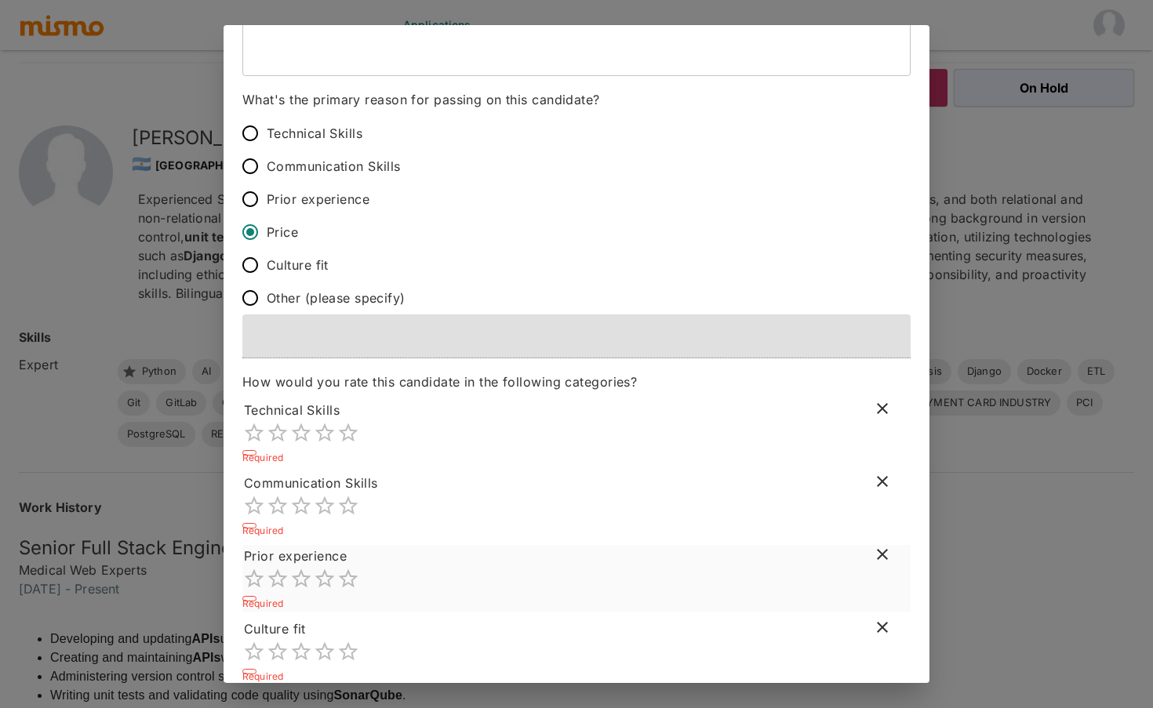
scroll to position [0, 0]
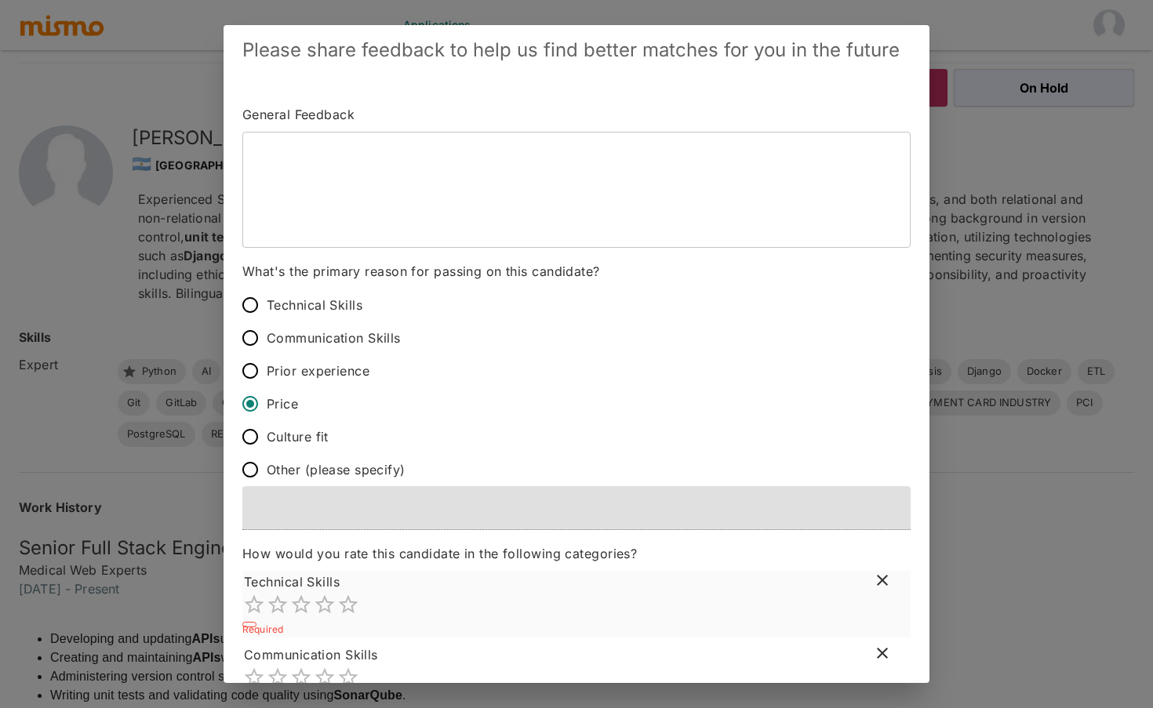
click at [884, 581] on icon "Mark as not rated" at bounding box center [882, 580] width 19 height 19
click at [886, 632] on icon "Mark as not rated" at bounding box center [882, 630] width 19 height 19
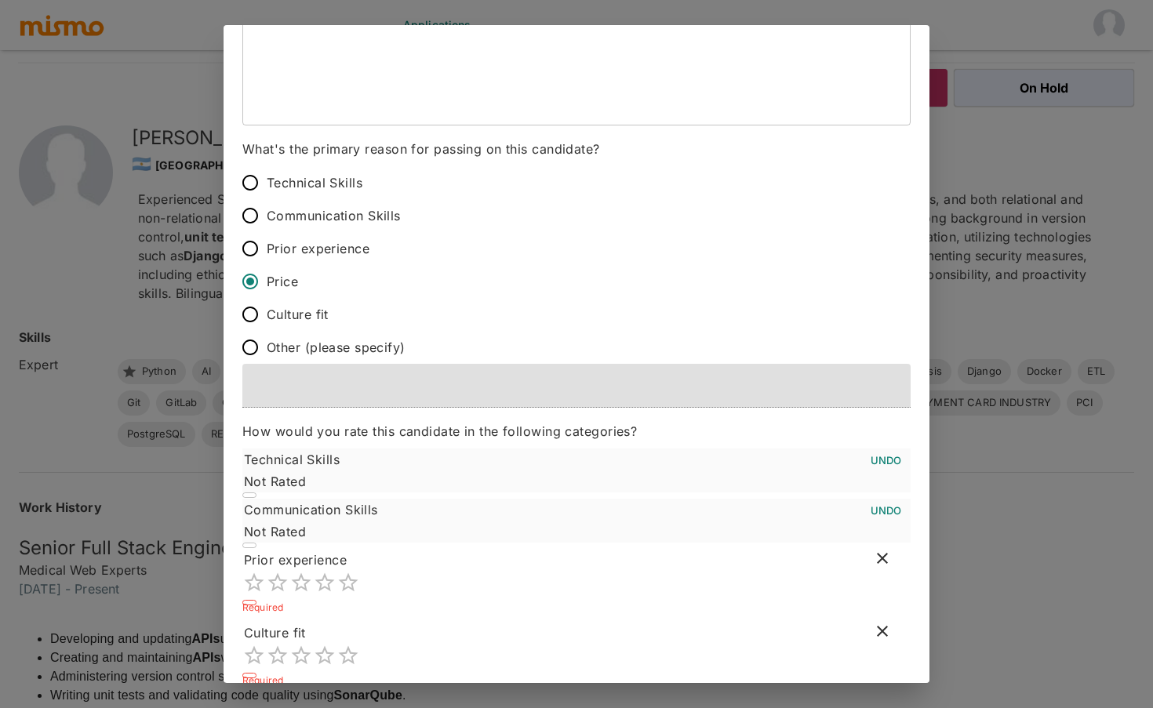
scroll to position [198, 0]
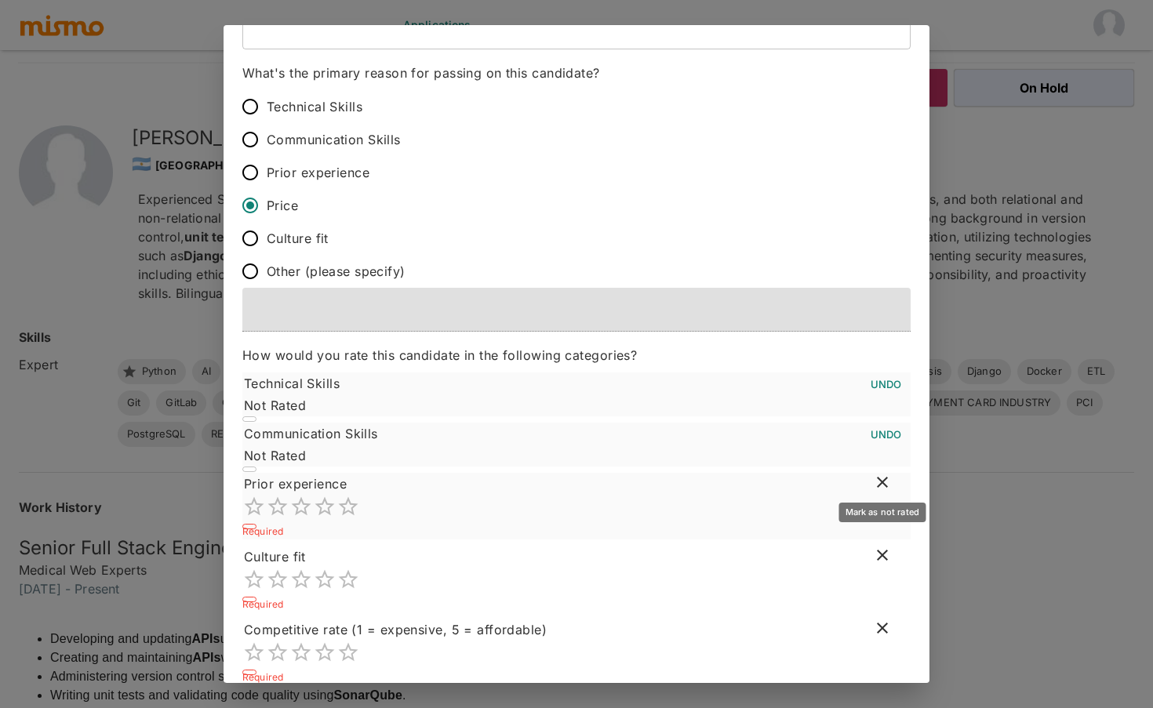
click at [878, 479] on icon "Mark as not rated" at bounding box center [882, 482] width 11 height 11
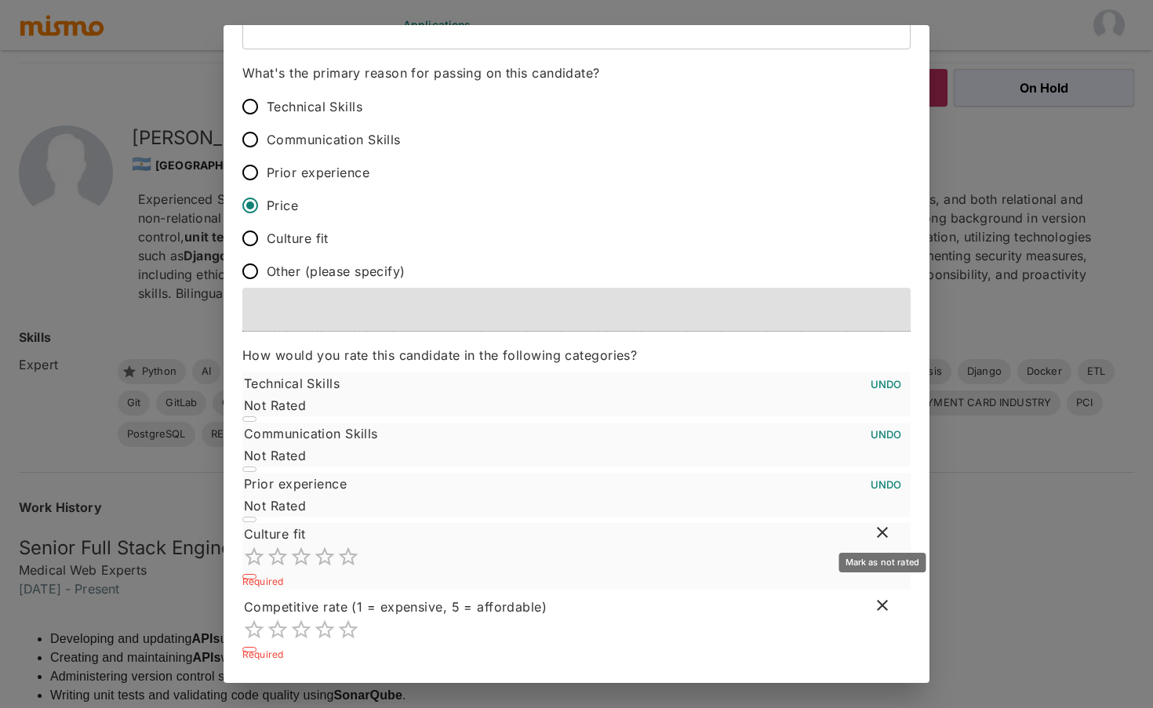
click at [883, 532] on icon "Mark as not rated" at bounding box center [882, 532] width 19 height 19
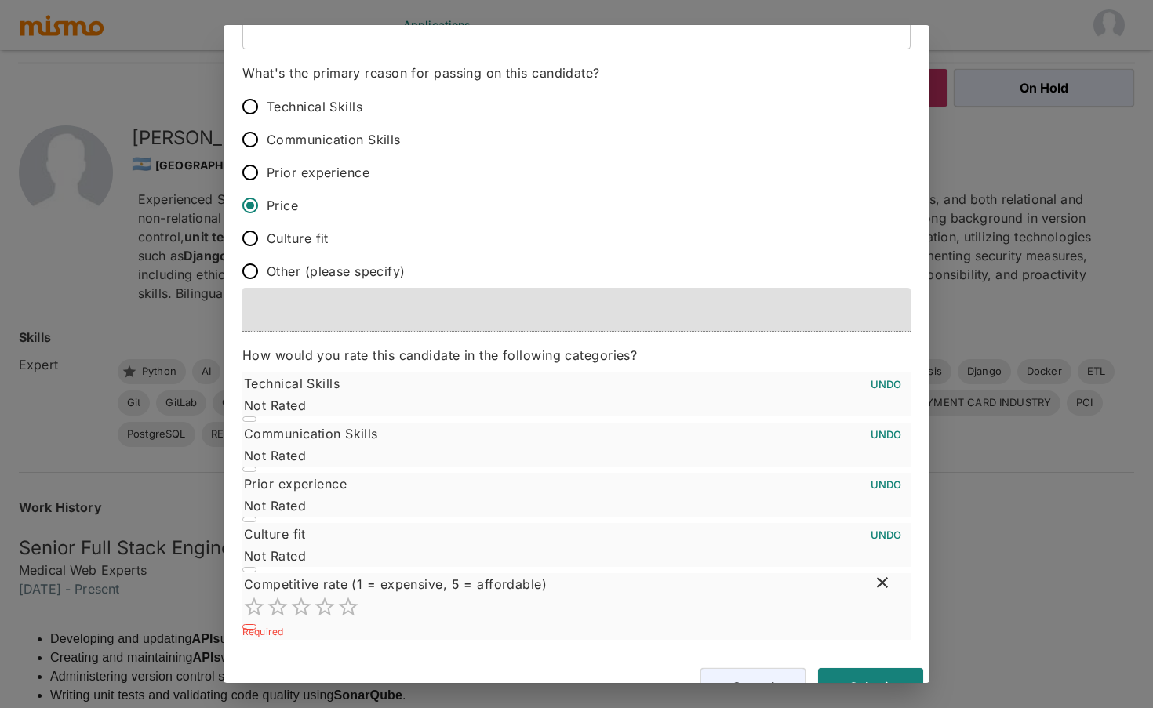
click at [883, 574] on icon "Mark as not rated" at bounding box center [882, 582] width 19 height 19
click at [888, 654] on button "Submit" at bounding box center [870, 665] width 105 height 38
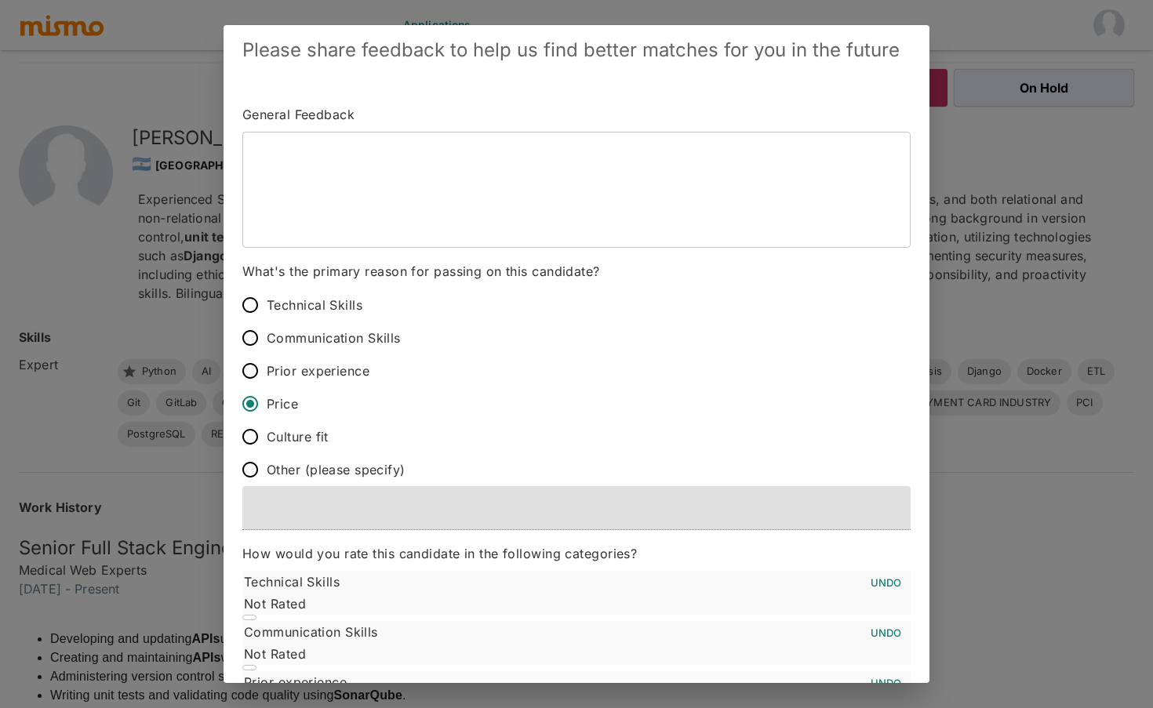
scroll to position [205, 0]
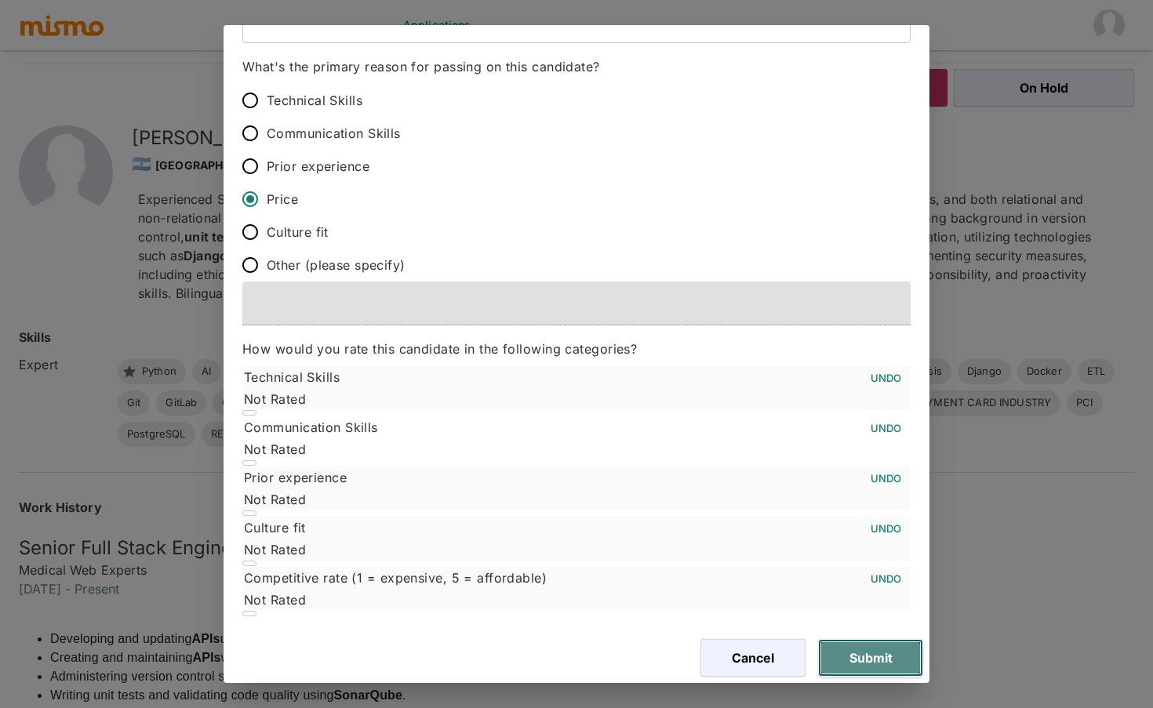
click at [883, 657] on button "Submit" at bounding box center [870, 658] width 105 height 38
click at [1004, 621] on div "Please share feedback to help us find better matches for you in the future Gene…" at bounding box center [576, 354] width 1153 height 708
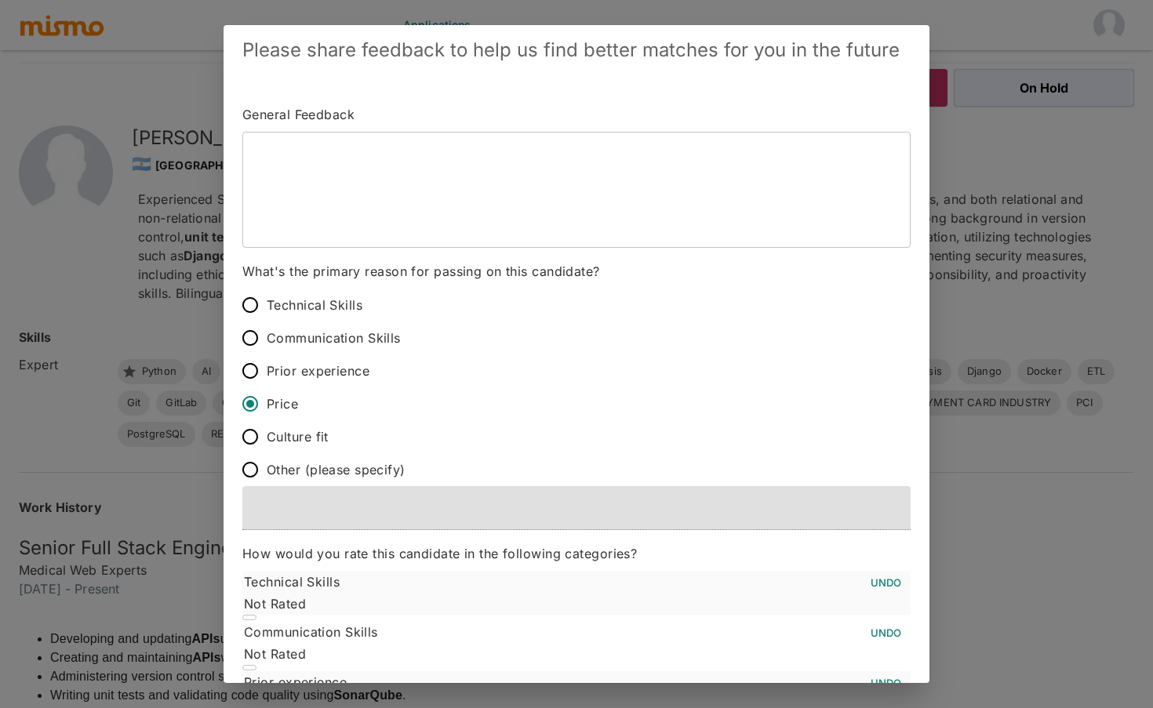
click at [81, 203] on div "Please share feedback to help us find better matches for you in the future Gene…" at bounding box center [576, 354] width 1153 height 708
click at [188, 380] on div "Please share feedback to help us find better matches for you in the future Gene…" at bounding box center [576, 354] width 1153 height 708
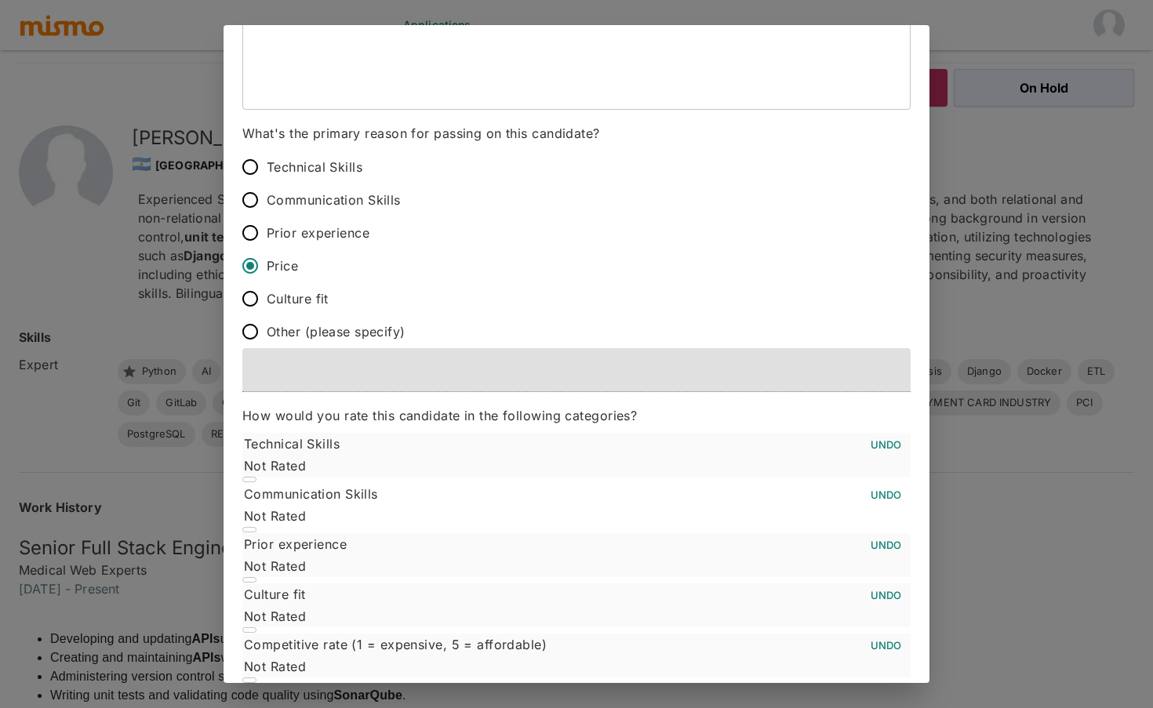
scroll to position [205, 0]
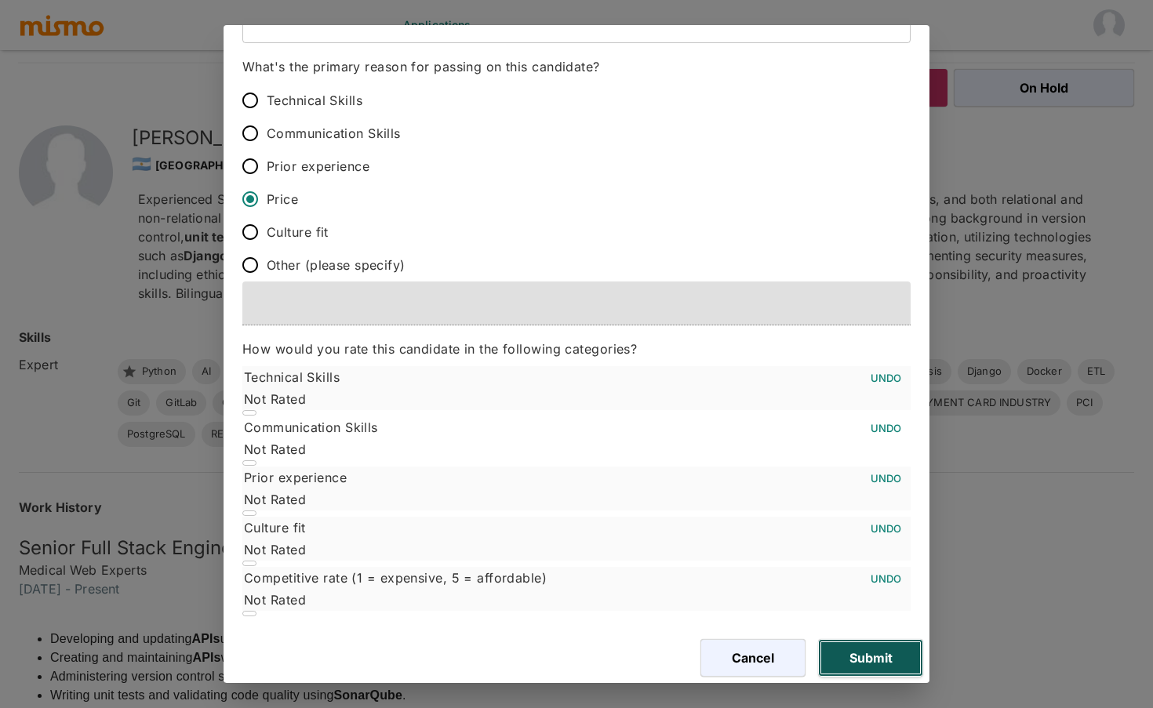
click at [910, 642] on button "Submit" at bounding box center [870, 658] width 105 height 38
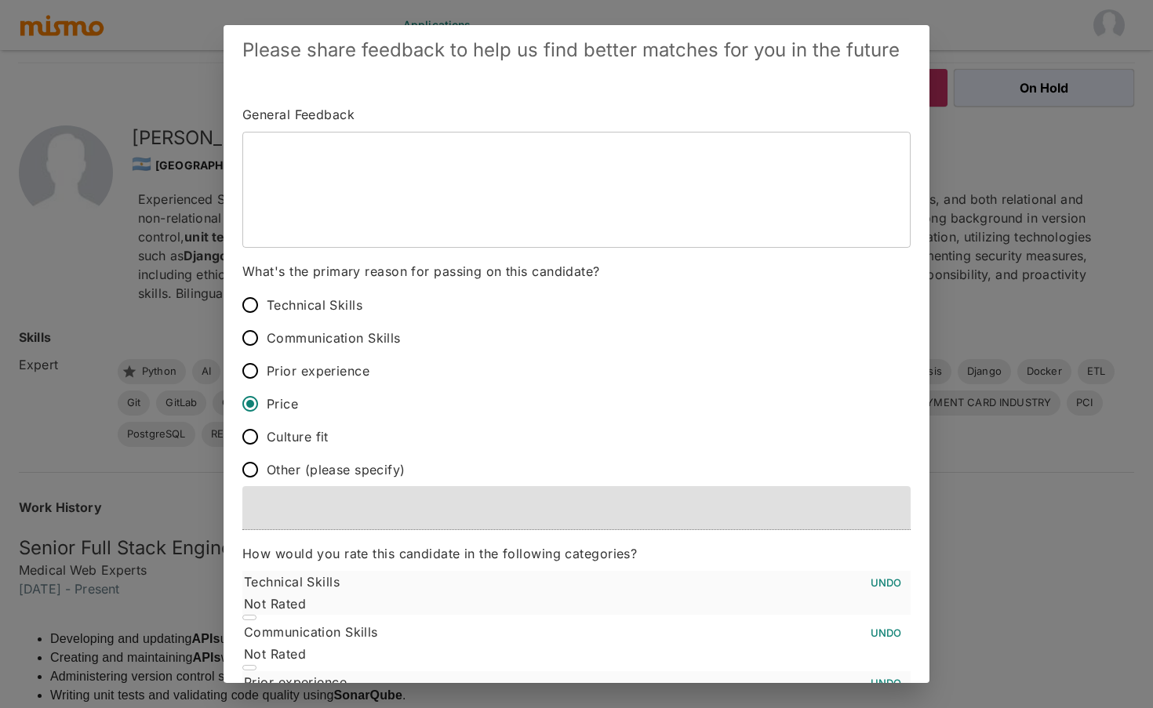
click at [260, 392] on input "Price" at bounding box center [250, 404] width 33 height 33
click at [264, 403] on input "Price" at bounding box center [250, 404] width 33 height 33
click at [426, 232] on textarea at bounding box center [576, 189] width 646 height 90
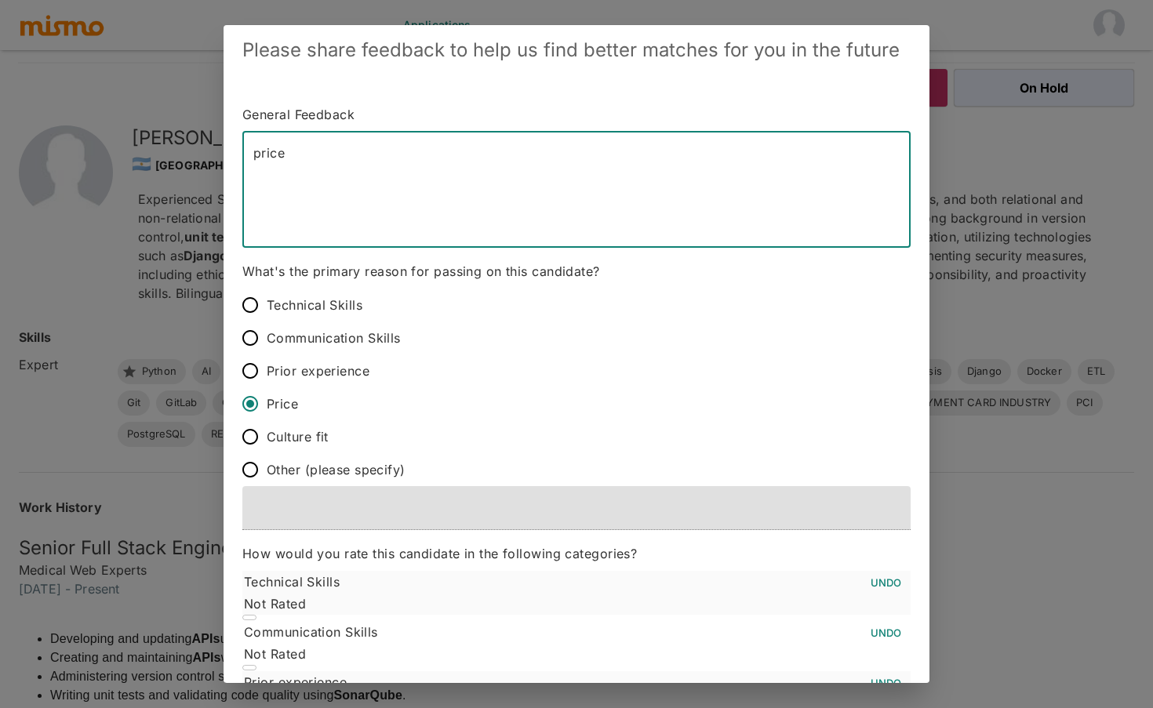
scroll to position [205, 0]
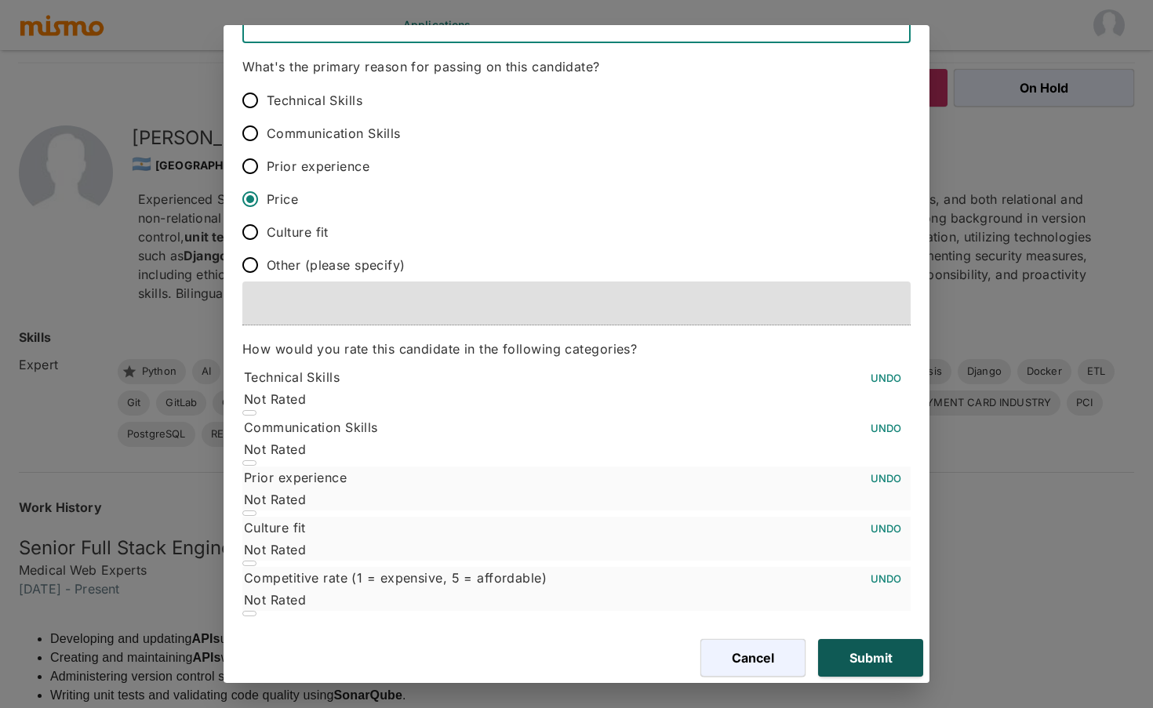
type textarea "price"
click at [901, 641] on button "Submit" at bounding box center [870, 658] width 105 height 38
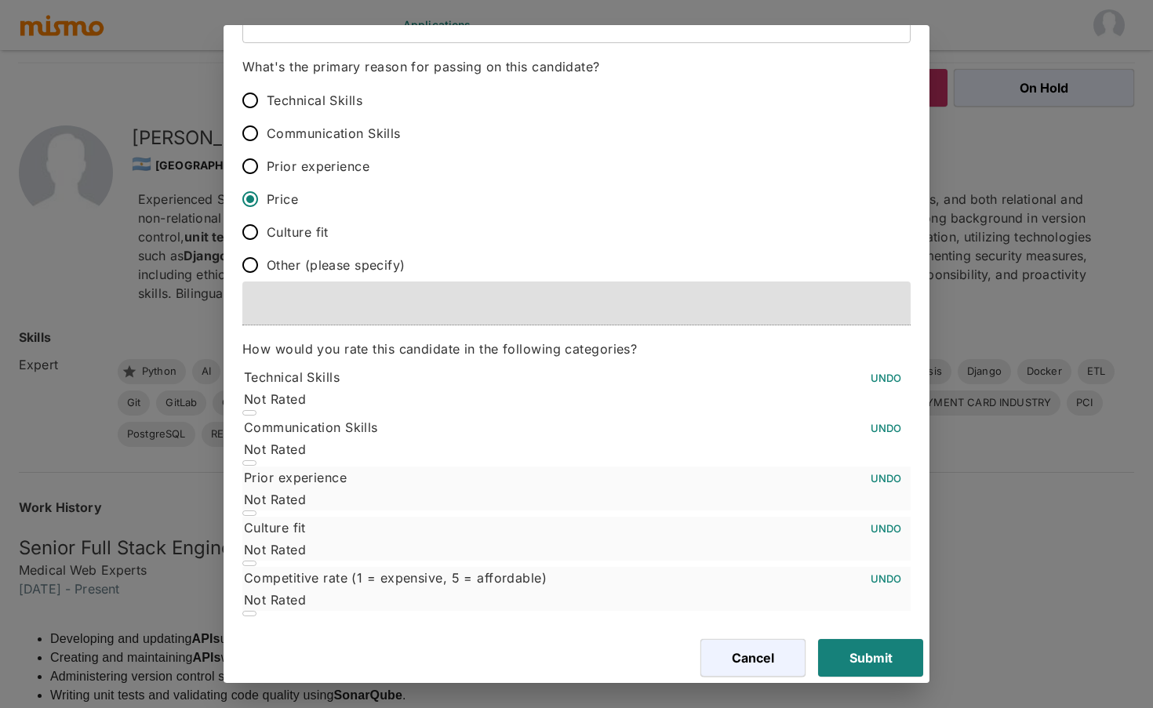
click at [995, 504] on div "Please share feedback to help us find better matches for you in the future Gene…" at bounding box center [576, 354] width 1153 height 708
click at [952, 71] on div "Please share feedback to help us find better matches for you in the future Gene…" at bounding box center [576, 354] width 1153 height 708
click at [131, 198] on div "Please share feedback to help us find better matches for you in the future Gene…" at bounding box center [576, 354] width 1153 height 708
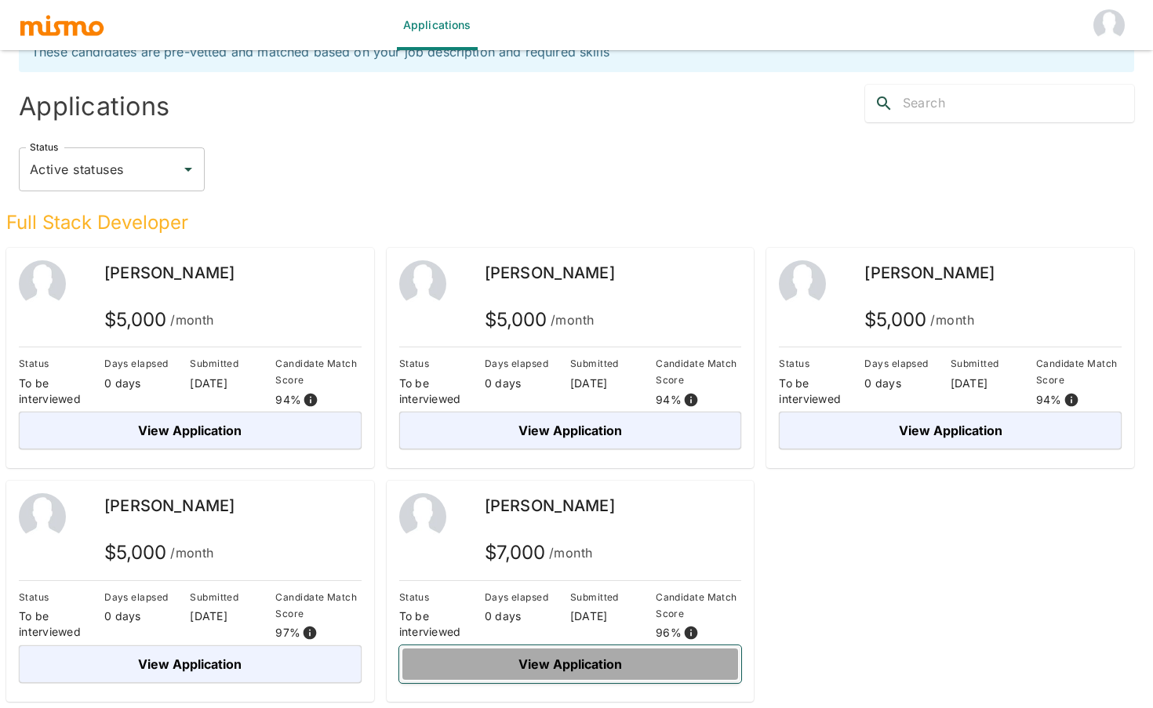
click at [586, 656] on button "View Application" at bounding box center [570, 665] width 343 height 38
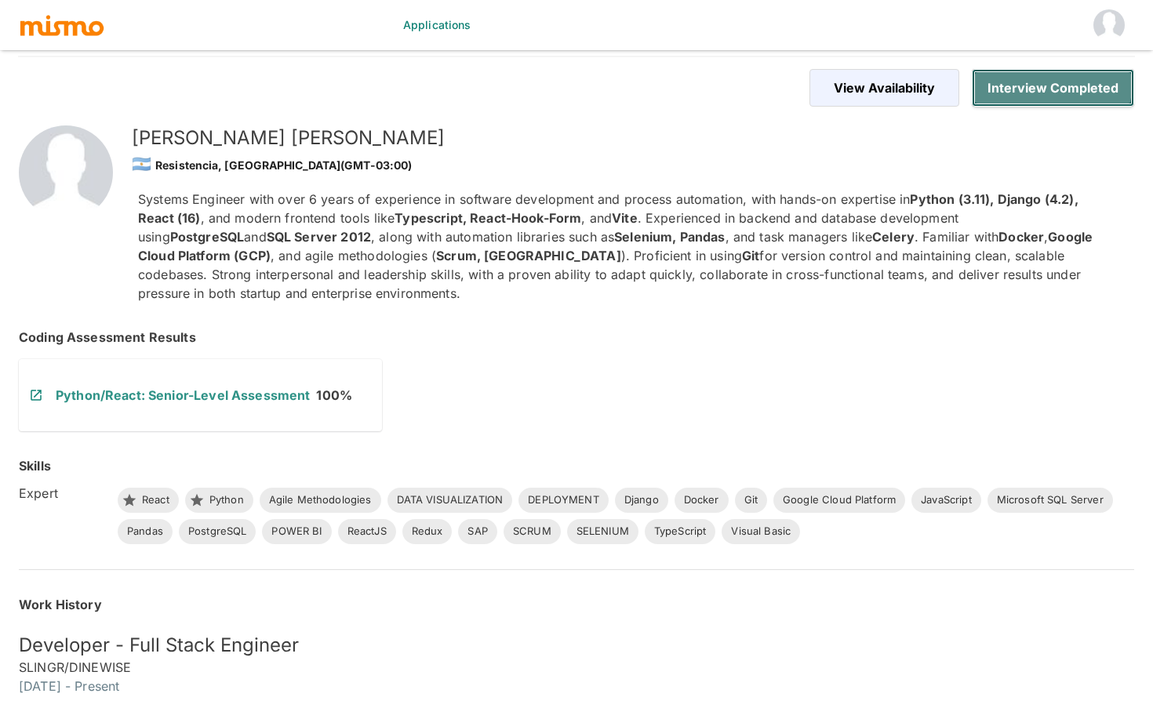
click at [1047, 82] on button "Interview Completed" at bounding box center [1053, 88] width 162 height 38
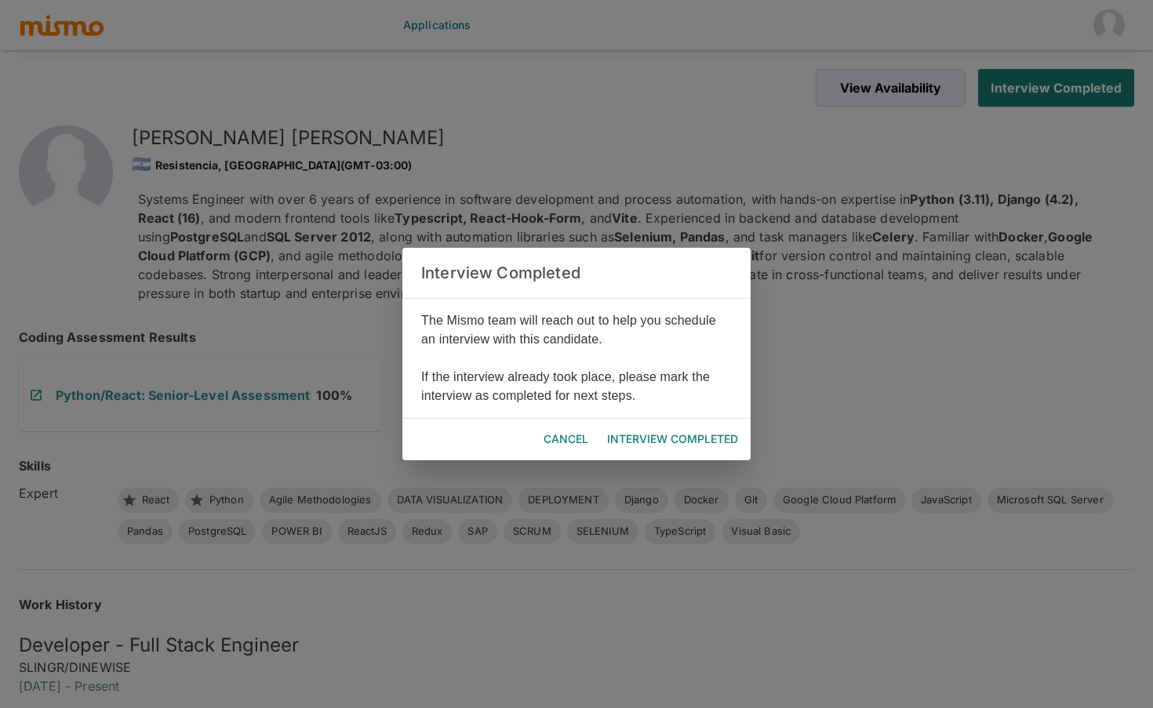
click at [670, 442] on button "Interview Completed" at bounding box center [673, 439] width 144 height 29
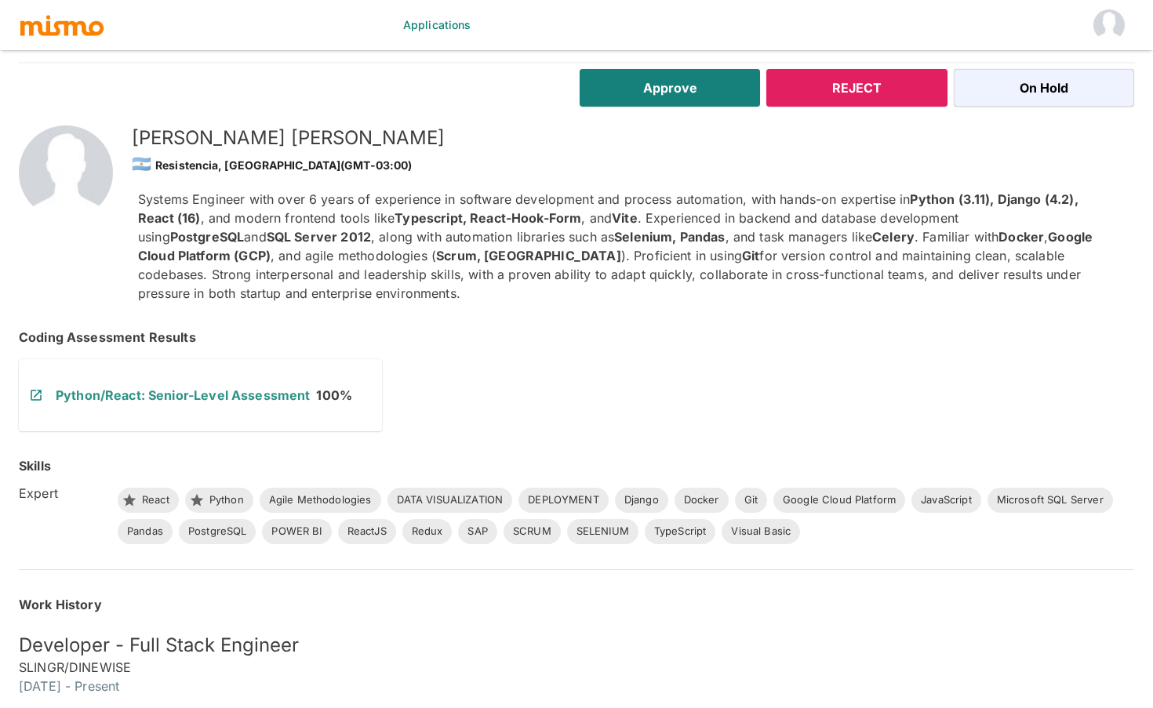
click at [896, 90] on button "Reject" at bounding box center [856, 88] width 180 height 38
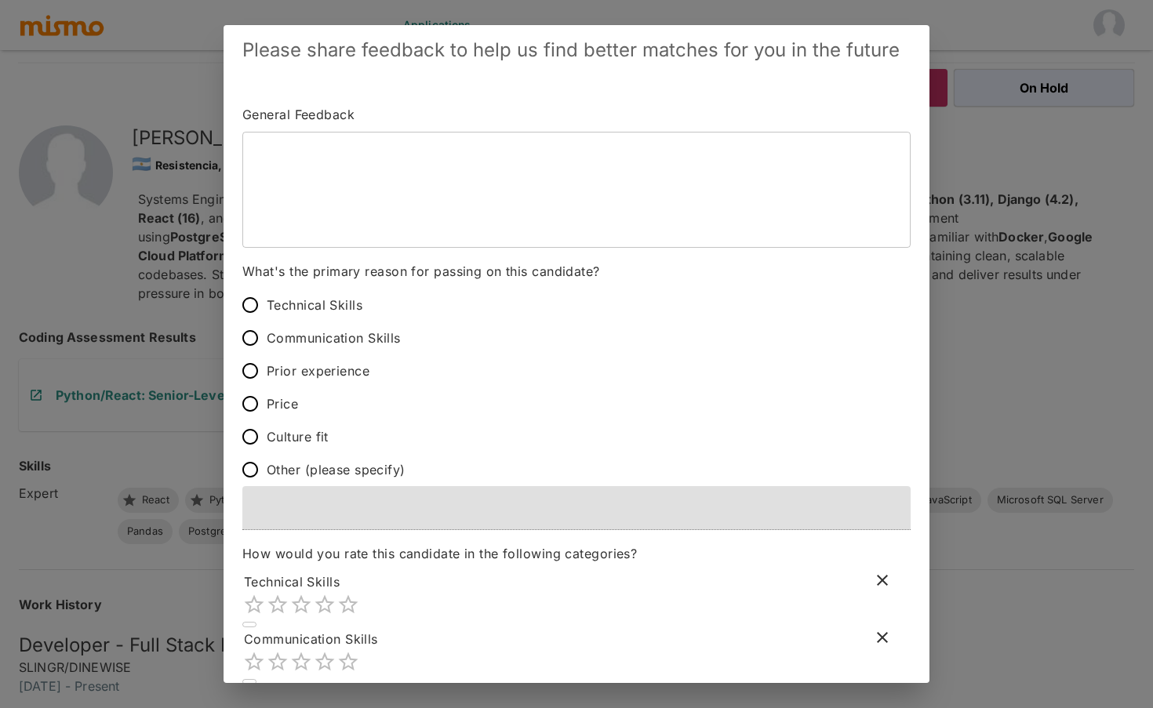
click at [289, 399] on span "Price" at bounding box center [282, 404] width 31 height 22
click at [267, 399] on input "Price" at bounding box center [250, 404] width 33 height 33
radio input "true"
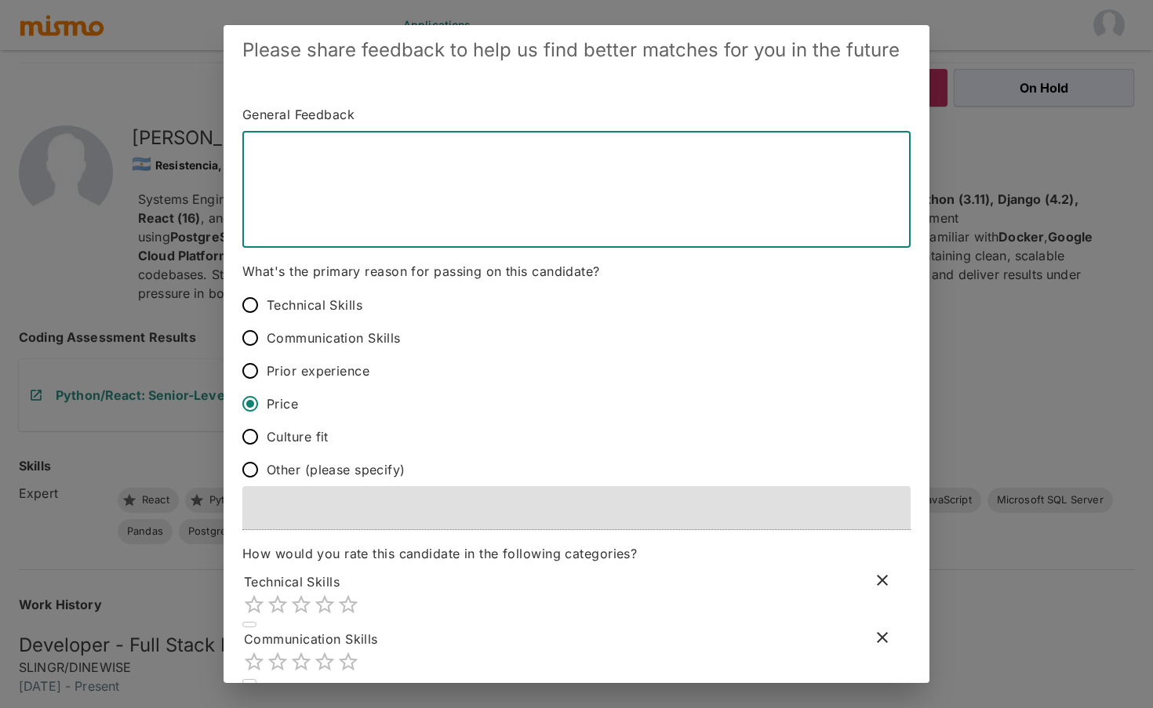
click at [432, 191] on textarea at bounding box center [576, 189] width 646 height 90
click at [883, 579] on icon "Mark as not rated" at bounding box center [882, 580] width 11 height 11
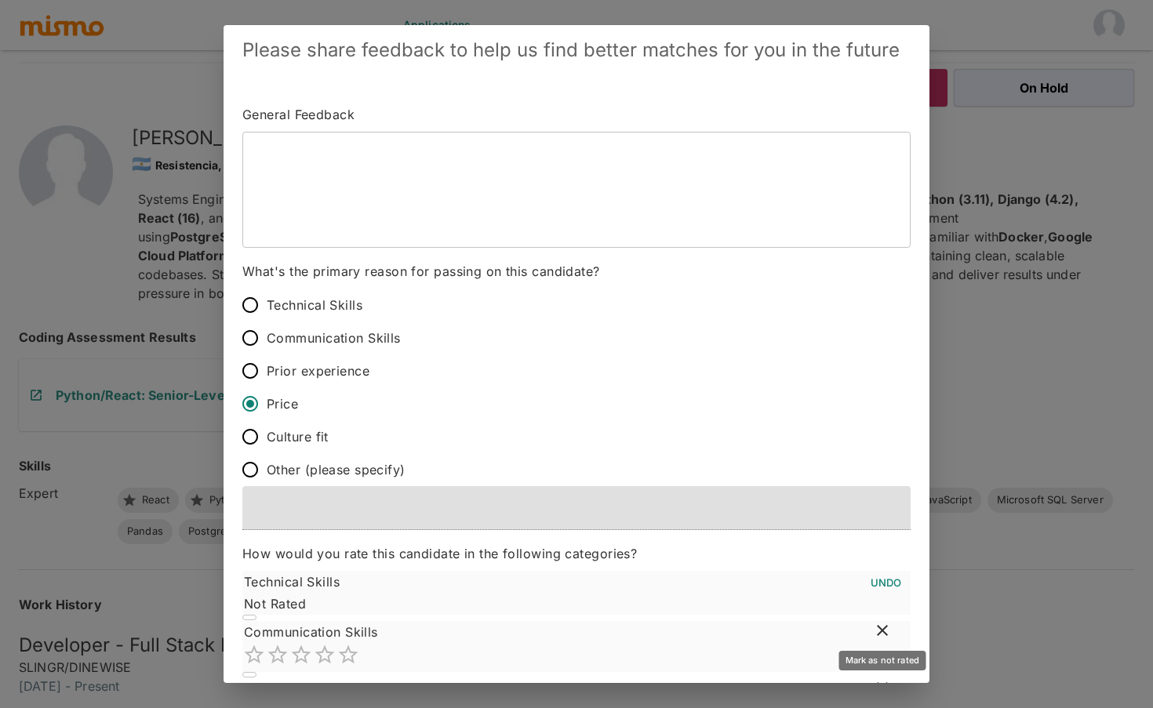
click at [885, 635] on icon "Mark as not rated" at bounding box center [882, 630] width 19 height 19
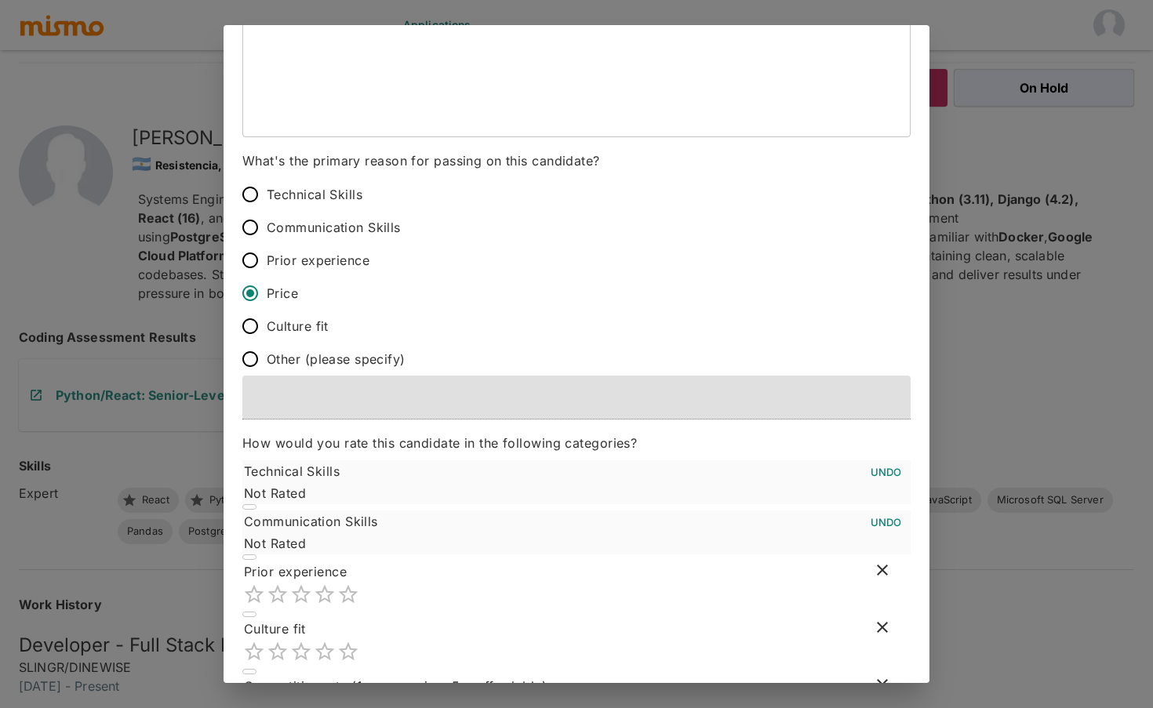
scroll to position [165, 0]
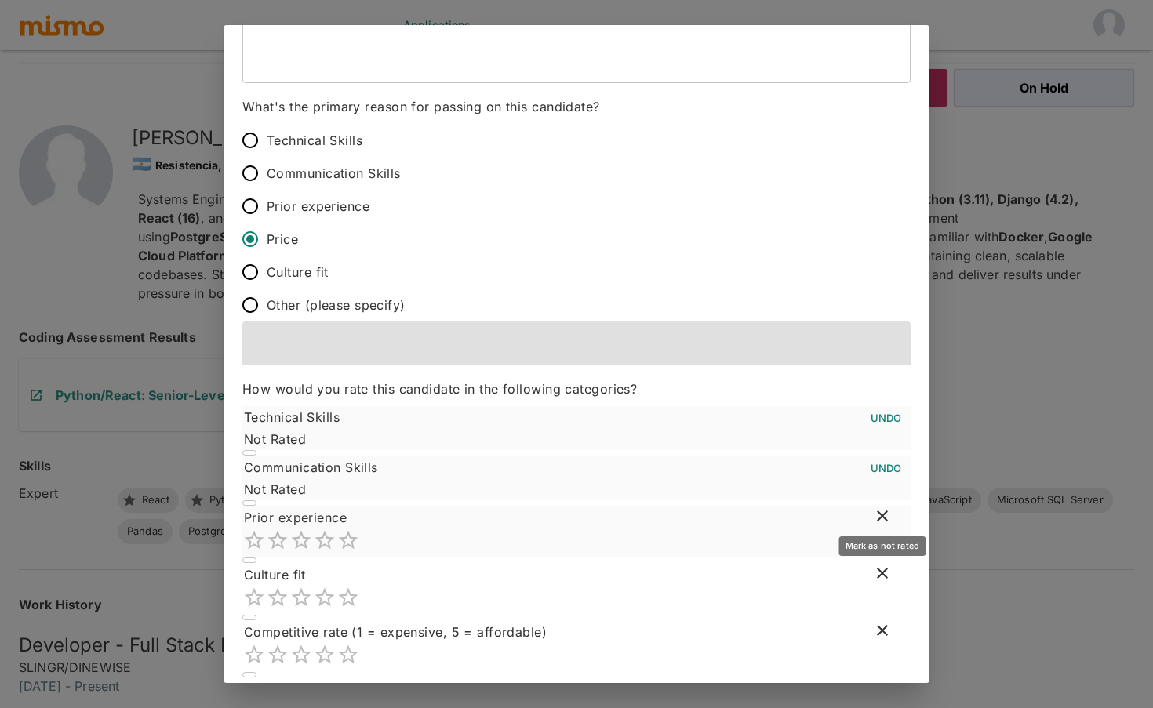
click at [887, 515] on icon "Mark as not rated" at bounding box center [882, 516] width 19 height 19
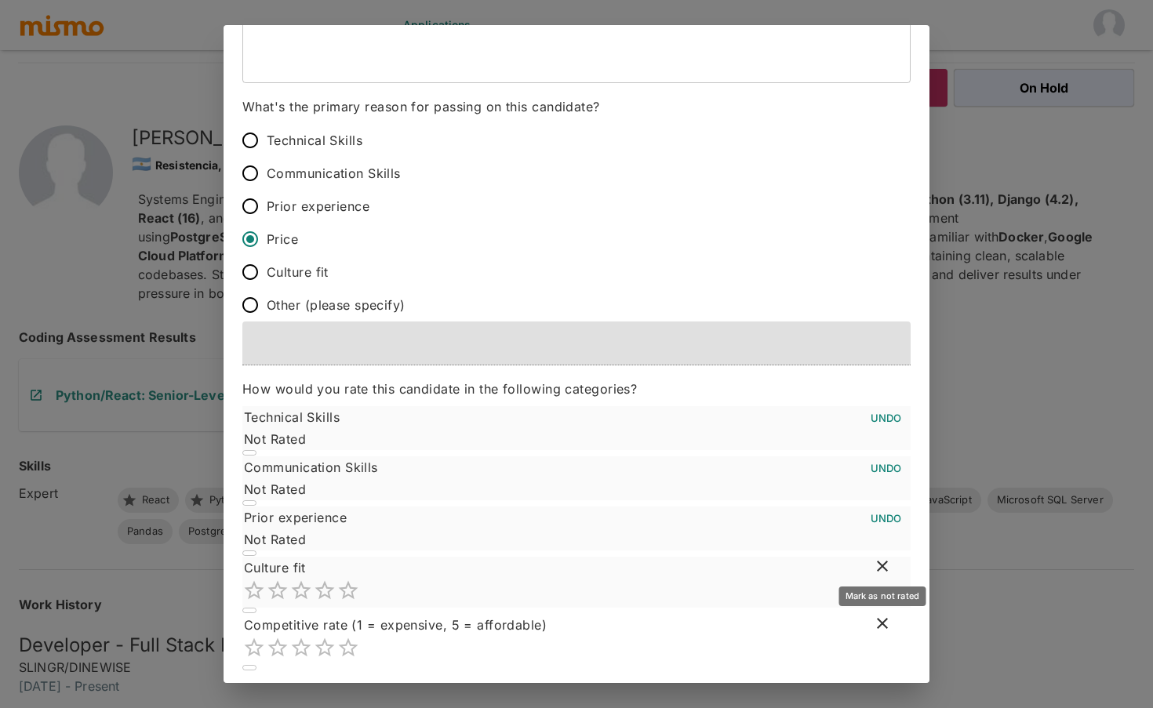
click at [888, 576] on div "Mark as not rated" at bounding box center [883, 592] width 90 height 32
click at [886, 572] on icon "Mark as not rated" at bounding box center [882, 566] width 19 height 19
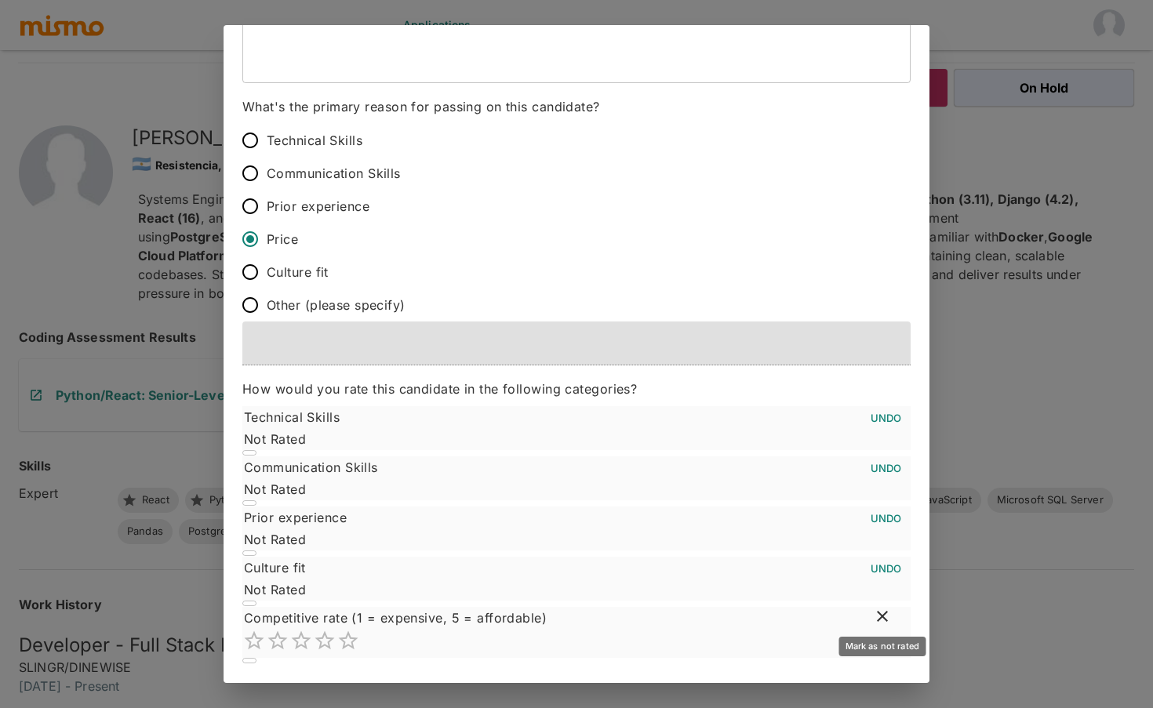
click at [887, 617] on icon "Mark as not rated" at bounding box center [882, 616] width 19 height 19
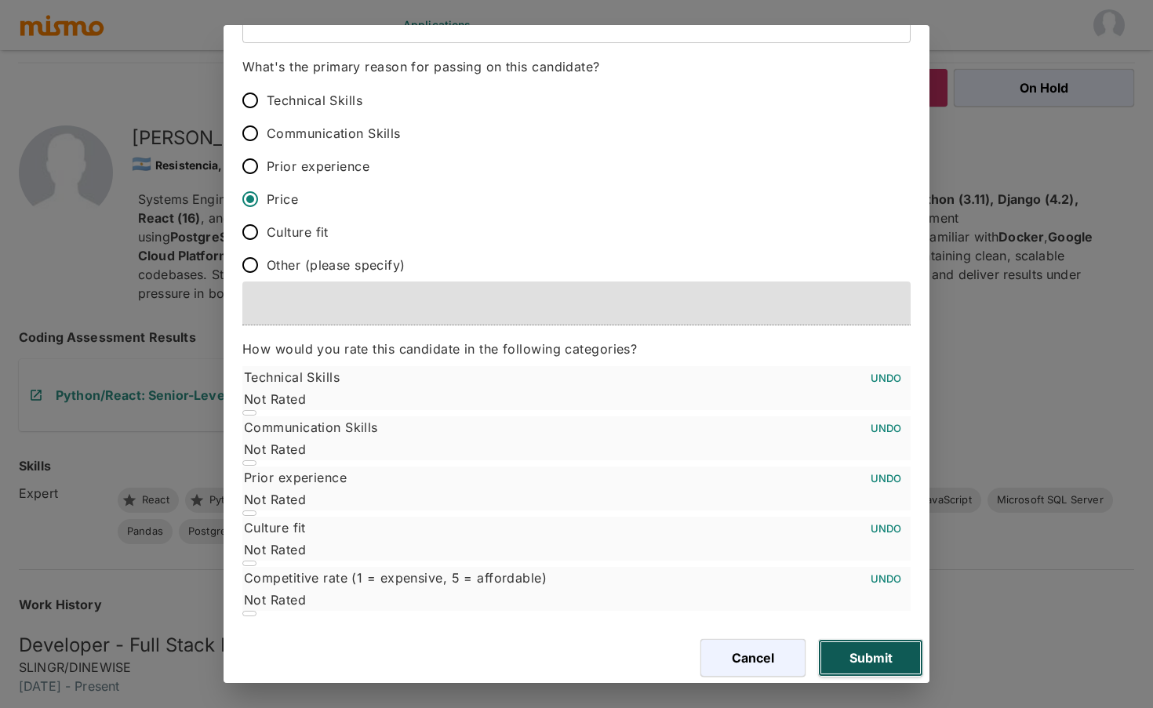
click at [887, 646] on button "Submit" at bounding box center [870, 658] width 105 height 38
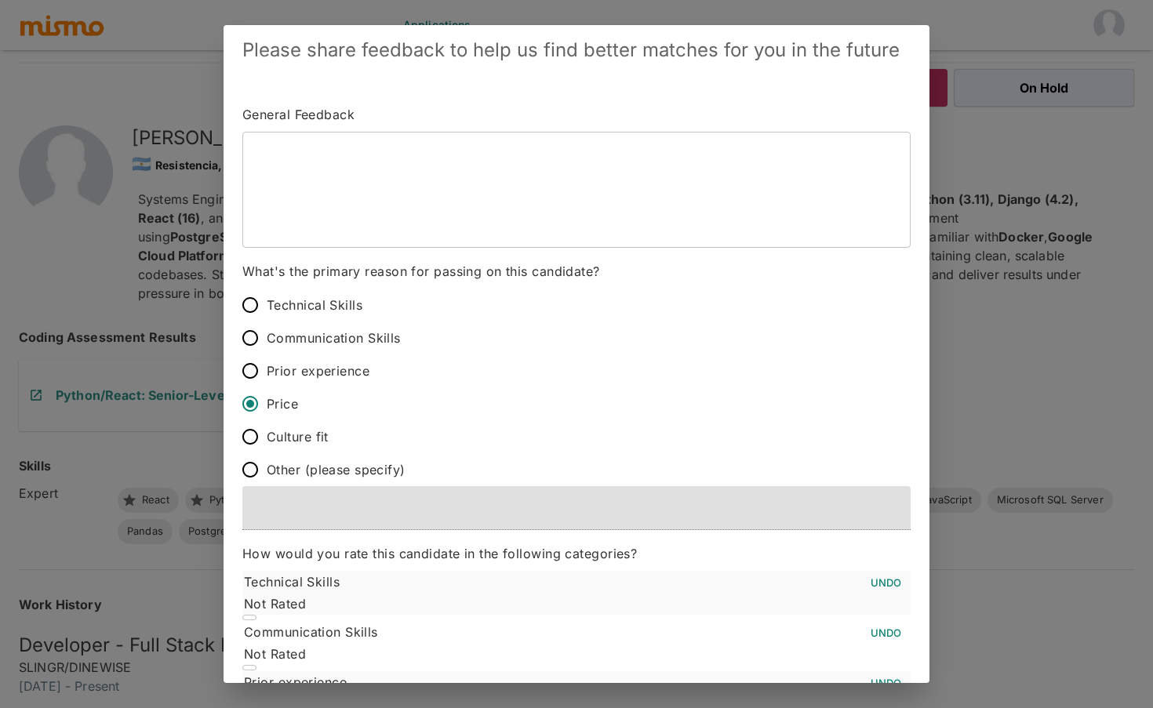
scroll to position [38, 0]
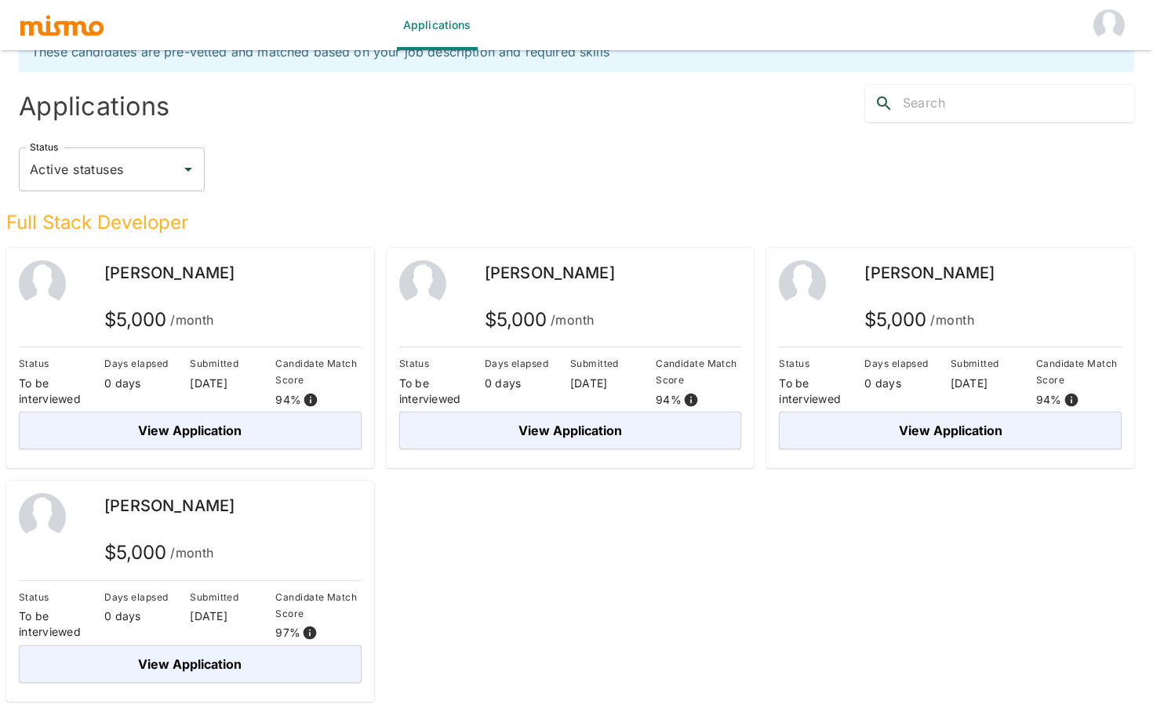
click at [744, 540] on div "Full Stack Developer Jeferson Franco $ 5,000 /month Status To be interviewed Da…" at bounding box center [564, 446] width 1141 height 511
